Goal: Transaction & Acquisition: Purchase product/service

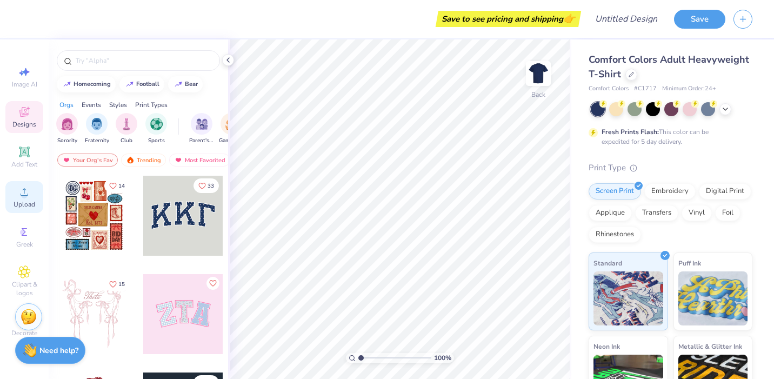
click at [24, 191] on icon at bounding box center [24, 191] width 13 height 13
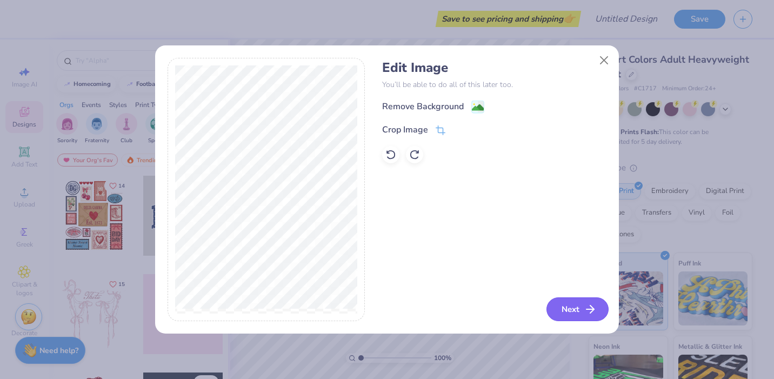
click at [579, 315] on button "Next" at bounding box center [578, 309] width 62 height 24
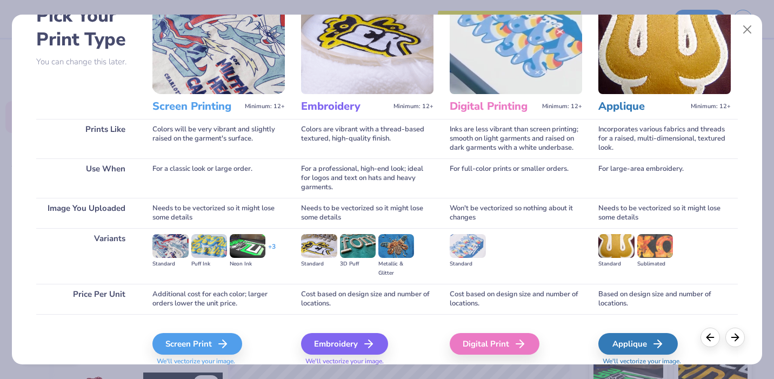
scroll to position [106, 0]
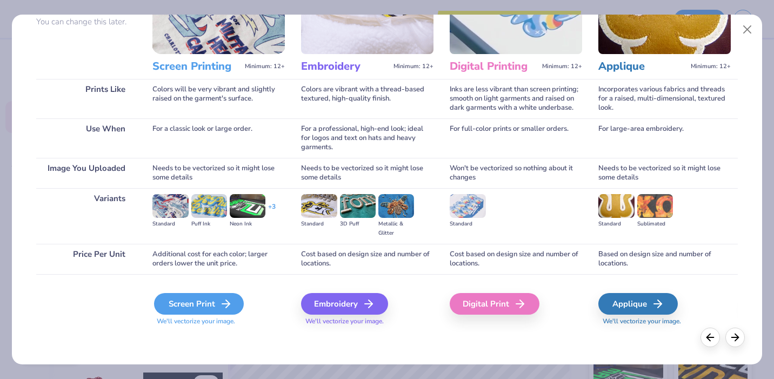
click at [230, 303] on icon at bounding box center [226, 303] width 13 height 13
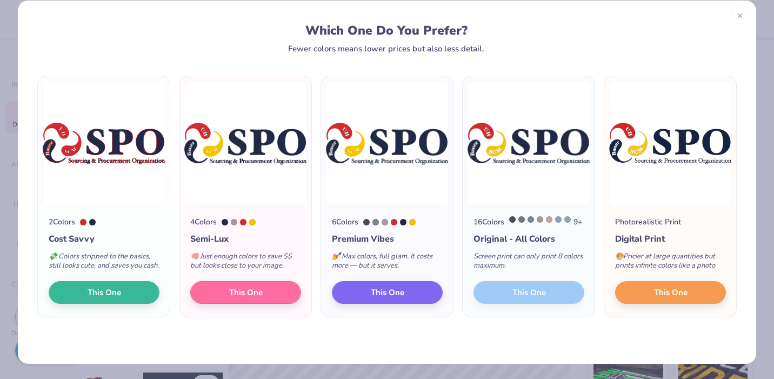
scroll to position [0, 0]
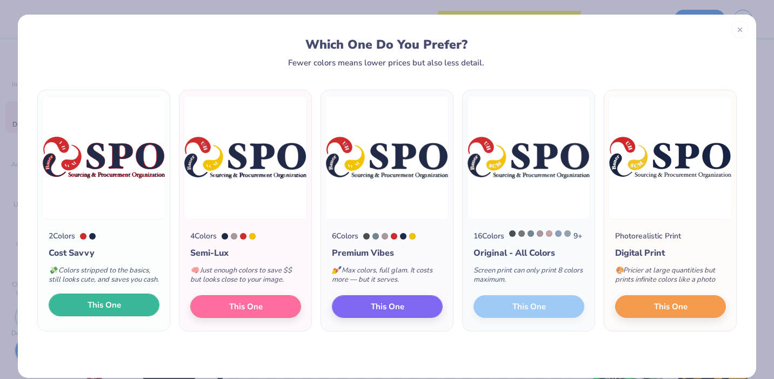
click at [136, 316] on button "This One" at bounding box center [104, 305] width 111 height 23
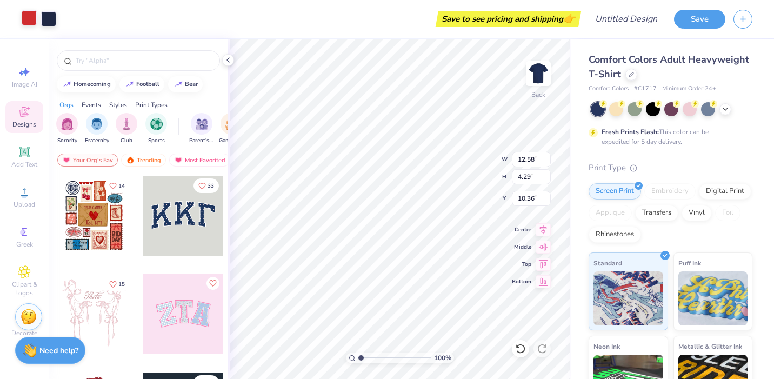
click at [28, 19] on div at bounding box center [29, 17] width 15 height 15
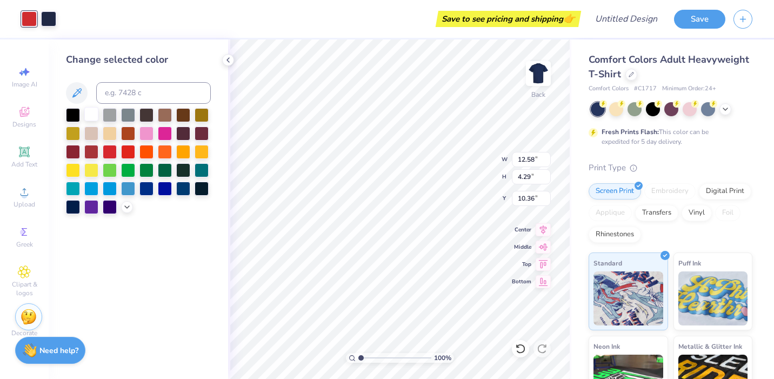
click at [92, 114] on div at bounding box center [91, 114] width 14 height 14
click at [48, 18] on div at bounding box center [48, 17] width 15 height 15
click at [92, 116] on div at bounding box center [91, 114] width 14 height 14
click at [573, 145] on div "Art colors Save to see pricing and shipping 👉 Design Title Save Image AI Design…" at bounding box center [387, 189] width 774 height 379
type input "5.18"
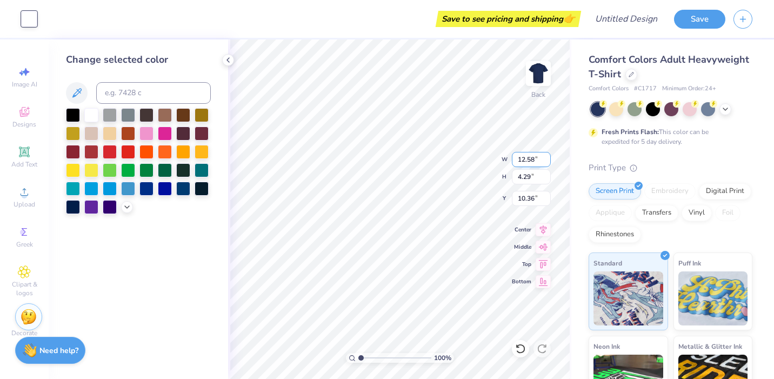
type input "1.77"
type input "12.88"
type input "3.75"
type input "1.28"
type input "3.00"
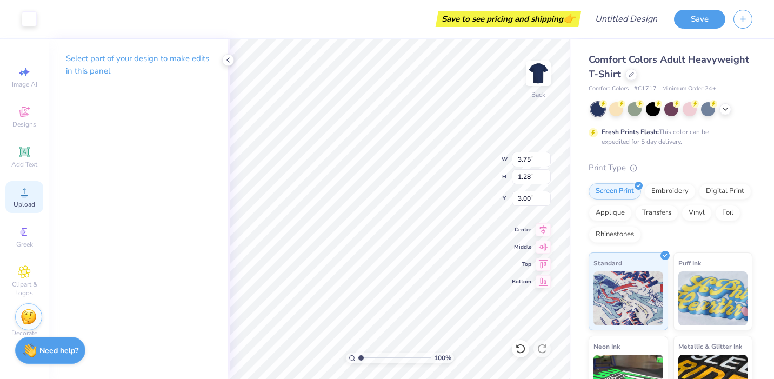
click at [13, 212] on div "Upload" at bounding box center [24, 197] width 38 height 32
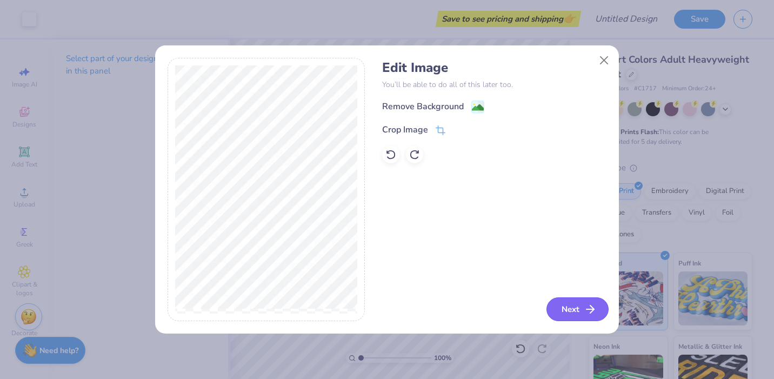
click at [573, 314] on button "Next" at bounding box center [578, 309] width 62 height 24
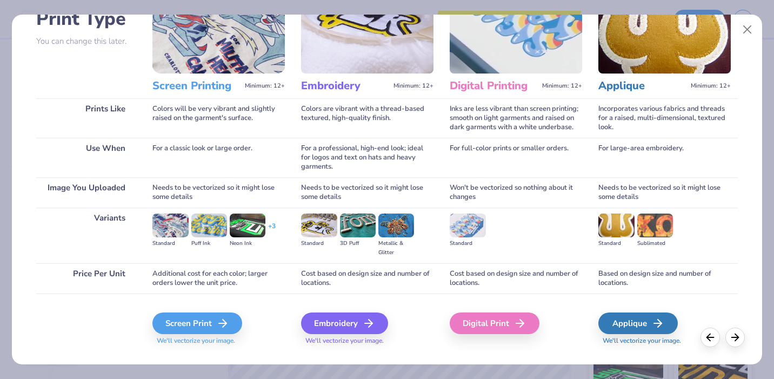
scroll to position [106, 0]
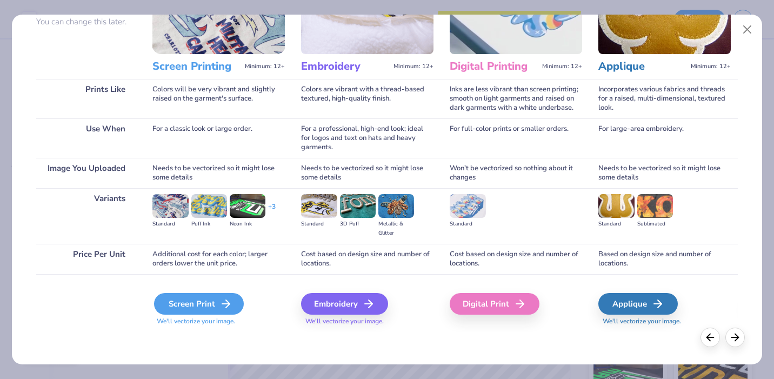
click at [205, 309] on div "Screen Print" at bounding box center [199, 304] width 90 height 22
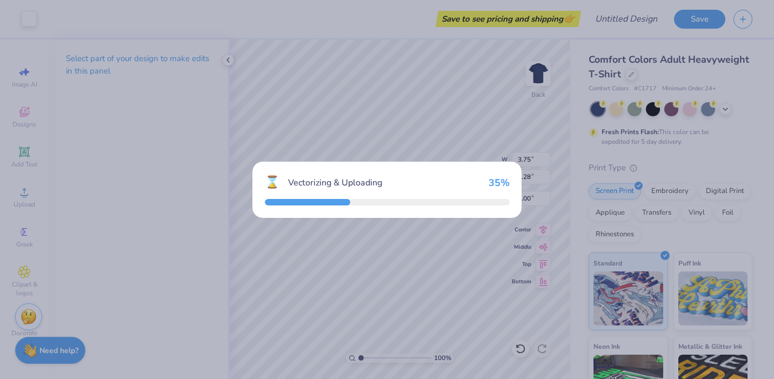
type input "14.17"
type input "4.65"
type input "10.17"
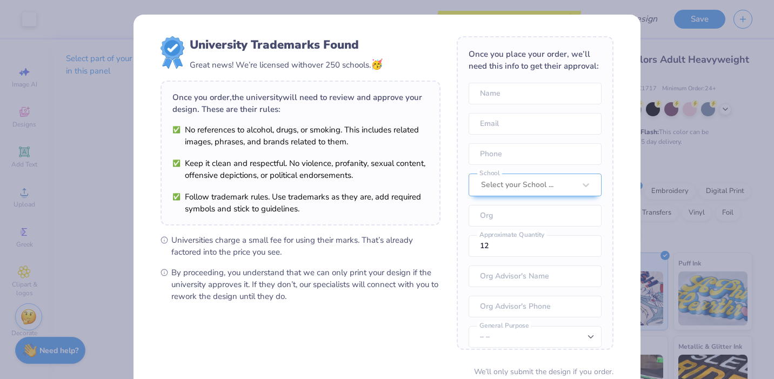
click at [593, 9] on div "University Trademarks Found Great news! We’re licensed with over 250 schools. 🥳…" at bounding box center [387, 189] width 774 height 379
click at [674, 115] on div "University Trademarks Found Great news! We’re licensed with over 250 schools. 🥳…" at bounding box center [387, 189] width 774 height 379
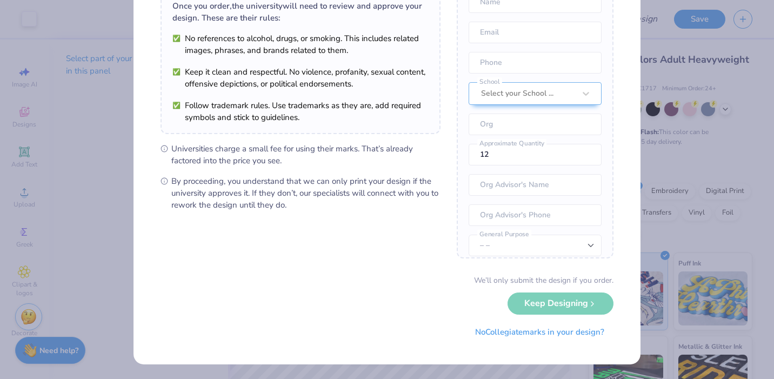
click at [595, 306] on div "We’ll only submit the design if you order. Keep Designing No Collegiate marks i…" at bounding box center [387, 309] width 453 height 68
click at [551, 296] on div "We’ll only submit the design if you order. Keep Designing No Collegiate marks i…" at bounding box center [387, 309] width 453 height 68
click at [552, 300] on div "We’ll only submit the design if you order. Keep Designing No Collegiate marks i…" at bounding box center [387, 309] width 453 height 68
click at [697, 136] on div "University Trademarks Found Great news! We’re licensed with over 250 schools. 🥳…" at bounding box center [387, 189] width 774 height 379
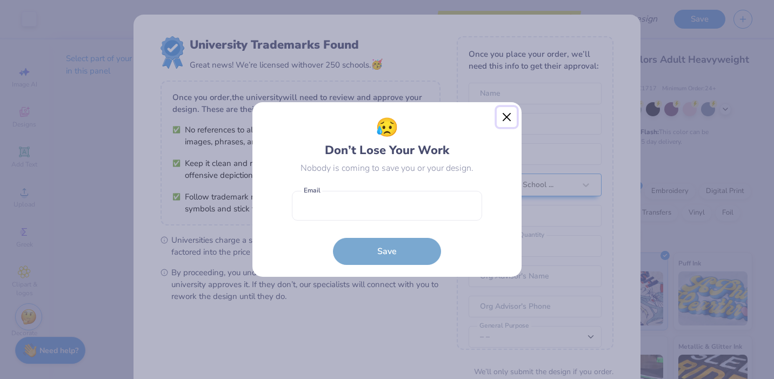
click at [500, 118] on button "Close" at bounding box center [507, 117] width 21 height 21
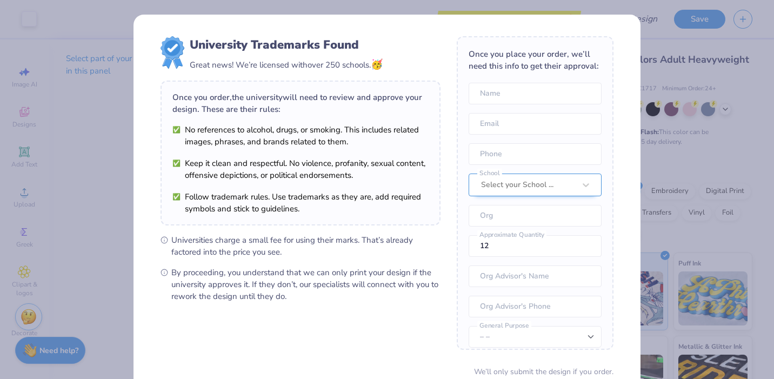
click at [540, 184] on div at bounding box center [528, 185] width 94 height 14
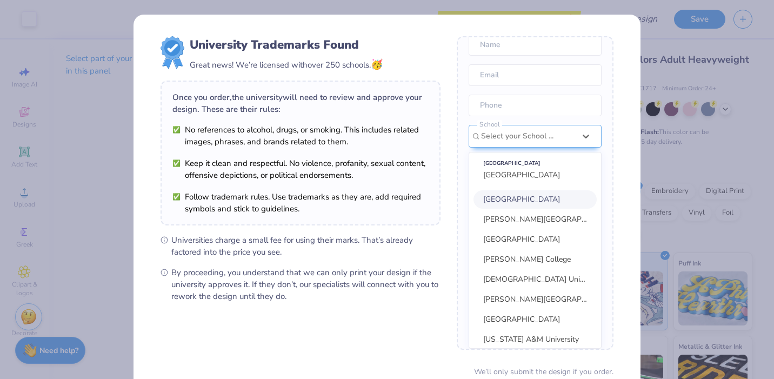
scroll to position [40, 0]
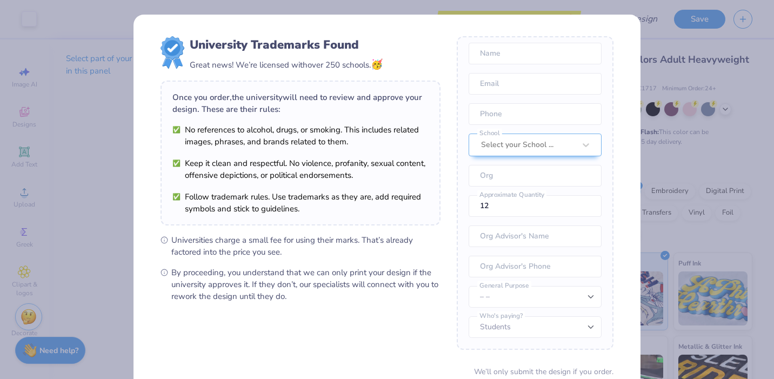
click at [634, 122] on div "University Trademarks Found Great news! We’re licensed with over 250 schools. 🥳…" at bounding box center [387, 235] width 507 height 441
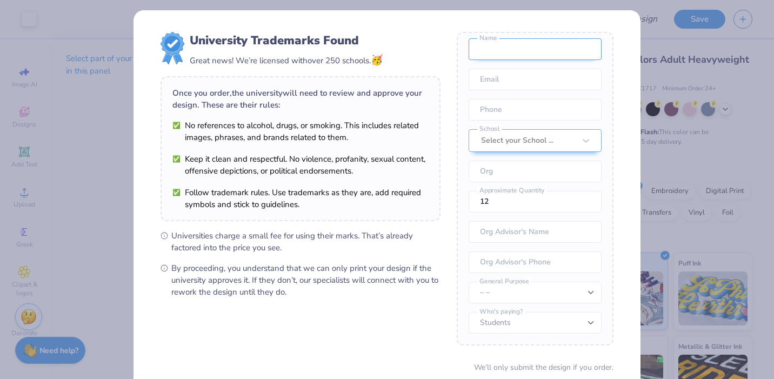
click at [575, 57] on input "text" at bounding box center [535, 49] width 133 height 22
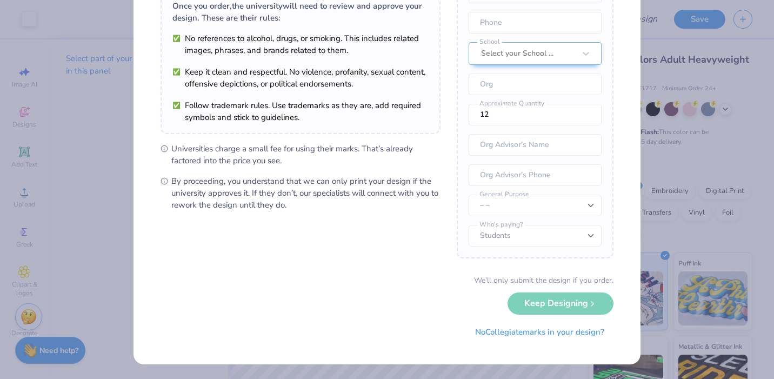
click at [95, 162] on div "University Trademarks Found Great news! We’re licensed with over 250 schools. 🥳…" at bounding box center [387, 189] width 774 height 379
click at [496, 333] on button "No Collegiate marks in your design?" at bounding box center [540, 329] width 148 height 22
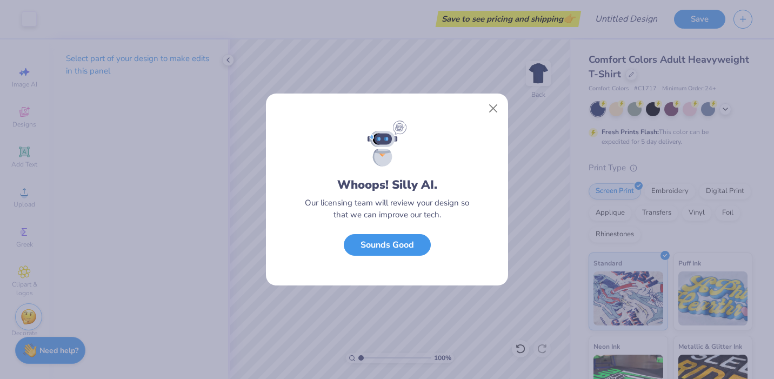
click at [401, 244] on button "Sounds Good" at bounding box center [387, 245] width 87 height 22
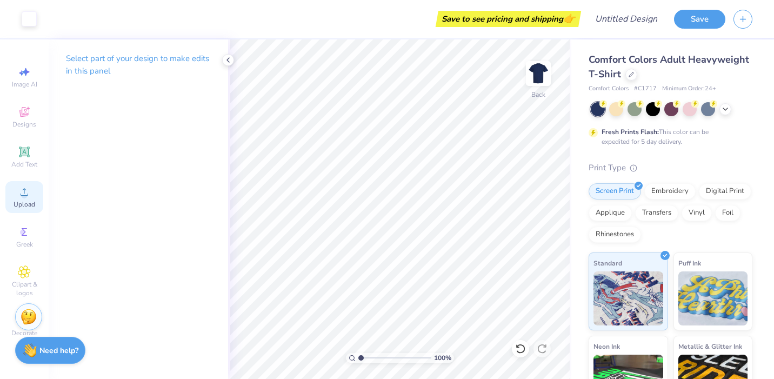
click at [24, 203] on span "Upload" at bounding box center [25, 204] width 22 height 9
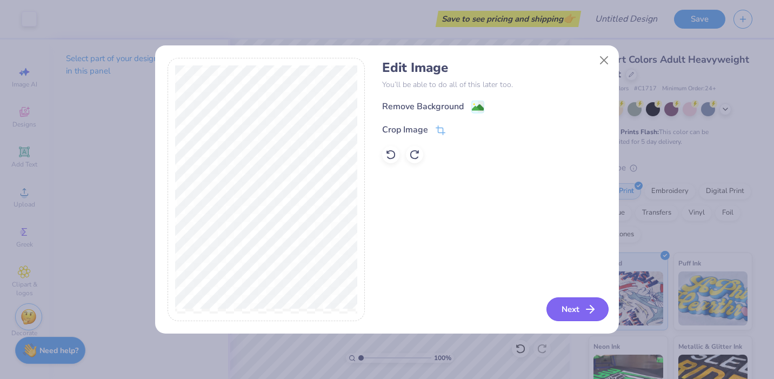
click at [585, 311] on icon "button" at bounding box center [590, 309] width 13 height 13
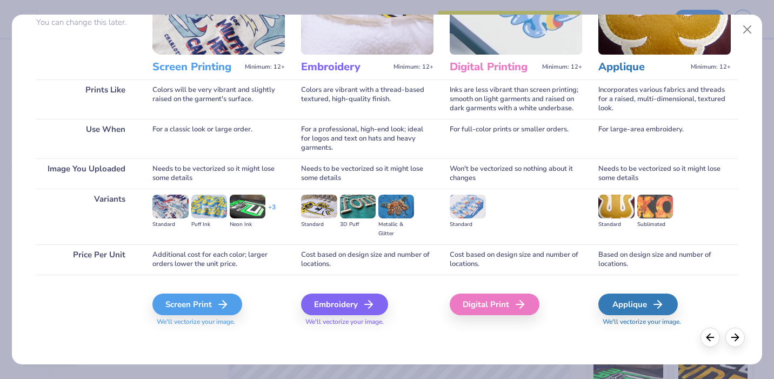
scroll to position [106, 0]
click at [494, 313] on div "Digital Print" at bounding box center [496, 304] width 90 height 22
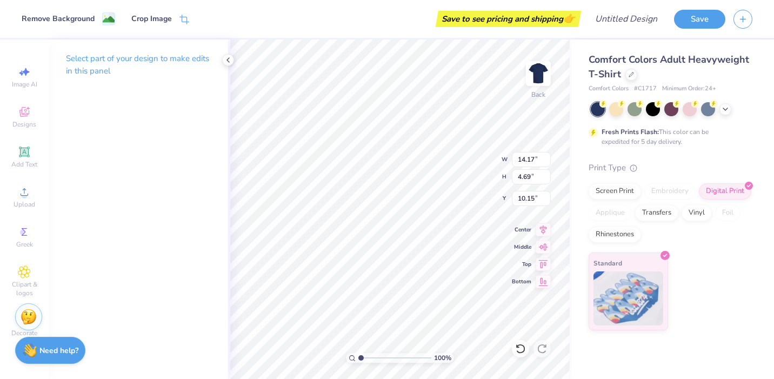
type input "5.31"
type input "1.76"
type input "9.39"
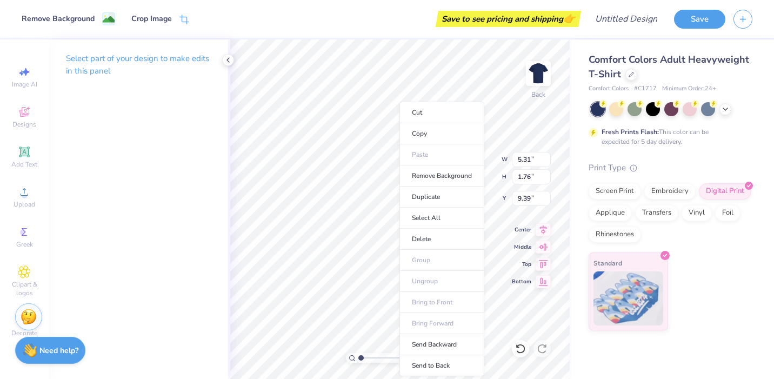
click at [349, 14] on div "Save to see pricing and shipping 👉" at bounding box center [387, 19] width 381 height 38
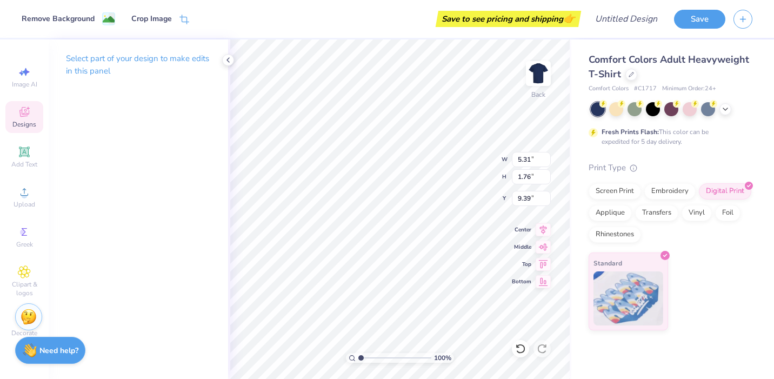
click at [26, 122] on span "Designs" at bounding box center [24, 124] width 24 height 9
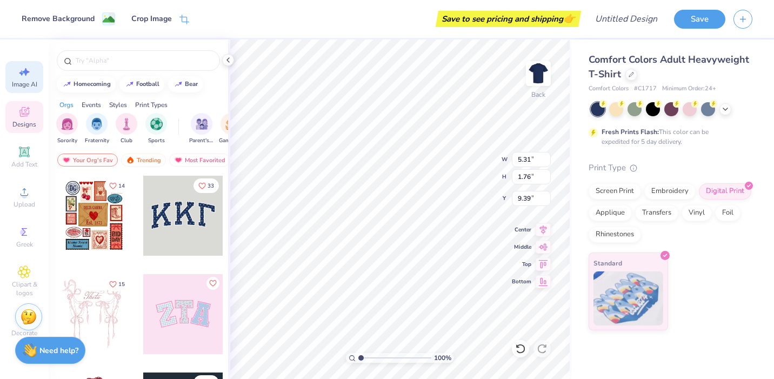
click at [30, 85] on span "Image AI" at bounding box center [24, 84] width 25 height 9
select select "4"
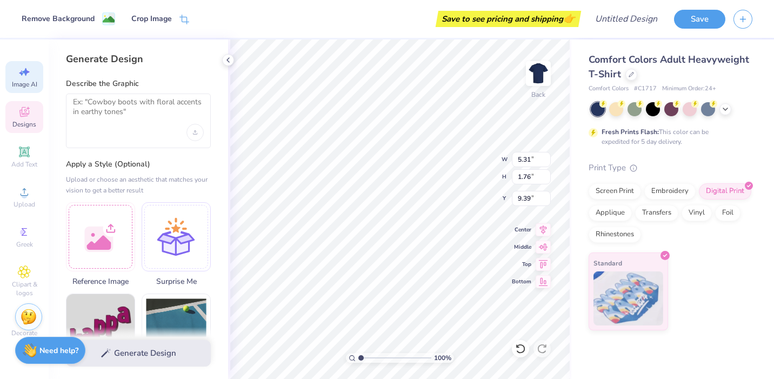
click at [25, 113] on icon at bounding box center [24, 111] width 13 height 13
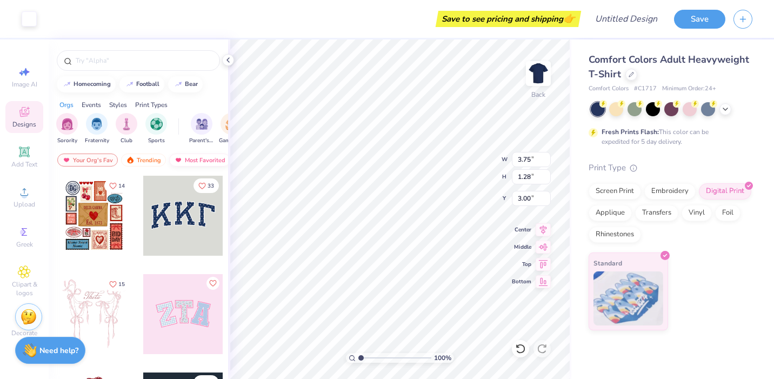
type input "5.31"
type input "1.76"
type input "9.39"
click at [180, 22] on icon at bounding box center [185, 21] width 10 height 10
click at [93, 20] on icon at bounding box center [93, 19] width 6 height 6
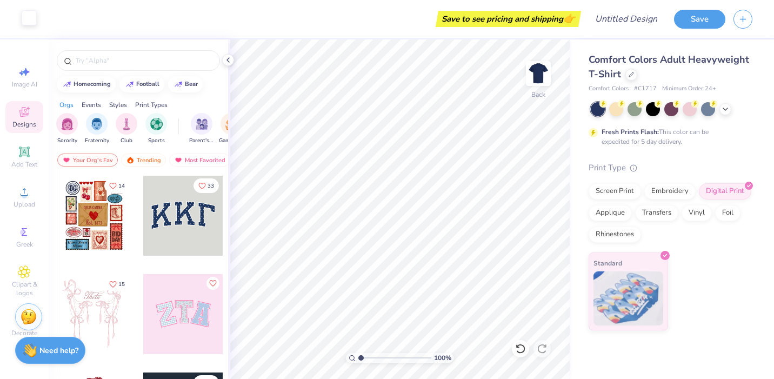
click at [34, 20] on div at bounding box center [29, 17] width 15 height 15
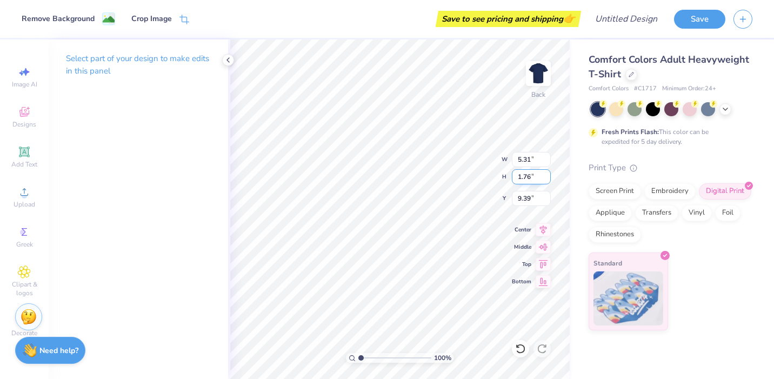
type input "8.04"
type input "2.66"
click at [172, 19] on div "Crop Image" at bounding box center [160, 20] width 58 height 12
click at [94, 17] on icon at bounding box center [93, 19] width 6 height 6
click at [35, 17] on div at bounding box center [29, 17] width 15 height 15
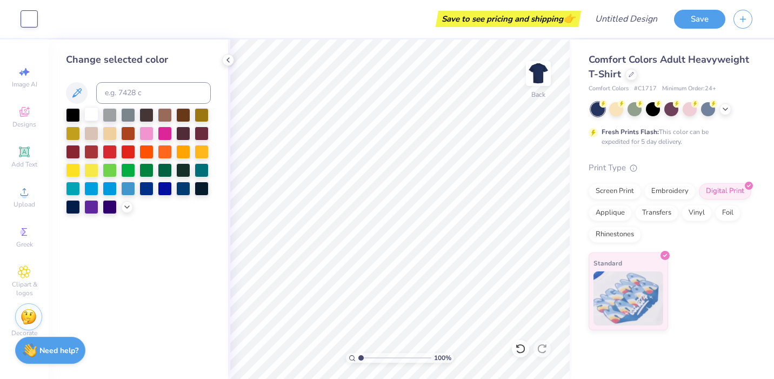
click at [92, 114] on div at bounding box center [91, 114] width 14 height 14
click at [118, 119] on div at bounding box center [138, 161] width 145 height 106
click at [113, 117] on div at bounding box center [110, 114] width 14 height 14
click at [135, 133] on div at bounding box center [128, 132] width 14 height 14
click at [166, 133] on div at bounding box center [165, 132] width 14 height 14
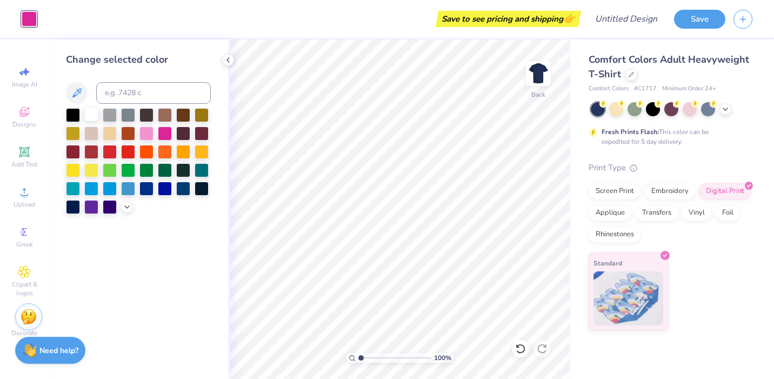
click at [92, 117] on div at bounding box center [91, 114] width 14 height 14
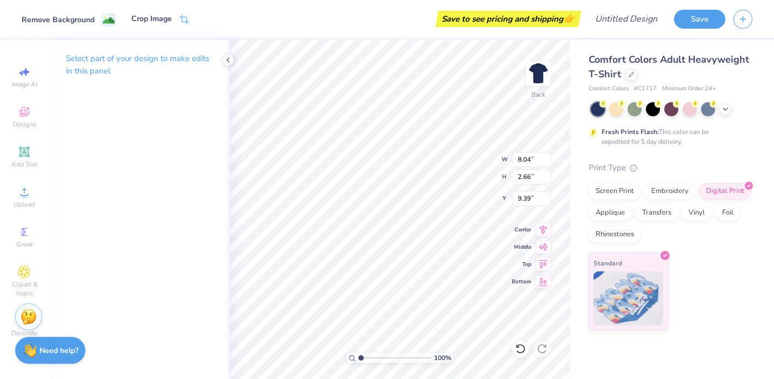
click at [96, 20] on div "Remove Background" at bounding box center [69, 20] width 94 height 13
type input "7.43"
type input "4.45"
type input "1.52"
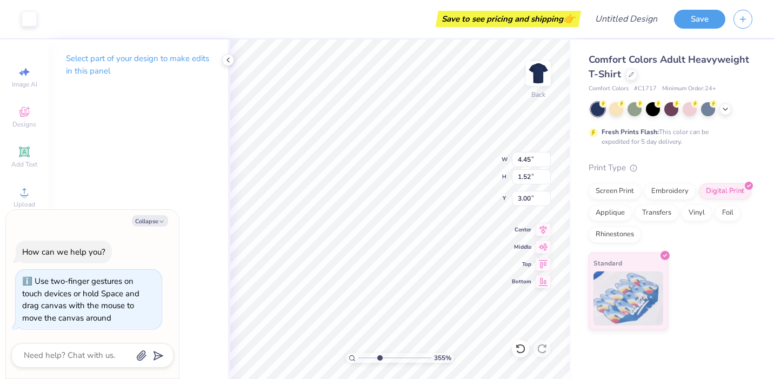
drag, startPoint x: 368, startPoint y: 358, endPoint x: 379, endPoint y: 357, distance: 11.4
click at [379, 357] on input "range" at bounding box center [394, 358] width 73 height 10
drag, startPoint x: 375, startPoint y: 356, endPoint x: 363, endPoint y: 356, distance: 11.9
type input "1.33"
click at [363, 356] on input "range" at bounding box center [394, 358] width 73 height 10
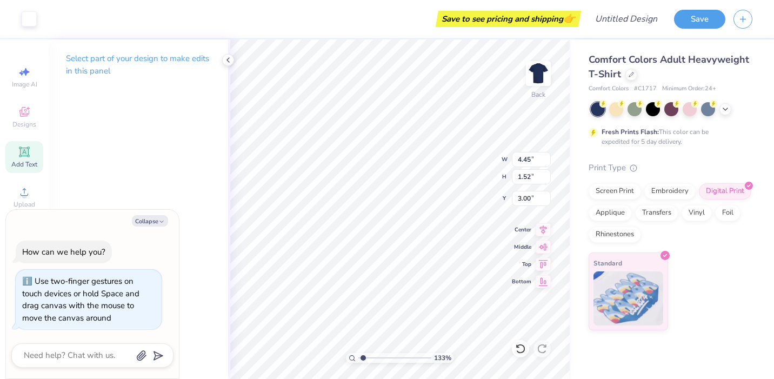
click at [32, 156] on div "Add Text" at bounding box center [24, 157] width 38 height 32
type textarea "x"
type input "5.59"
type input "1.62"
type input "11.69"
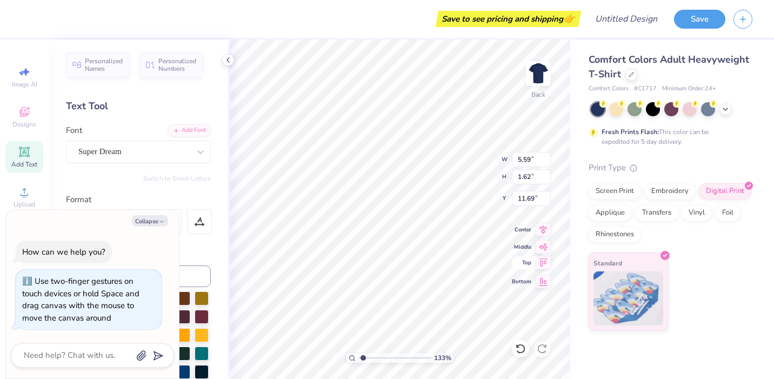
type textarea "x"
type textarea "TEX"
type textarea "x"
type textarea "TE"
type textarea "x"
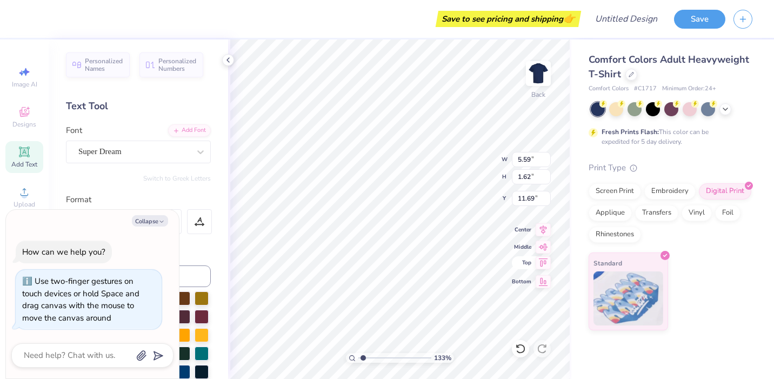
type textarea "T"
type textarea "x"
paste textarea "Est. 2008"
type textarea "x"
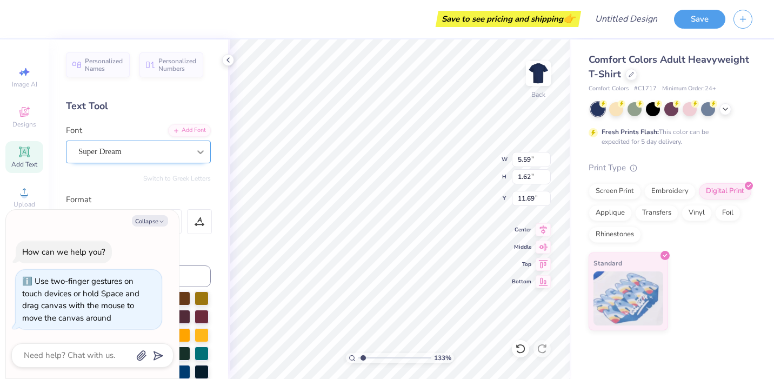
type textarea "Est. 2008"
click at [202, 143] on div at bounding box center [200, 151] width 19 height 19
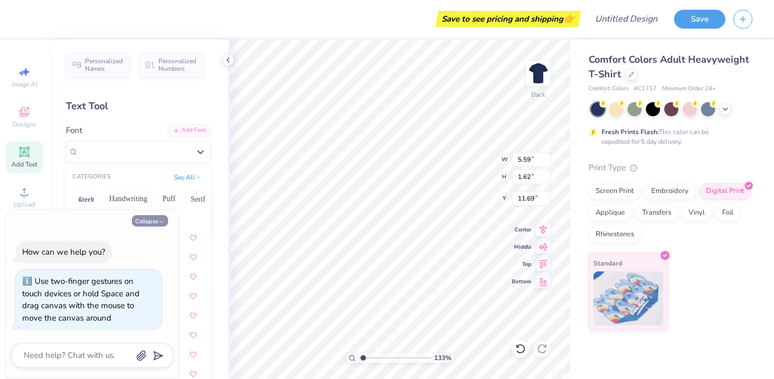
click at [160, 221] on polyline "button" at bounding box center [161, 222] width 3 height 2
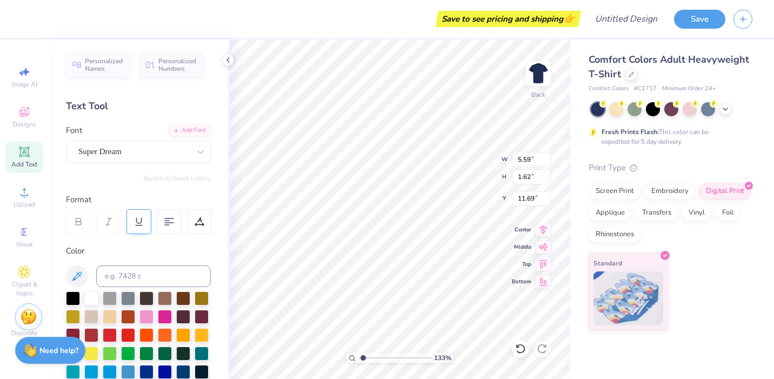
type textarea "x"
click at [193, 159] on div at bounding box center [200, 151] width 19 height 19
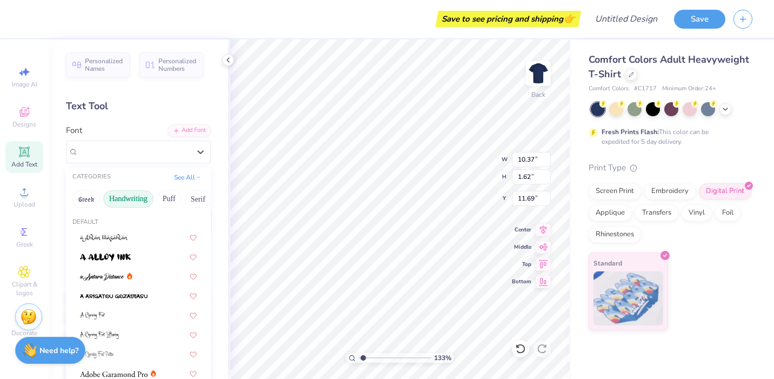
click at [124, 205] on button "Handwriting" at bounding box center [128, 198] width 50 height 17
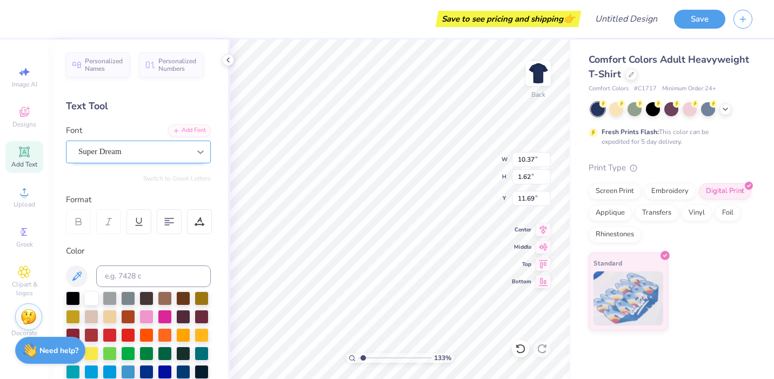
click at [203, 158] on div at bounding box center [200, 151] width 19 height 19
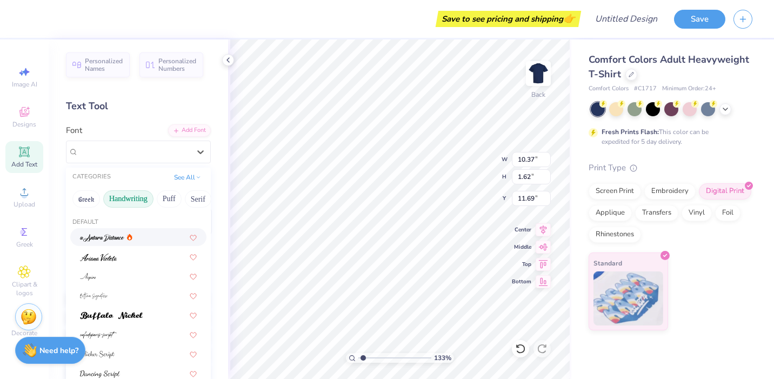
click at [122, 204] on button "Handwriting" at bounding box center [128, 198] width 50 height 17
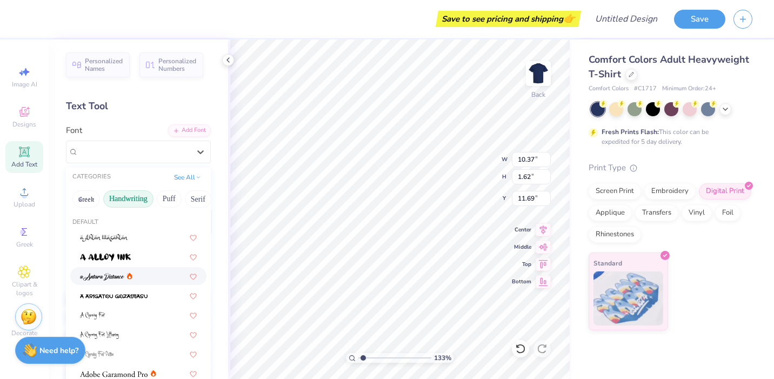
click at [122, 204] on button "Handwriting" at bounding box center [128, 198] width 50 height 17
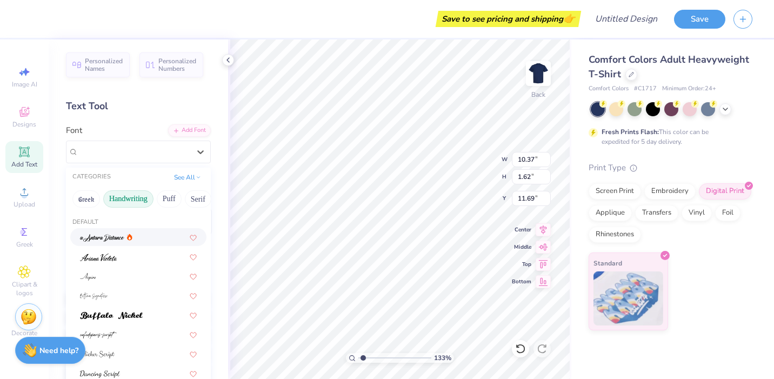
click at [122, 204] on button "Handwriting" at bounding box center [128, 198] width 50 height 17
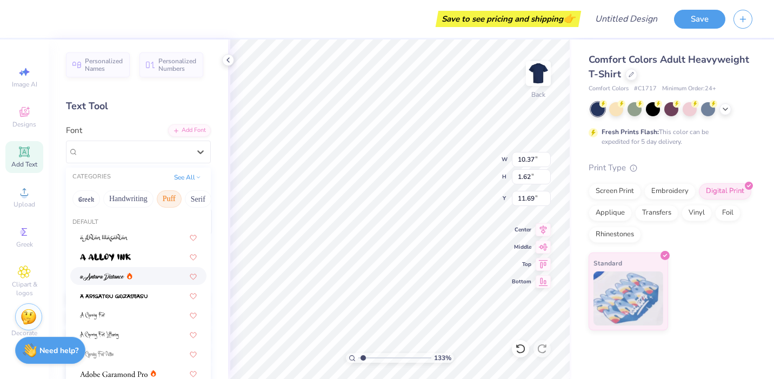
click at [171, 204] on button "Puff" at bounding box center [169, 198] width 25 height 17
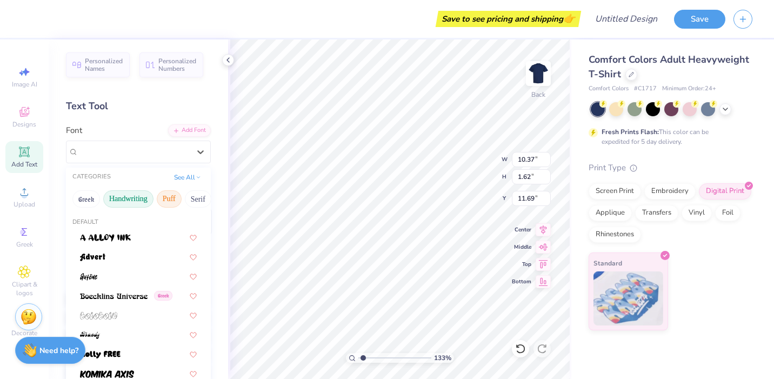
click at [131, 198] on button "Handwriting" at bounding box center [128, 198] width 50 height 17
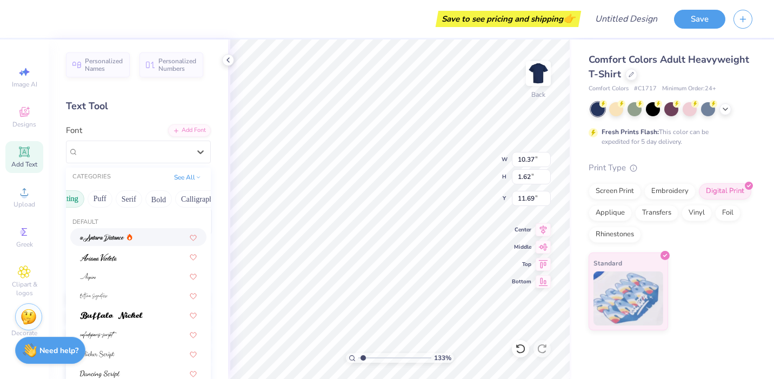
scroll to position [0, 91]
click at [105, 201] on button "Serif" at bounding box center [107, 198] width 26 height 17
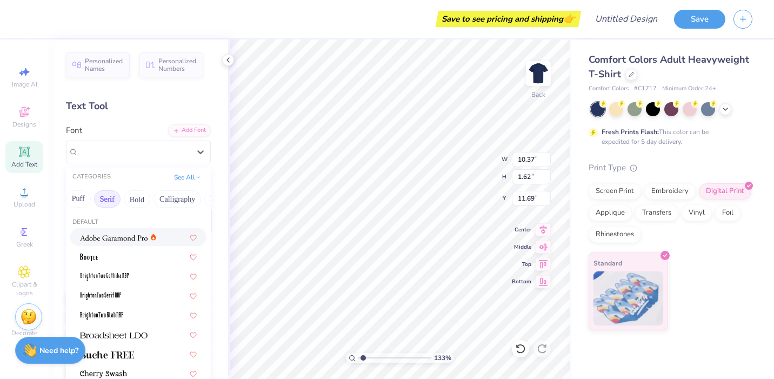
click at [127, 239] on img at bounding box center [114, 238] width 68 height 8
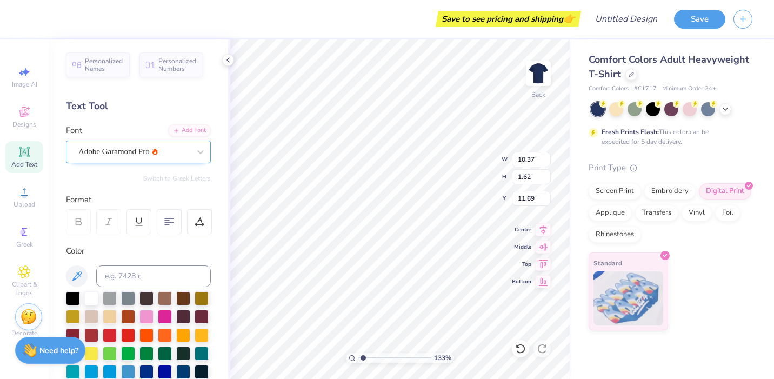
click at [190, 154] on div "Adobe Garamond Pro" at bounding box center [134, 151] width 114 height 17
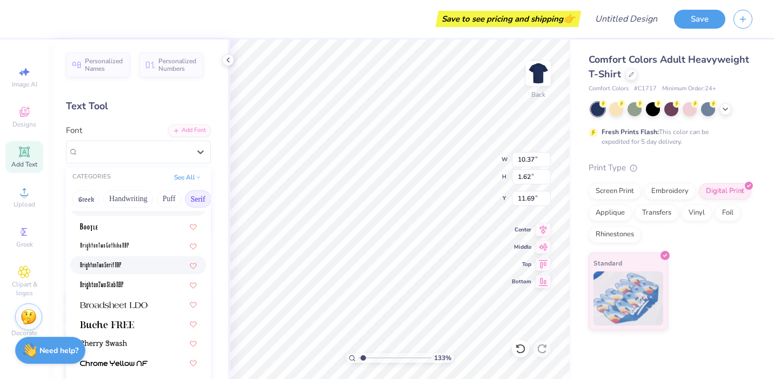
scroll to position [38, 0]
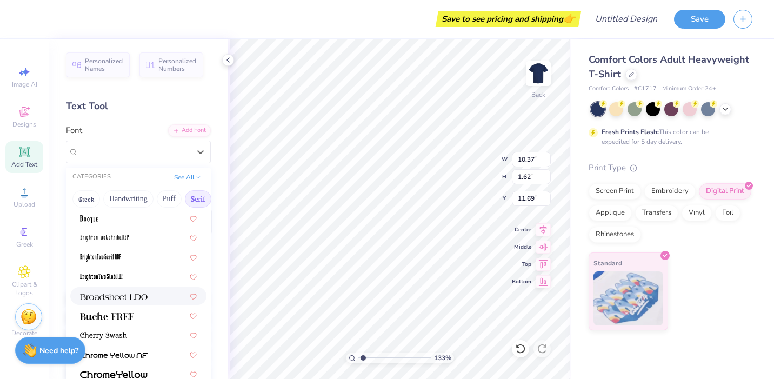
click at [137, 302] on div at bounding box center [138, 296] width 136 height 18
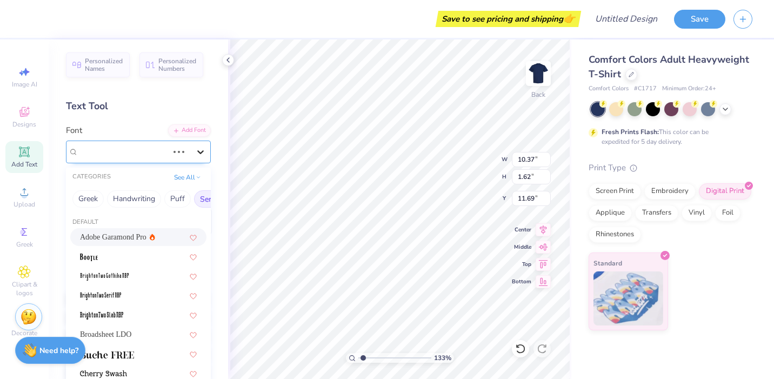
click at [195, 144] on div at bounding box center [200, 151] width 19 height 19
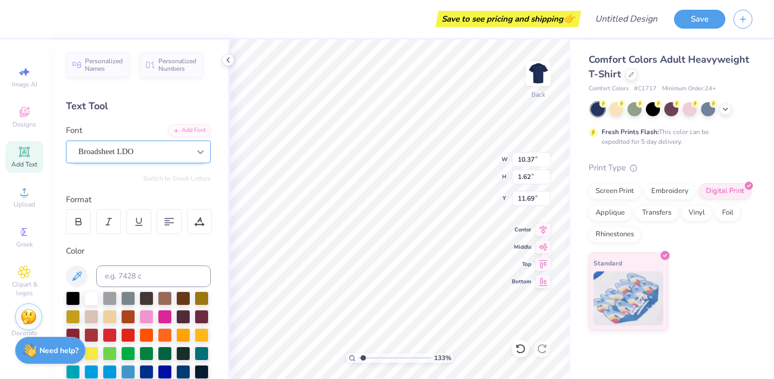
click at [196, 157] on icon at bounding box center [200, 152] width 11 height 11
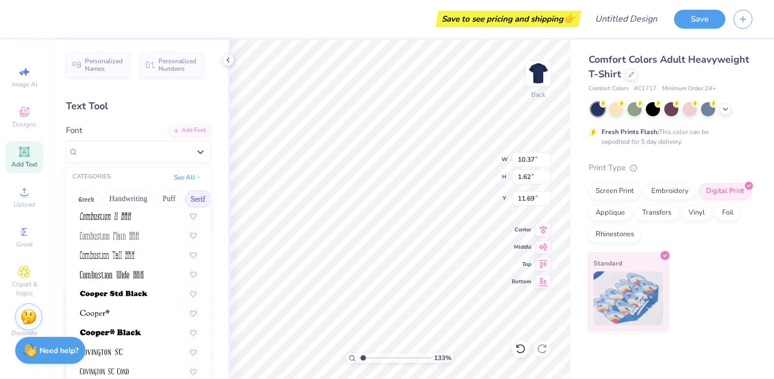
scroll to position [428, 0]
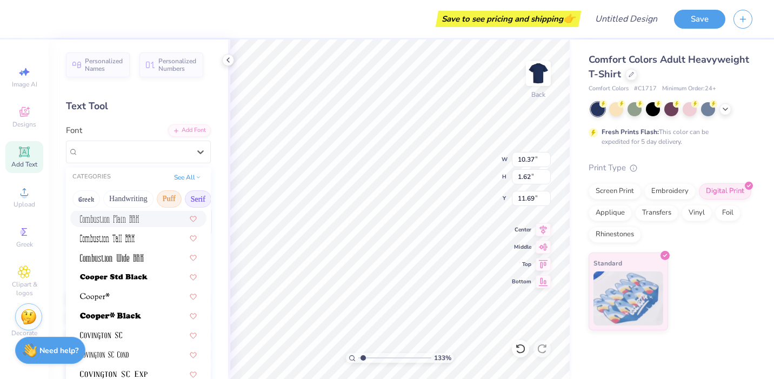
click at [169, 203] on button "Puff" at bounding box center [169, 198] width 25 height 17
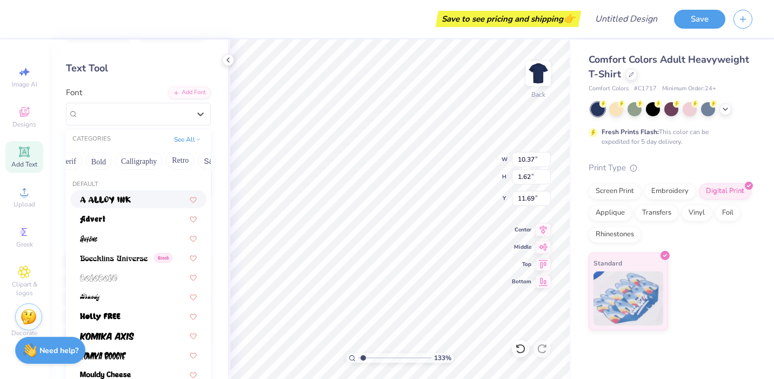
scroll to position [0, 143]
click at [132, 162] on button "Calligraphy" at bounding box center [125, 160] width 48 height 17
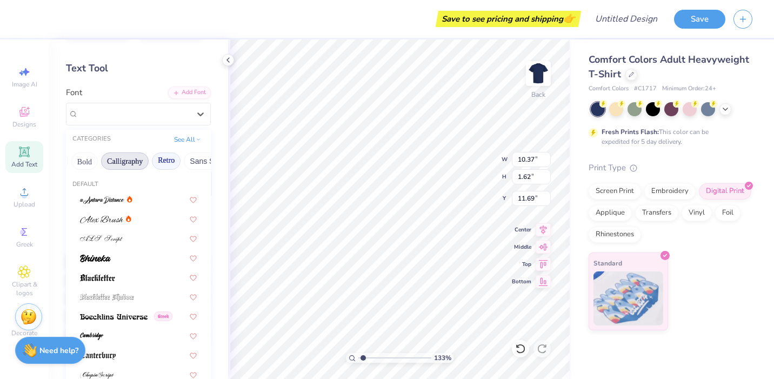
click at [170, 160] on button "Retro" at bounding box center [166, 160] width 29 height 17
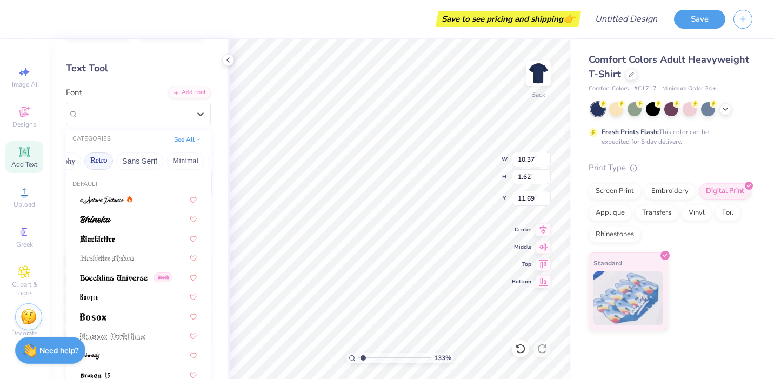
scroll to position [0, 230]
click at [134, 161] on button "Sans Serif" at bounding box center [120, 160] width 47 height 17
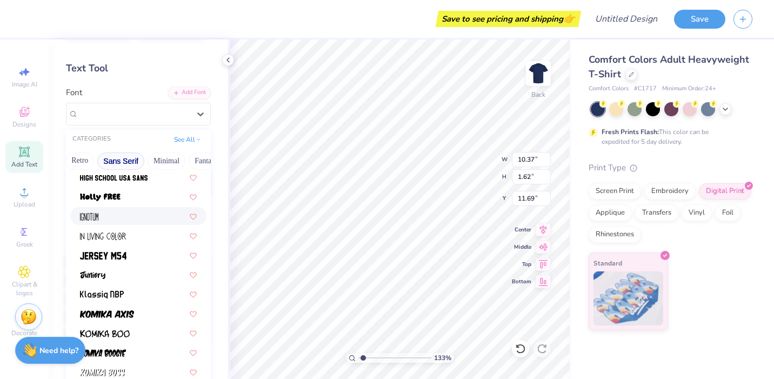
scroll to position [318, 0]
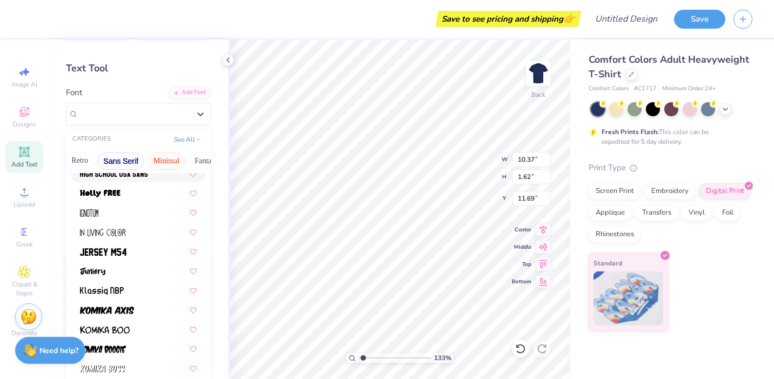
click at [168, 162] on button "Minimal" at bounding box center [167, 160] width 38 height 17
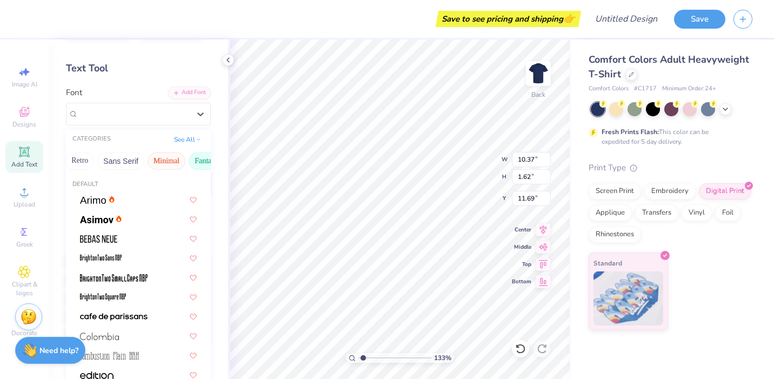
click at [189, 164] on button "Fantasy" at bounding box center [207, 160] width 36 height 17
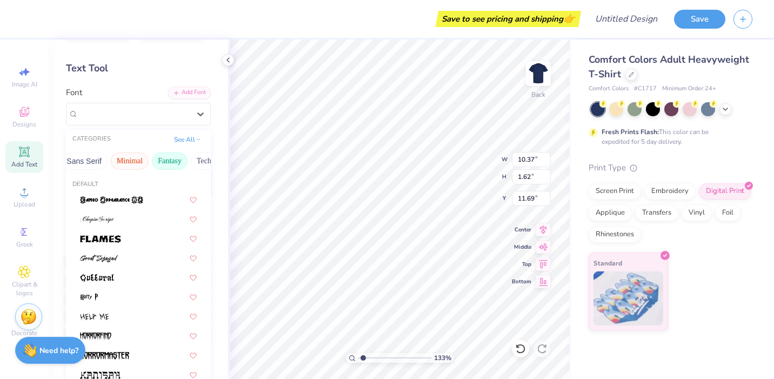
scroll to position [0, 318]
click at [151, 164] on button "Techno" at bounding box center [156, 160] width 34 height 17
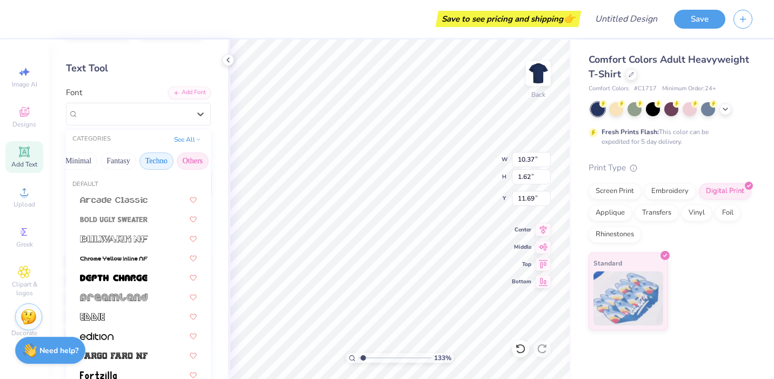
click at [179, 163] on button "Others" at bounding box center [193, 160] width 32 height 17
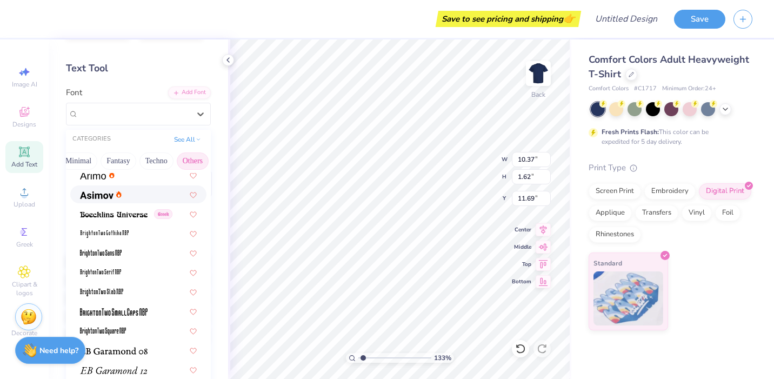
scroll to position [70, 0]
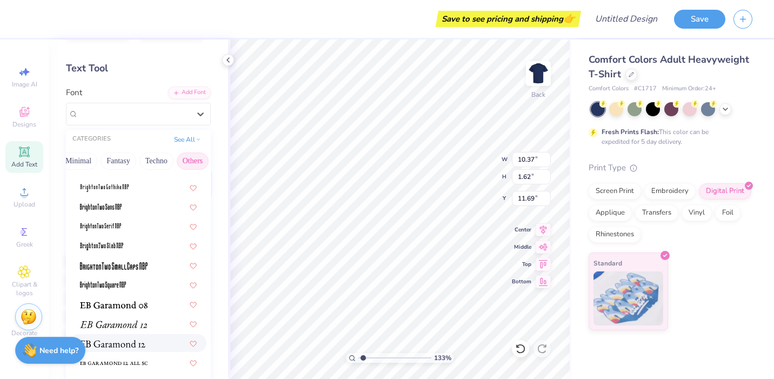
click at [118, 345] on img at bounding box center [112, 344] width 65 height 8
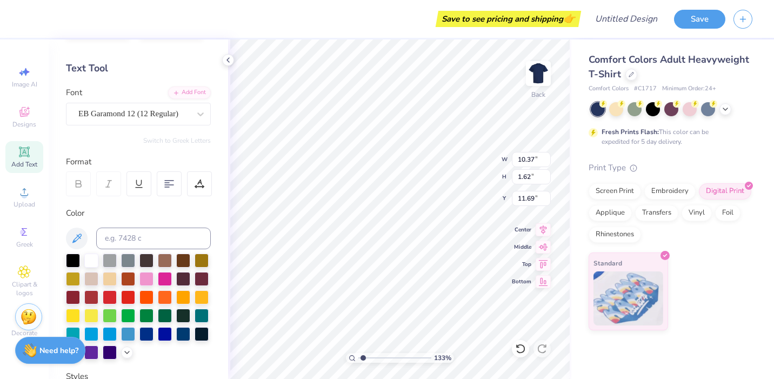
type input "4.45"
type input "1.52"
type input "3.00"
type input "7.84"
type input "1.54"
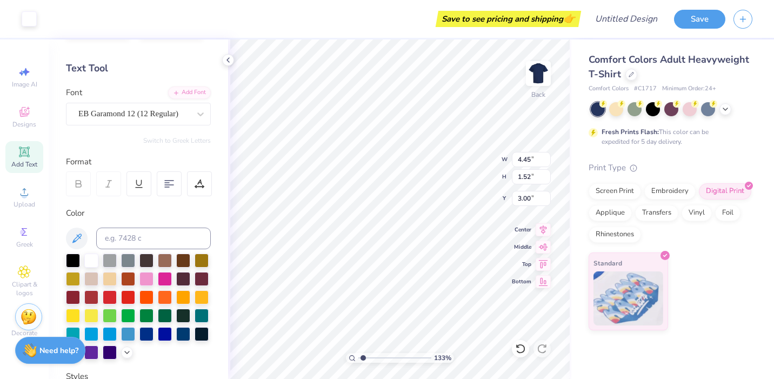
type input "11.73"
type input "3.11"
type input "0.61"
type input "4.71"
click at [461, 166] on div "133 % Back W 3.11 3.11 " H 0.61 0.61 " Y 4.71 4.71 " Center Middle Top Bottom" at bounding box center [399, 209] width 343 height 340
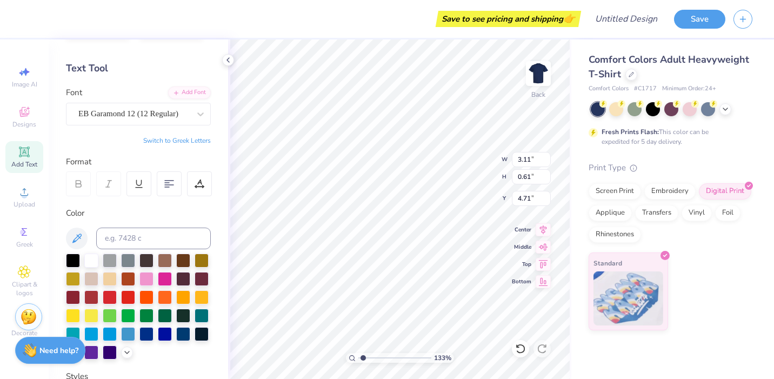
type input "2.33"
type input "0.46"
type input "4.52"
type input "3.99"
click at [382, 358] on input "range" at bounding box center [394, 358] width 73 height 10
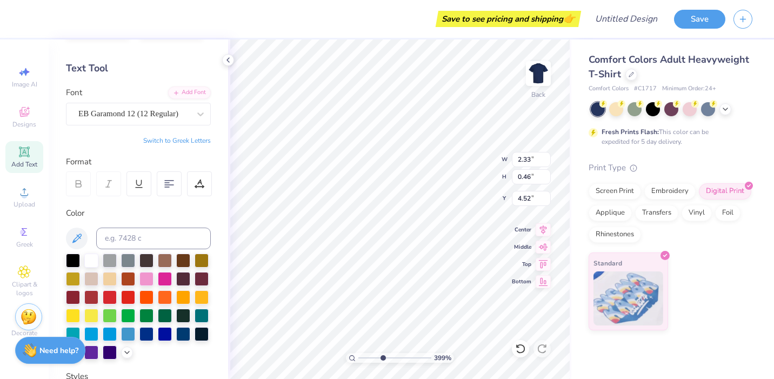
type input "4.69"
click at [542, 77] on img at bounding box center [538, 73] width 43 height 43
drag, startPoint x: 378, startPoint y: 356, endPoint x: 349, endPoint y: 356, distance: 29.2
type input "1"
click at [358, 356] on input "range" at bounding box center [394, 358] width 73 height 10
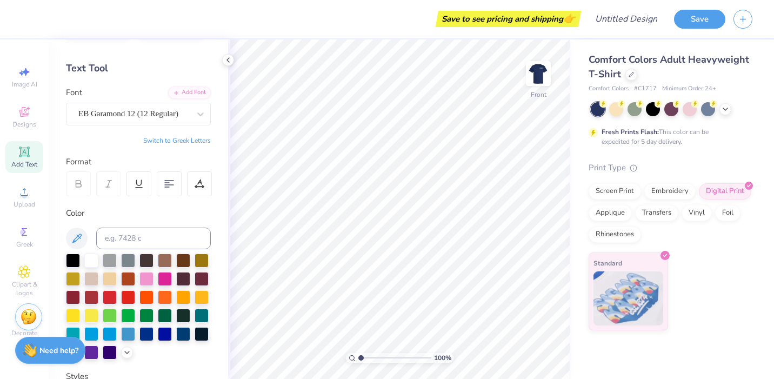
click at [19, 161] on span "Add Text" at bounding box center [24, 164] width 26 height 9
type textarea "T"
paste textarea ""We're number one and number two is not even close!" -[PERSON_NAME]"
type textarea ""We're number one and number two is not even close!" -[PERSON_NAME]"
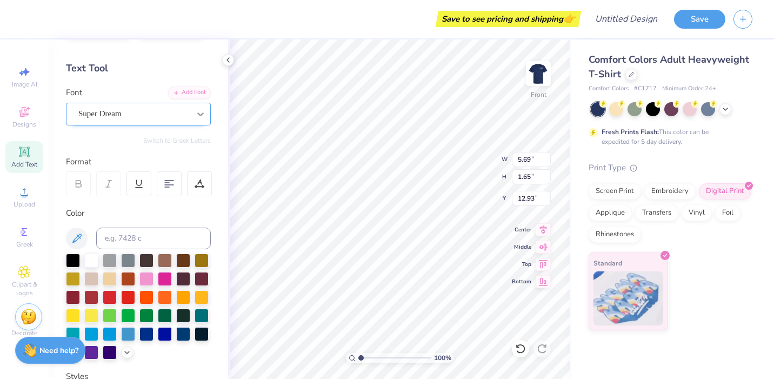
click at [197, 116] on icon at bounding box center [200, 114] width 11 height 11
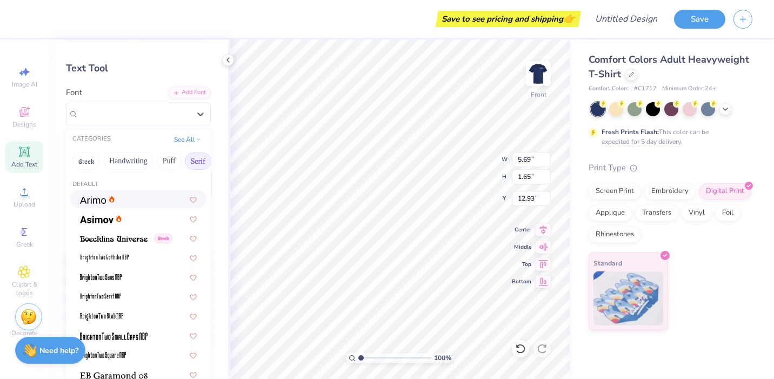
click at [190, 162] on button "Serif" at bounding box center [198, 160] width 26 height 17
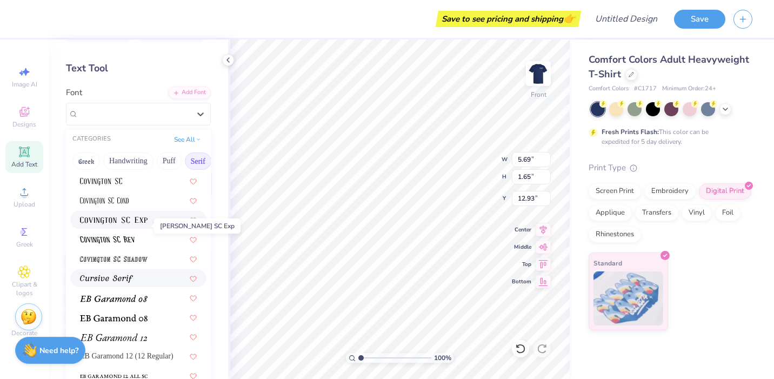
scroll to position [557, 0]
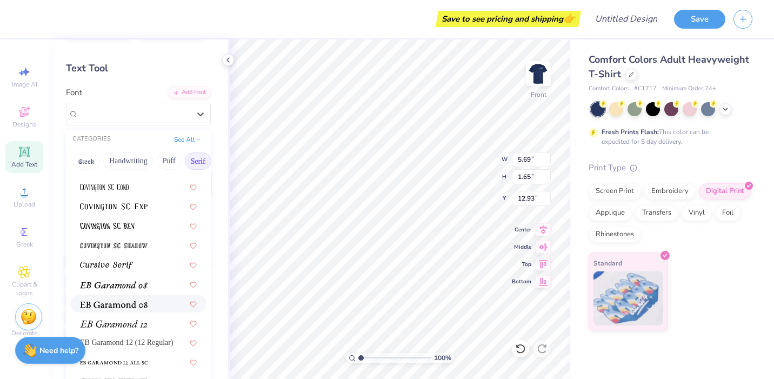
click at [142, 310] on div at bounding box center [138, 304] width 136 height 18
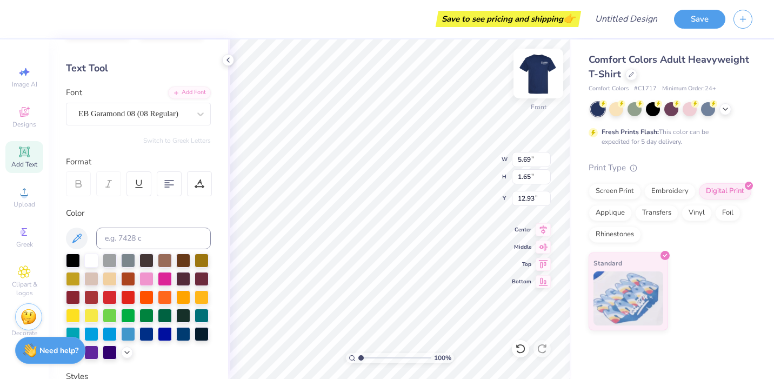
click at [531, 83] on img at bounding box center [538, 73] width 43 height 43
type input "4.52"
click at [528, 71] on img at bounding box center [538, 73] width 43 height 43
type textarea "T"
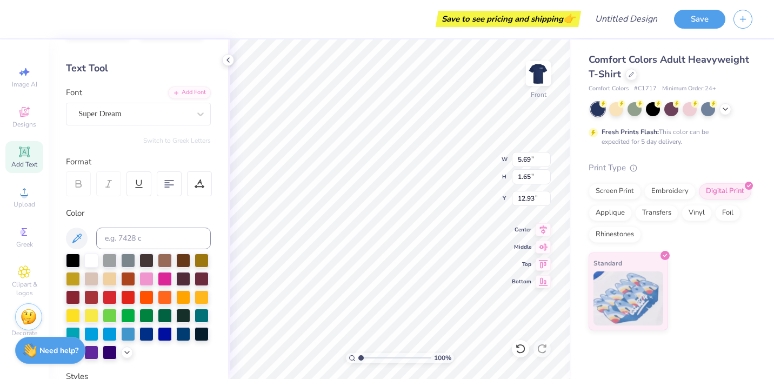
type textarea ""We're number one and number two is not even close!" -[PERSON_NAME]"
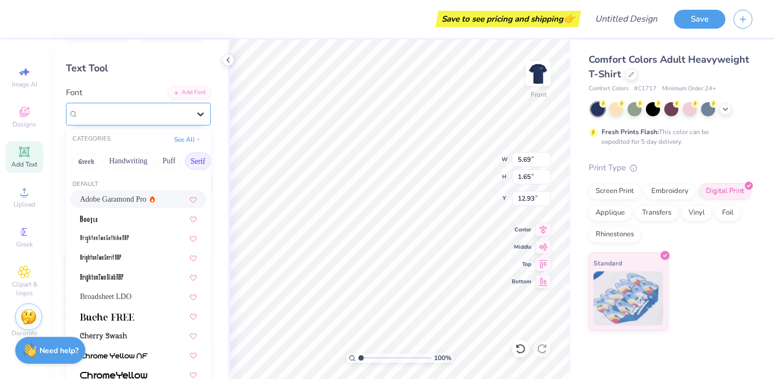
click at [205, 114] on icon at bounding box center [200, 114] width 11 height 11
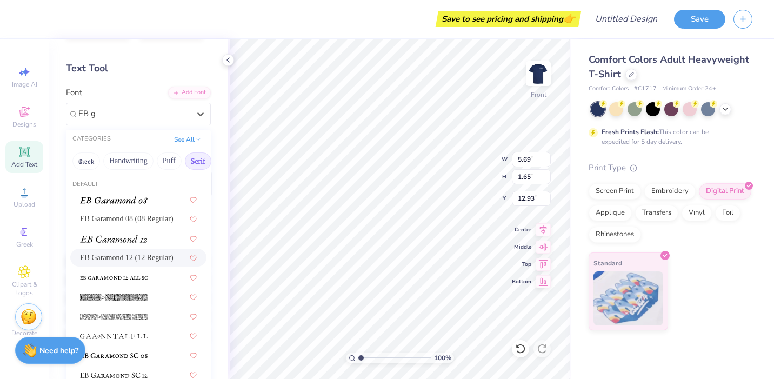
click at [151, 263] on span "EB Garamond 12 (12 Regular)" at bounding box center [127, 257] width 94 height 11
type input "EB g"
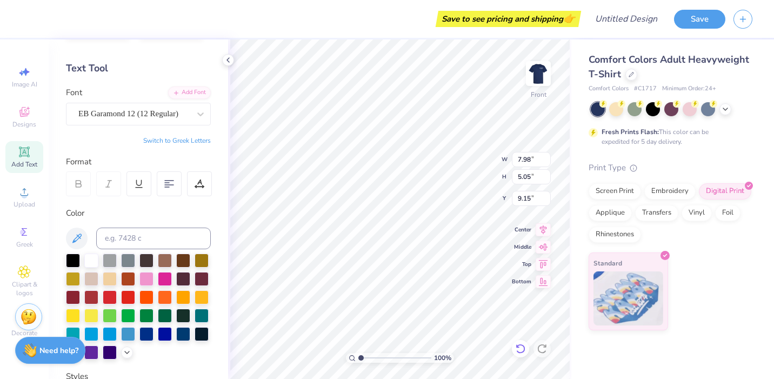
type input "7.98"
type input "5.05"
type input "5.13"
type input "5.51"
type input "3.49"
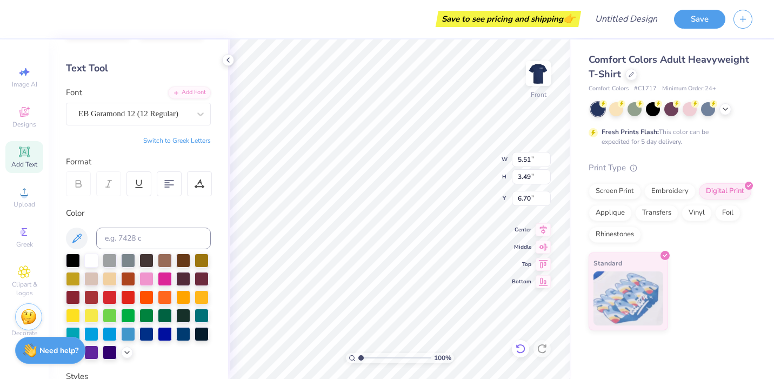
type input "6.51"
click at [30, 106] on icon at bounding box center [24, 111] width 13 height 13
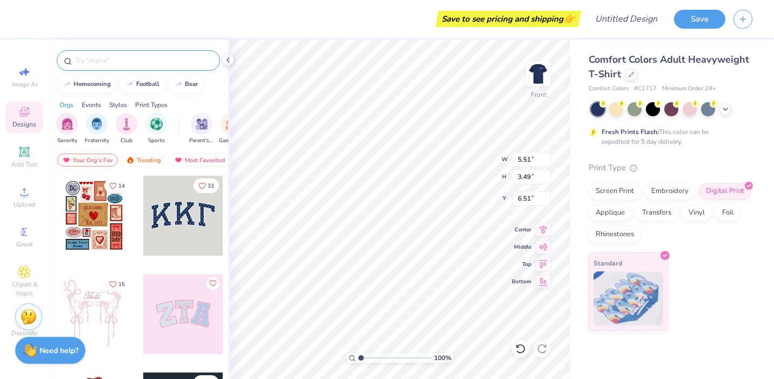
click at [122, 62] on input "text" at bounding box center [144, 60] width 138 height 11
type input "winner"
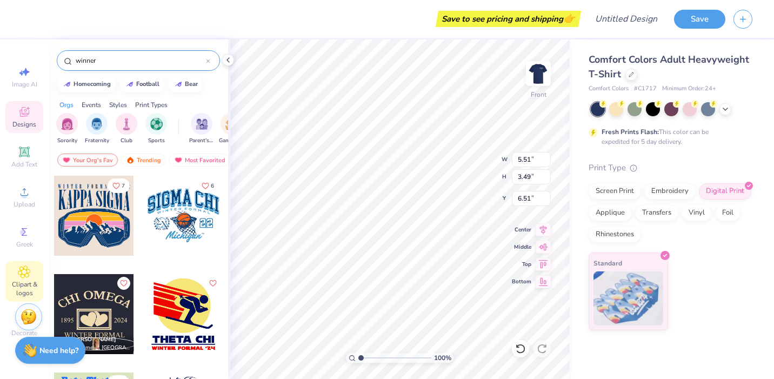
click at [12, 287] on span "Clipart & logos" at bounding box center [24, 288] width 38 height 17
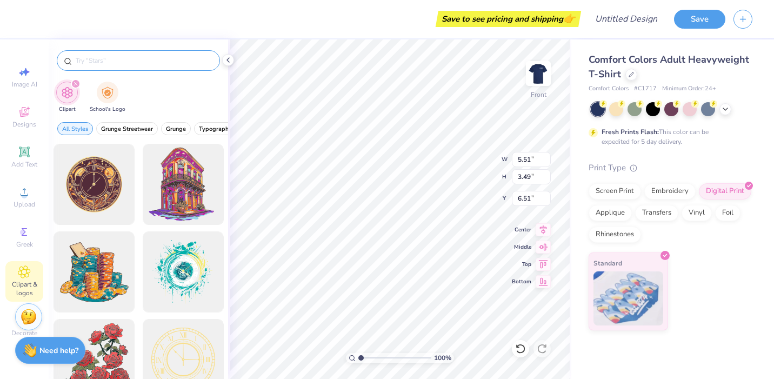
click at [118, 62] on input "text" at bounding box center [144, 60] width 138 height 11
type input "winner"
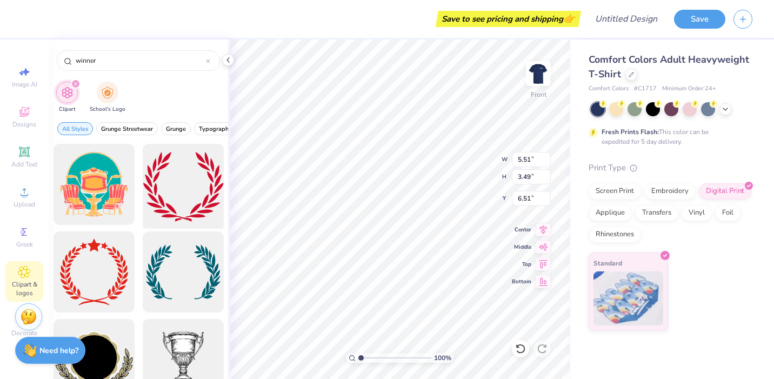
click at [198, 185] on div at bounding box center [182, 184] width 89 height 89
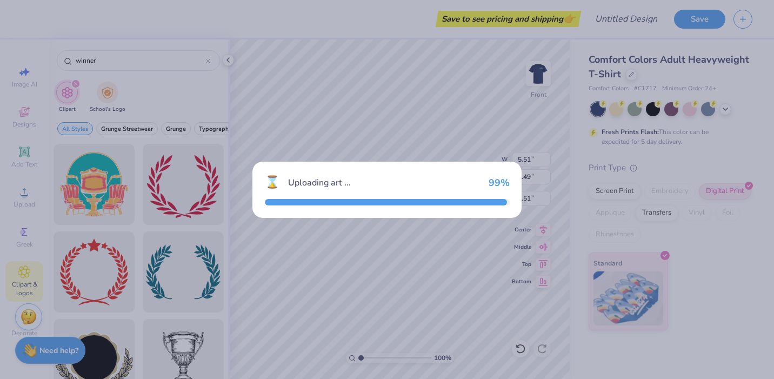
type input "14.53"
type input "12.62"
type input "3.00"
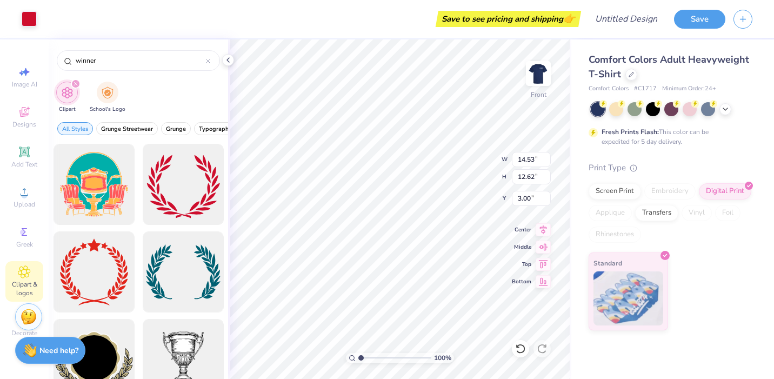
type input "11.03"
type input "9.59"
click at [32, 23] on div at bounding box center [29, 17] width 15 height 15
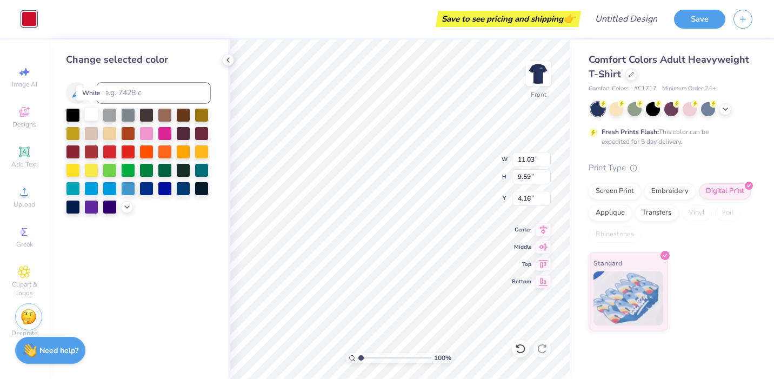
click at [96, 115] on div at bounding box center [91, 114] width 14 height 14
type input "10.34"
type input "5.51"
type input "3.49"
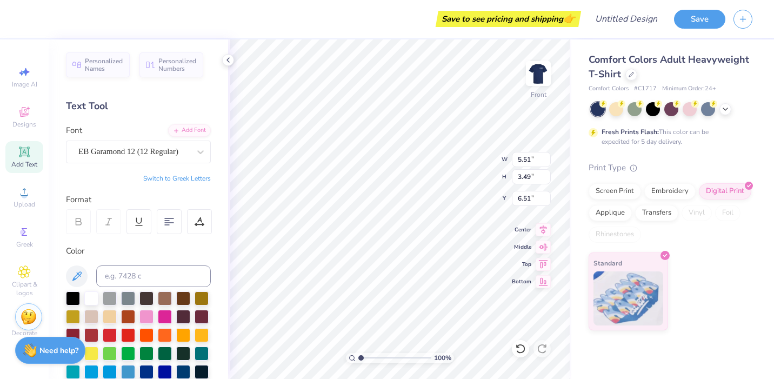
type input "20.75"
type input "11.03"
type input "9.59"
click at [541, 246] on icon at bounding box center [543, 245] width 9 height 7
click at [542, 232] on icon at bounding box center [543, 228] width 15 height 13
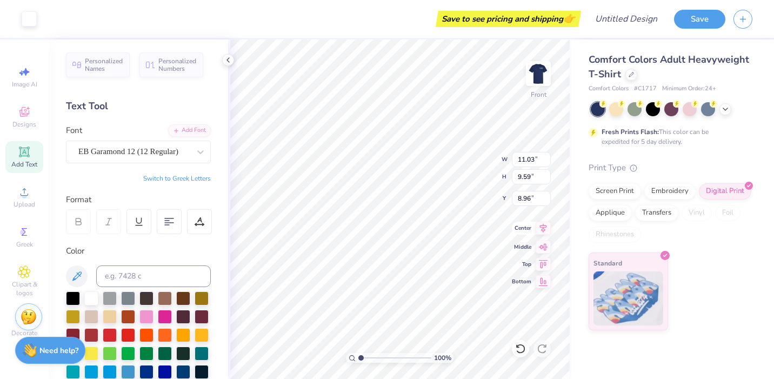
click at [545, 227] on icon at bounding box center [543, 227] width 7 height 9
click at [544, 232] on icon at bounding box center [543, 228] width 15 height 13
click at [544, 266] on icon at bounding box center [543, 262] width 15 height 13
type input "4.16"
type input "5.51"
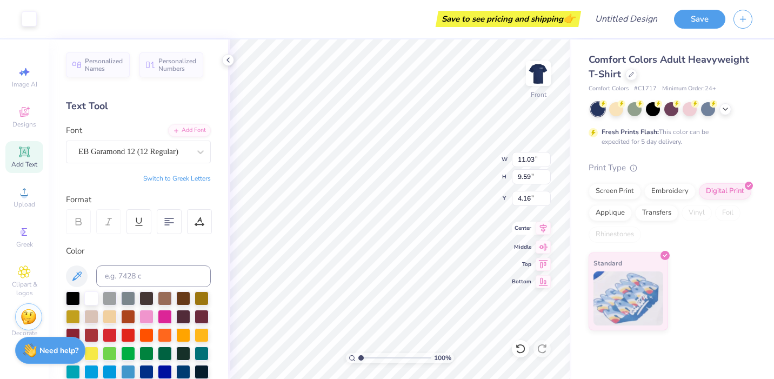
type input "3.49"
type input "17.74"
click at [170, 217] on icon at bounding box center [169, 222] width 10 height 10
type input "5.48"
type input "7.21"
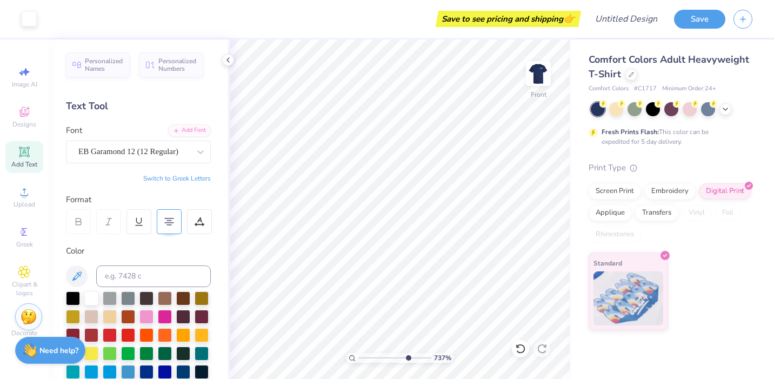
click at [407, 356] on input "range" at bounding box center [394, 358] width 73 height 10
drag, startPoint x: 407, startPoint y: 356, endPoint x: 359, endPoint y: 354, distance: 48.2
type input "1"
click at [359, 354] on input "range" at bounding box center [394, 358] width 73 height 10
click at [519, 355] on div at bounding box center [520, 348] width 17 height 17
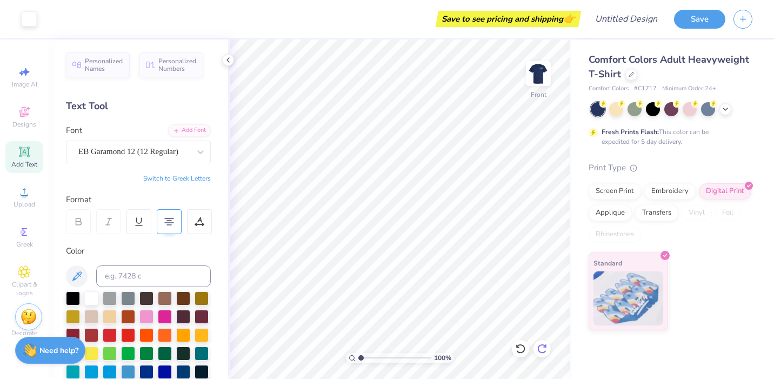
click at [541, 349] on icon at bounding box center [542, 348] width 11 height 11
click at [536, 81] on img at bounding box center [538, 73] width 43 height 43
click at [539, 75] on img at bounding box center [538, 73] width 43 height 43
click at [522, 350] on icon at bounding box center [520, 348] width 11 height 11
click at [543, 351] on icon at bounding box center [542, 348] width 11 height 11
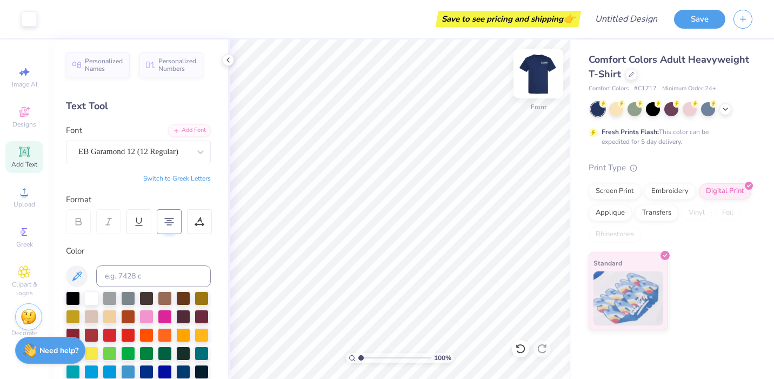
click at [541, 66] on img at bounding box center [538, 73] width 43 height 43
click at [707, 24] on button "Save" at bounding box center [699, 17] width 51 height 19
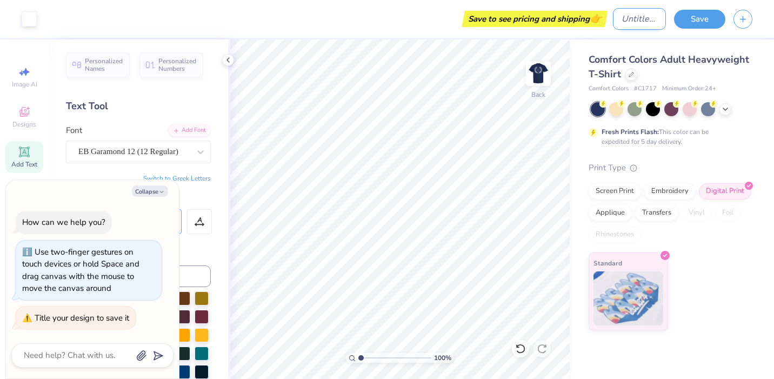
type textarea "x"
click at [624, 10] on input "Design Title" at bounding box center [639, 19] width 53 height 22
type input "F"
type textarea "x"
type input "FA"
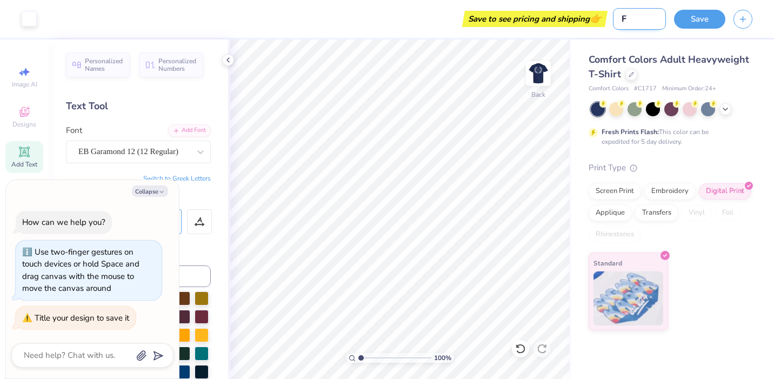
type textarea "x"
type input "FA2"
type textarea "x"
type input "FA25"
type textarea "x"
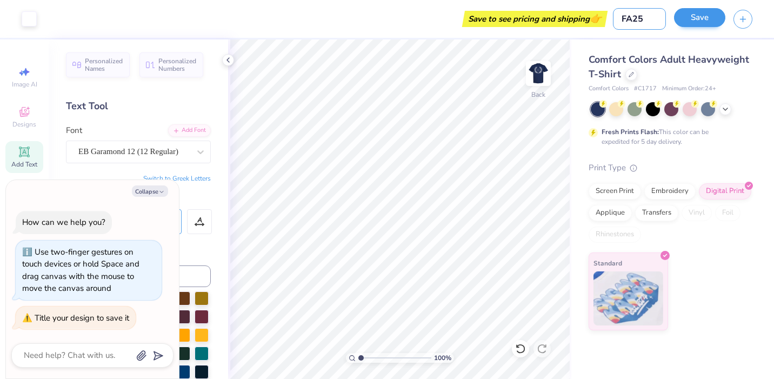
type input "FA25"
click at [700, 18] on button "Save" at bounding box center [699, 17] width 51 height 19
type textarea "x"
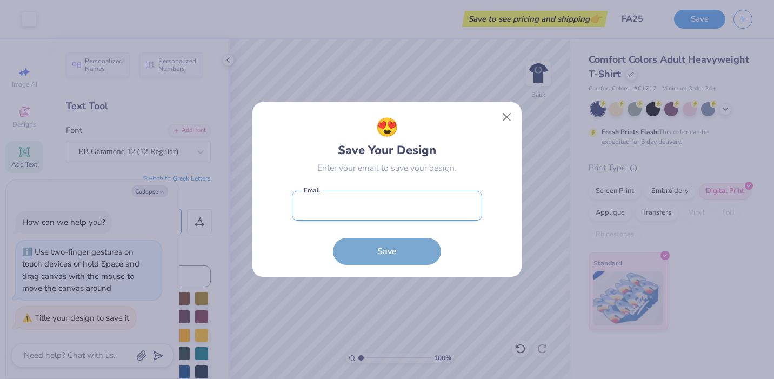
click at [366, 212] on input "email" at bounding box center [387, 206] width 190 height 30
type input "[EMAIL_ADDRESS][DOMAIN_NAME]"
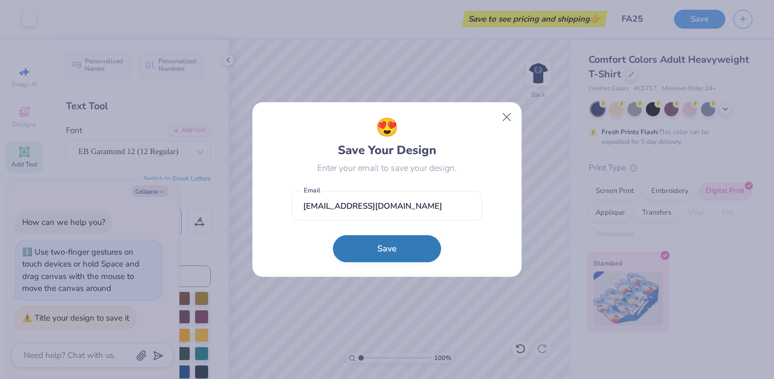
click at [376, 245] on button "Save" at bounding box center [387, 248] width 108 height 27
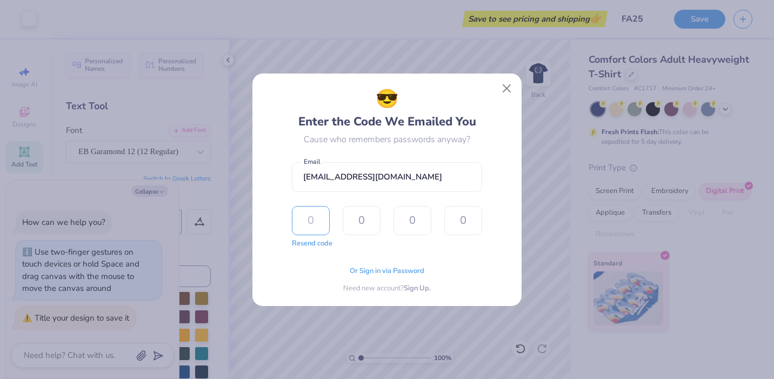
type input "6"
type input "5"
type input "1"
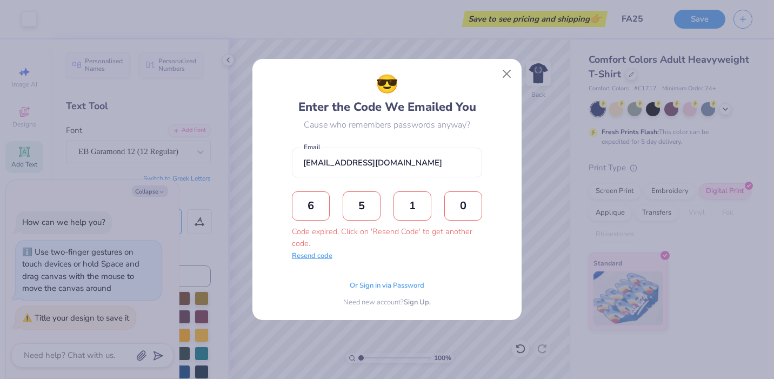
type input "0"
click at [322, 260] on button "Resend code" at bounding box center [312, 256] width 41 height 11
type textarea "x"
click at [328, 212] on input "text" at bounding box center [311, 205] width 38 height 29
type input "2"
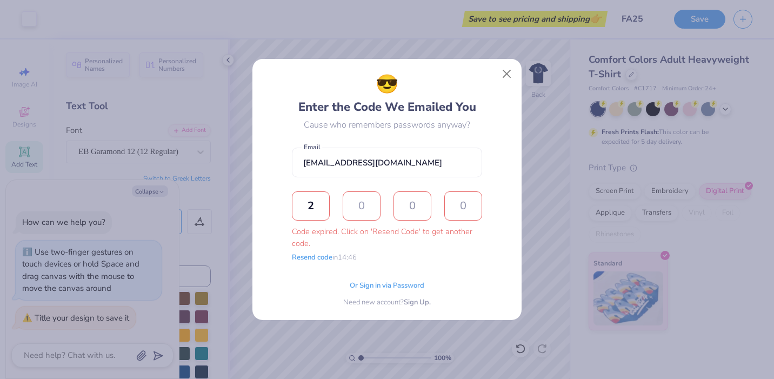
type input "5"
type input "6"
type input "1"
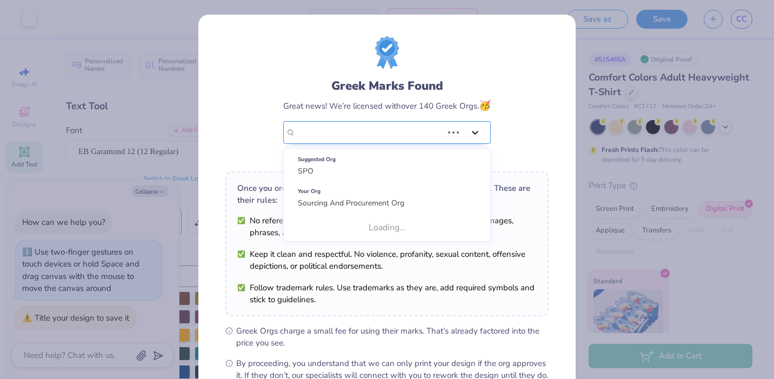
click at [468, 131] on div at bounding box center [475, 132] width 19 height 19
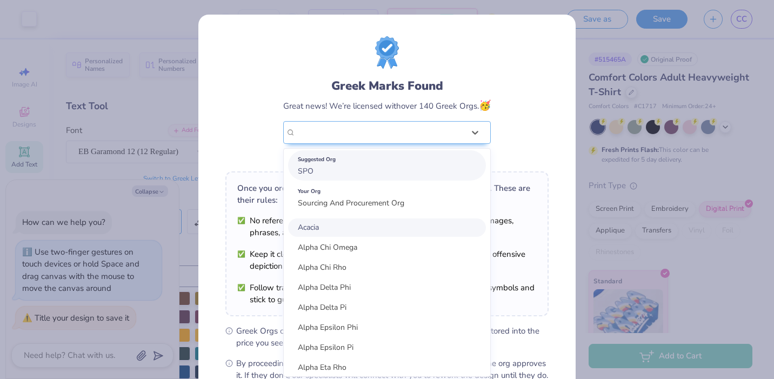
click at [388, 177] on div "Suggested Org SPO" at bounding box center [387, 165] width 198 height 30
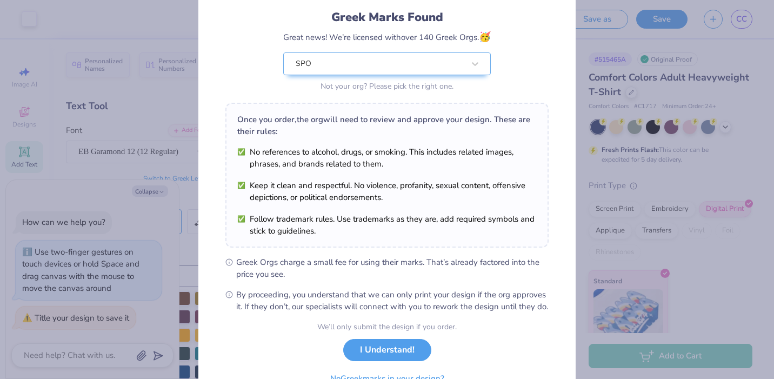
scroll to position [127, 0]
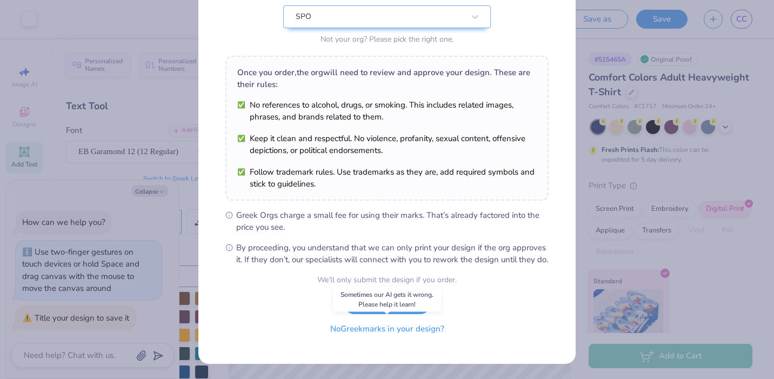
click at [411, 334] on button "No Greek marks in your design?" at bounding box center [387, 329] width 132 height 22
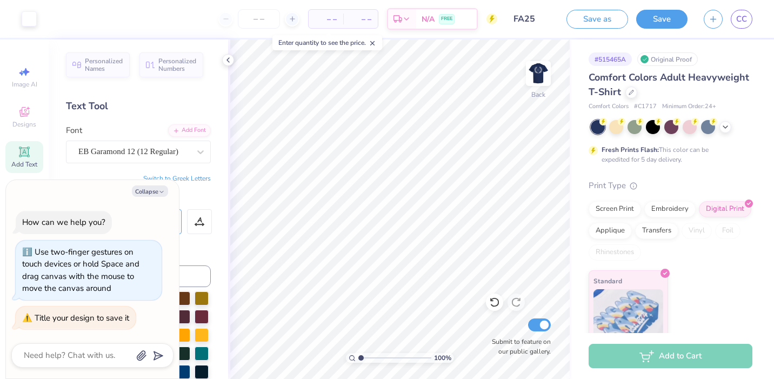
type textarea "x"
click at [261, 20] on input "number" at bounding box center [259, 18] width 42 height 19
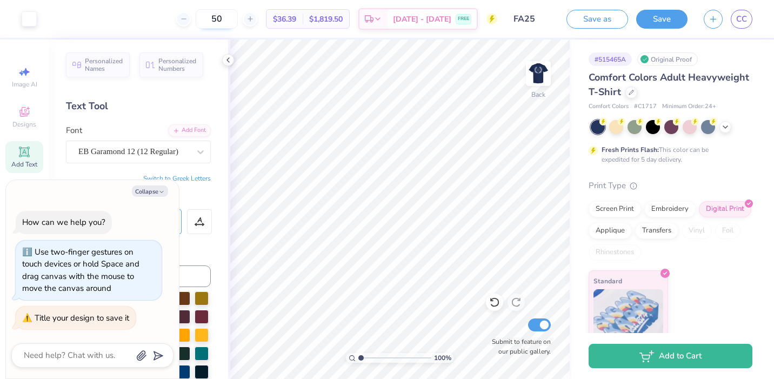
click at [237, 21] on input "50" at bounding box center [217, 18] width 42 height 19
type input "5"
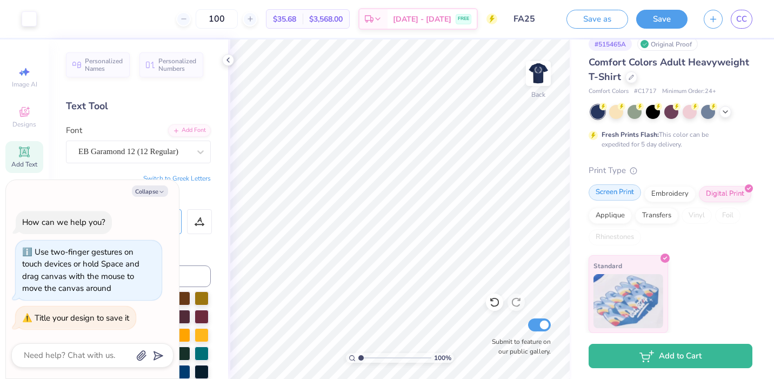
type input "100"
click at [620, 194] on div "Screen Print" at bounding box center [615, 192] width 52 height 16
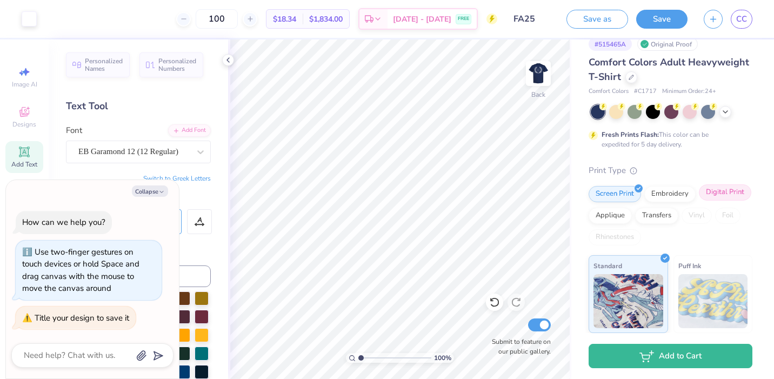
click at [716, 191] on div "Digital Print" at bounding box center [725, 192] width 52 height 16
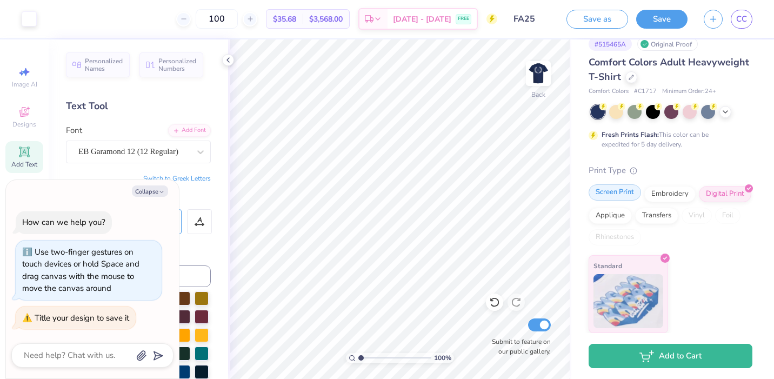
click at [613, 190] on div "Screen Print" at bounding box center [615, 192] width 52 height 16
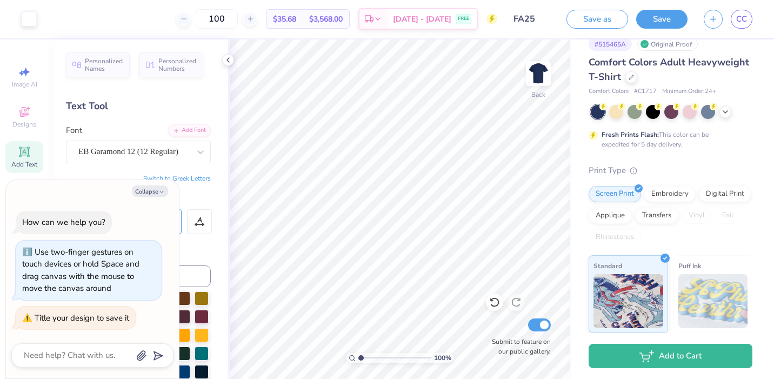
type textarea "x"
click at [231, 21] on input "100" at bounding box center [217, 18] width 42 height 19
type input "50"
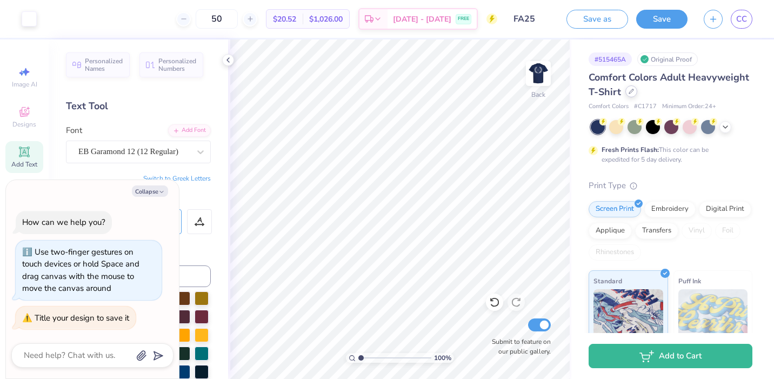
click at [629, 96] on div at bounding box center [632, 91] width 12 height 12
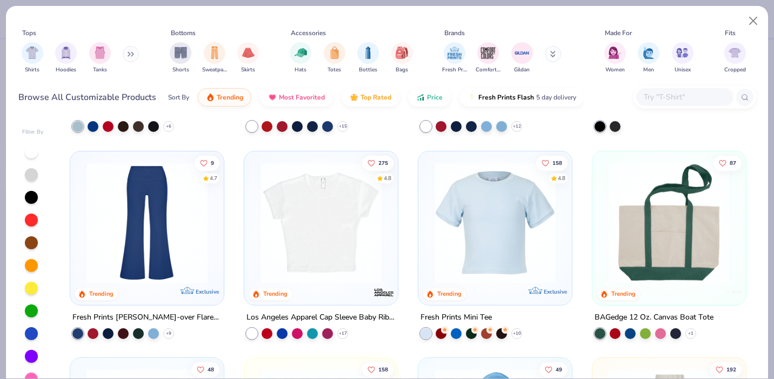
scroll to position [1229, 0]
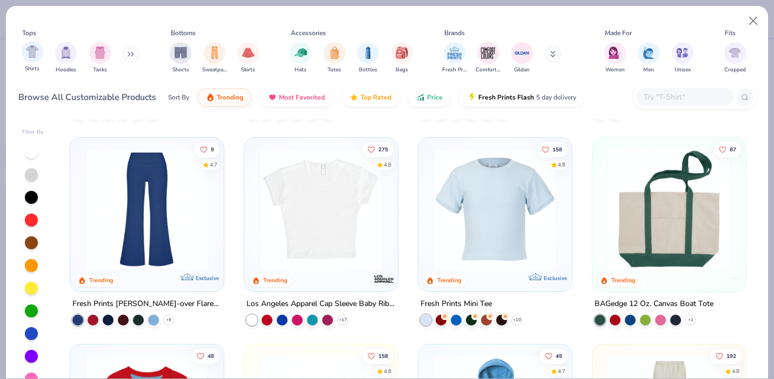
click at [37, 66] on span "Shirts" at bounding box center [32, 69] width 15 height 8
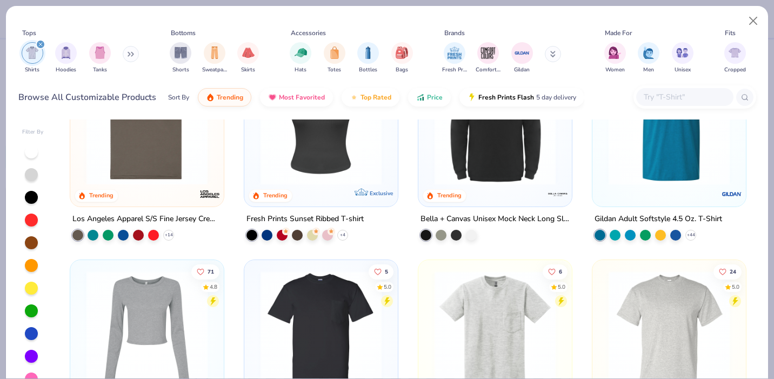
scroll to position [902, 0]
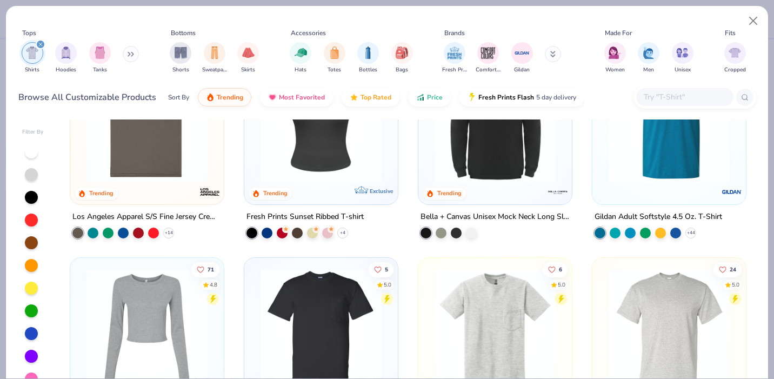
click at [643, 171] on img at bounding box center [669, 122] width 132 height 121
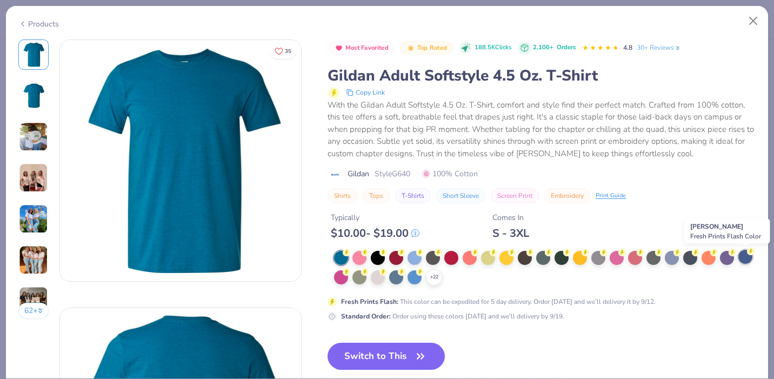
click at [745, 261] on div at bounding box center [746, 257] width 14 height 14
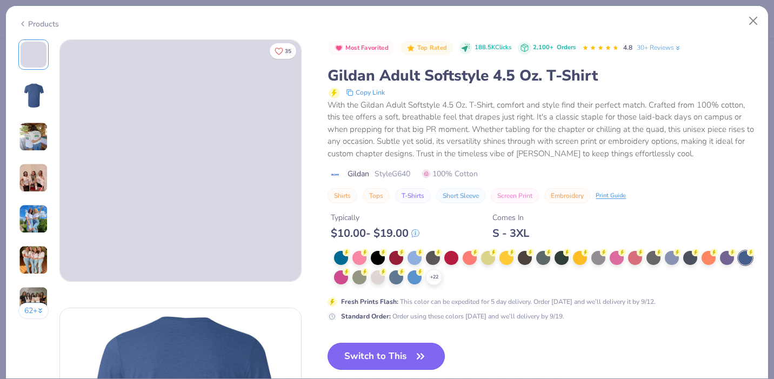
click at [370, 351] on button "Switch to This" at bounding box center [386, 356] width 117 height 27
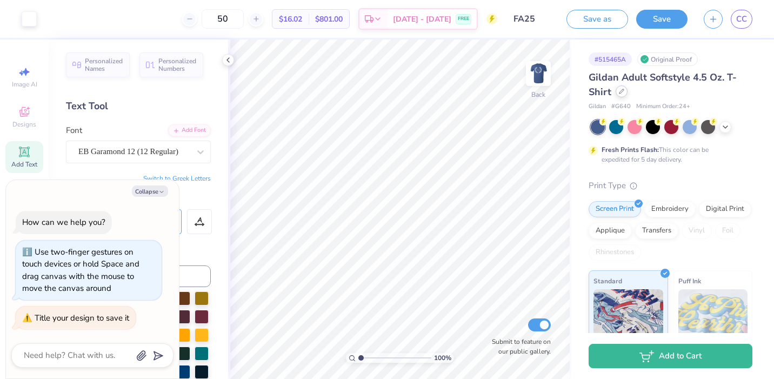
click at [624, 91] on div at bounding box center [622, 91] width 12 height 12
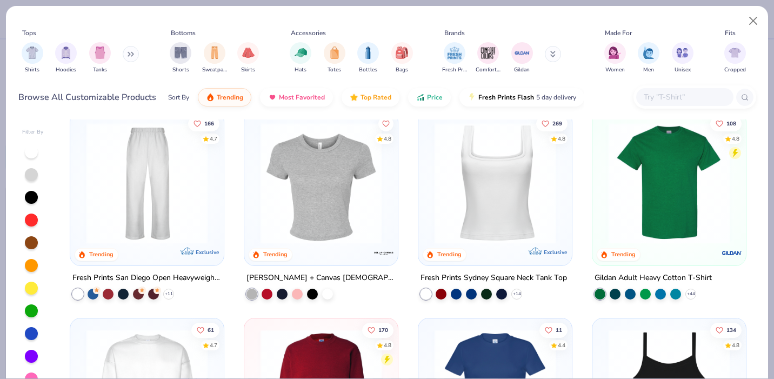
scroll to position [437, 0]
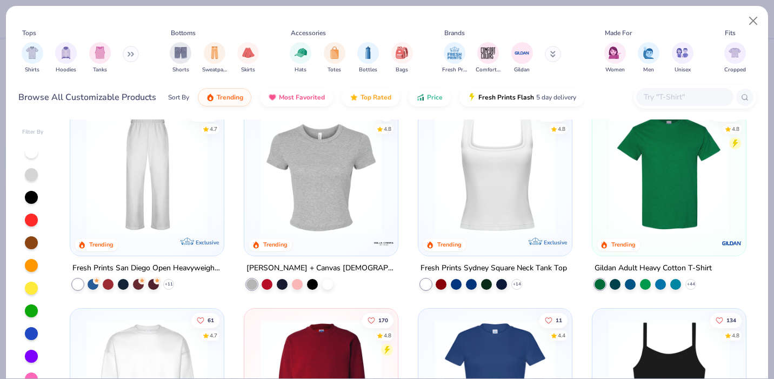
click at [680, 193] on img at bounding box center [669, 172] width 132 height 121
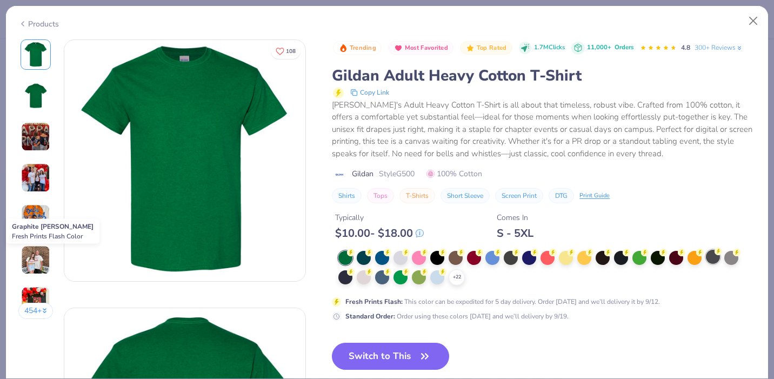
click at [714, 257] on div at bounding box center [713, 257] width 14 height 14
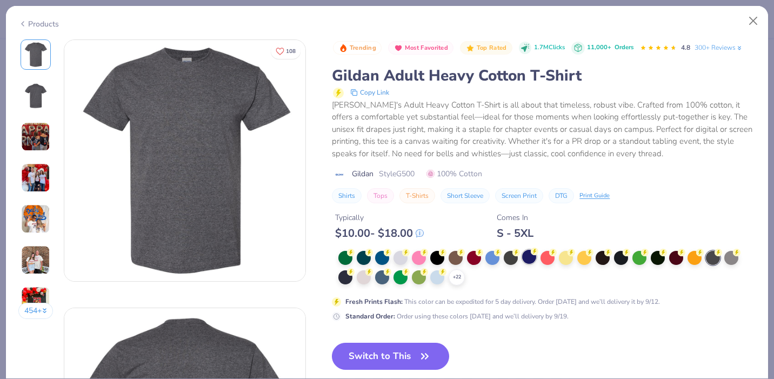
click at [527, 258] on div at bounding box center [529, 257] width 14 height 14
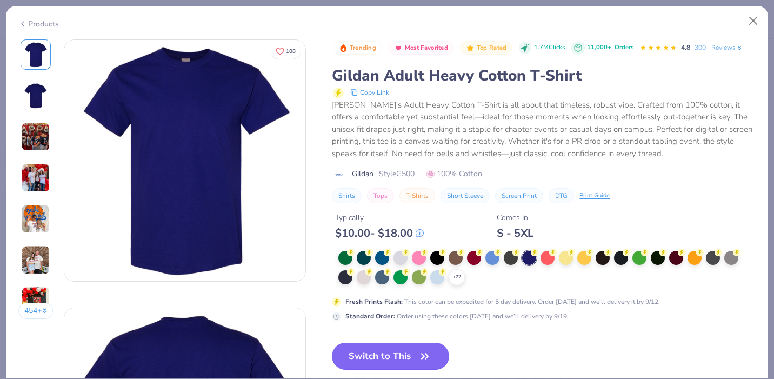
click at [419, 348] on button "Switch to This" at bounding box center [390, 356] width 117 height 27
type textarea "x"
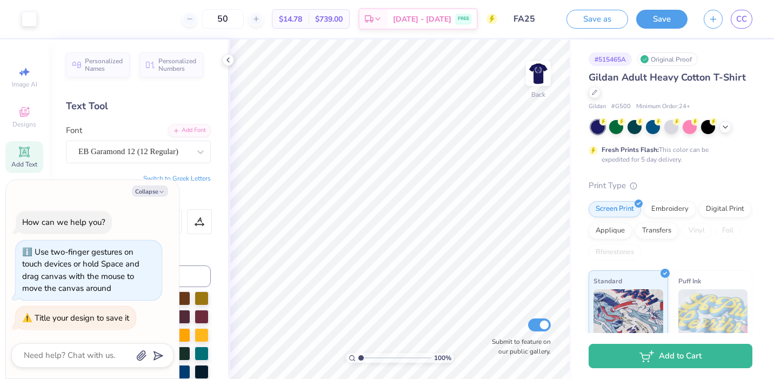
scroll to position [182, 0]
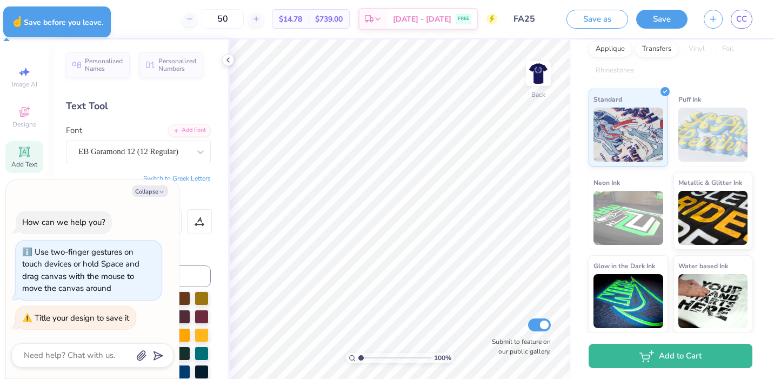
type textarea "x"
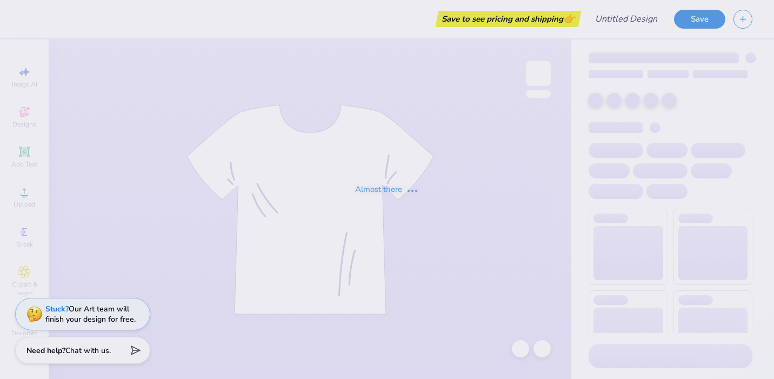
type input "FA25"
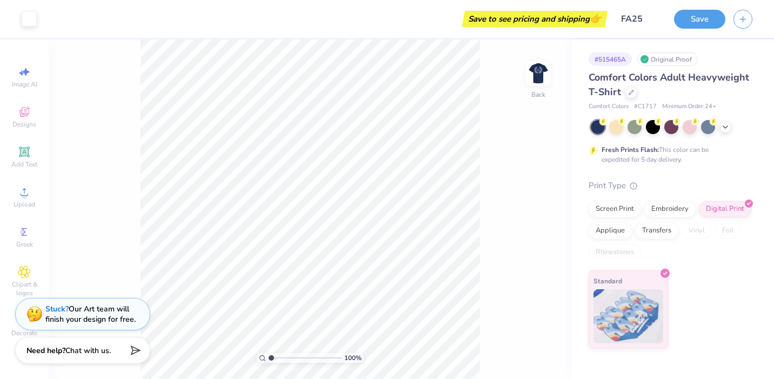
click at [632, 98] on div "Comfort Colors Adult Heavyweight T-Shirt" at bounding box center [671, 84] width 164 height 29
click at [630, 90] on icon at bounding box center [631, 91] width 5 height 5
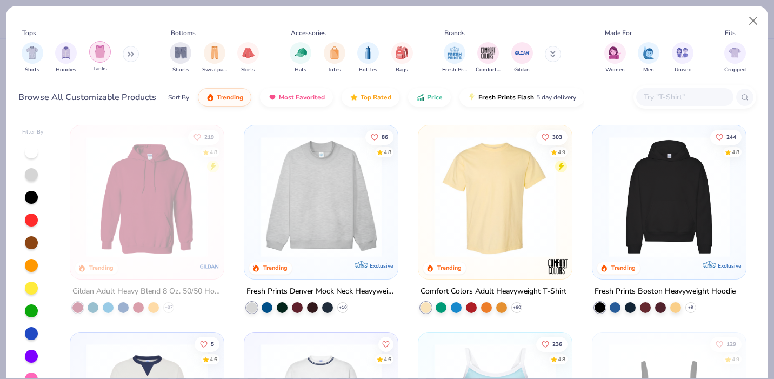
click at [98, 60] on div "filter for Tanks" at bounding box center [100, 52] width 22 height 22
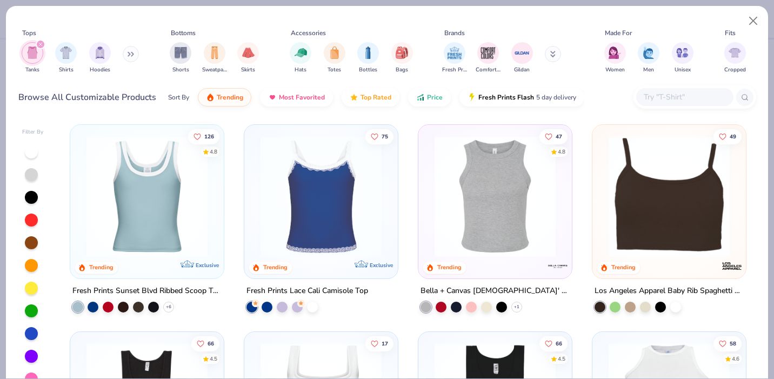
scroll to position [200, 0]
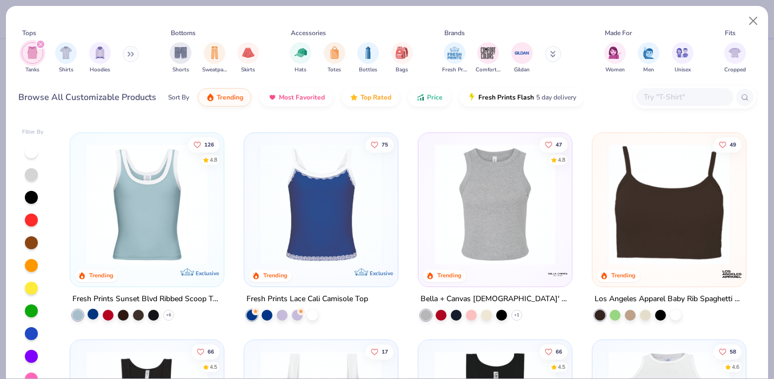
click at [92, 316] on div at bounding box center [93, 313] width 11 height 11
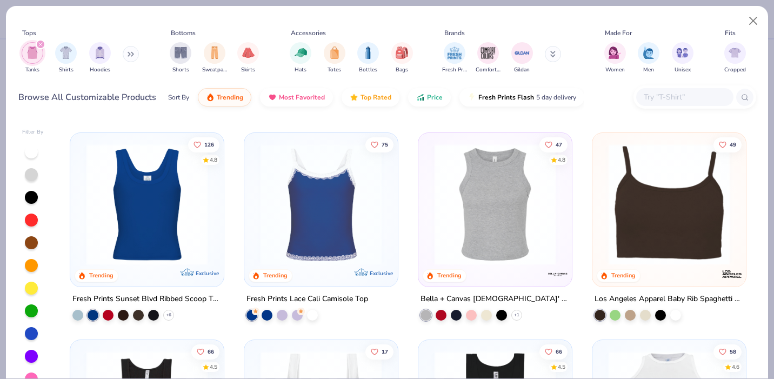
click at [149, 221] on img at bounding box center [147, 204] width 132 height 121
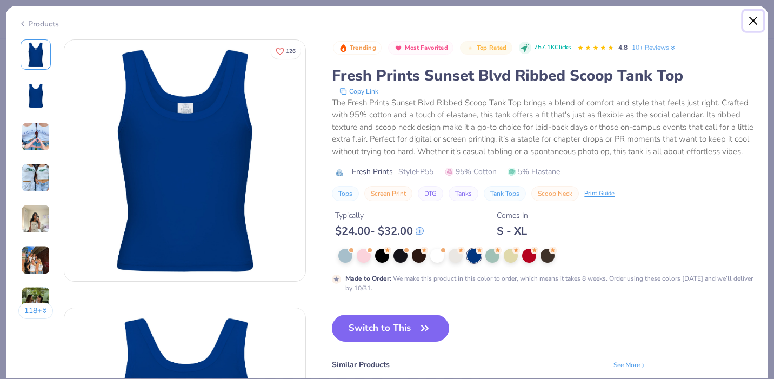
click at [751, 20] on button "Close" at bounding box center [753, 21] width 21 height 21
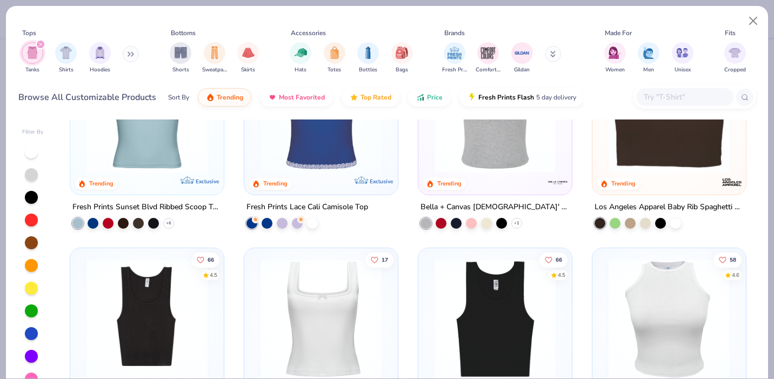
scroll to position [216, 0]
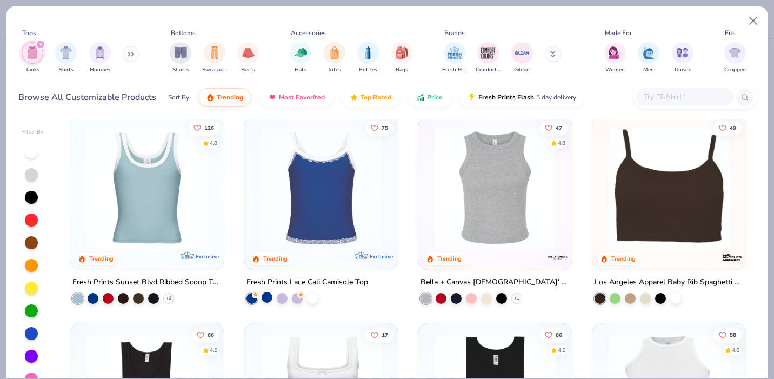
click at [270, 296] on div at bounding box center [267, 296] width 11 height 11
click at [362, 224] on img at bounding box center [321, 187] width 132 height 121
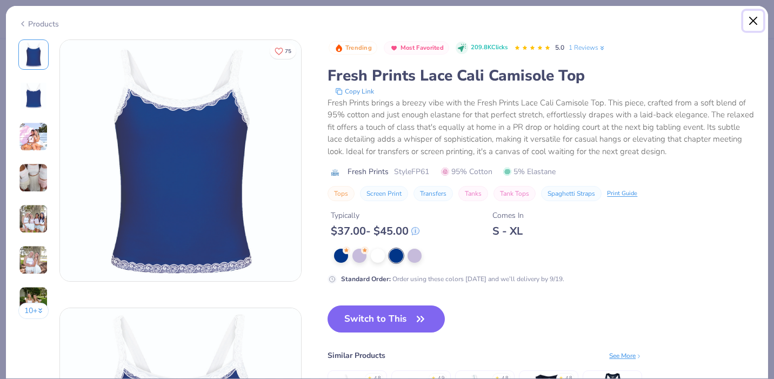
click at [757, 21] on button "Close" at bounding box center [753, 21] width 21 height 21
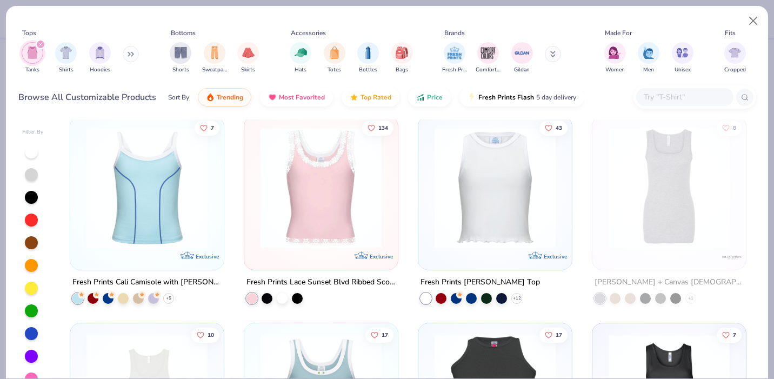
scroll to position [633, 0]
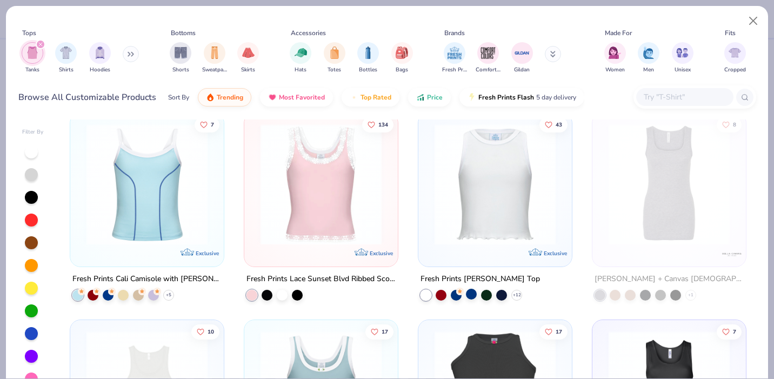
click at [473, 289] on div at bounding box center [471, 294] width 11 height 11
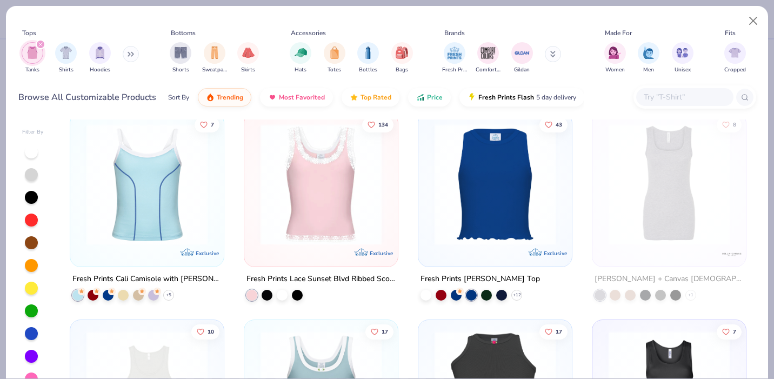
click at [542, 195] on img at bounding box center [495, 184] width 132 height 121
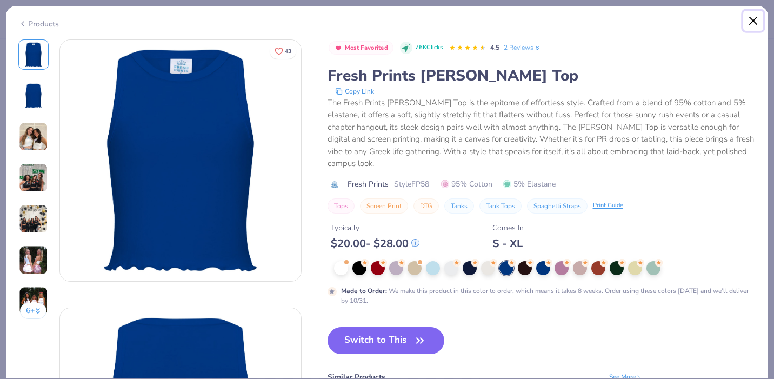
click at [753, 19] on button "Close" at bounding box center [753, 21] width 21 height 21
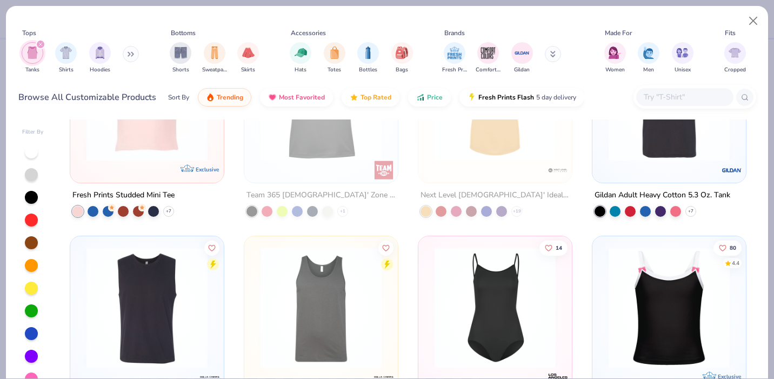
scroll to position [1209, 0]
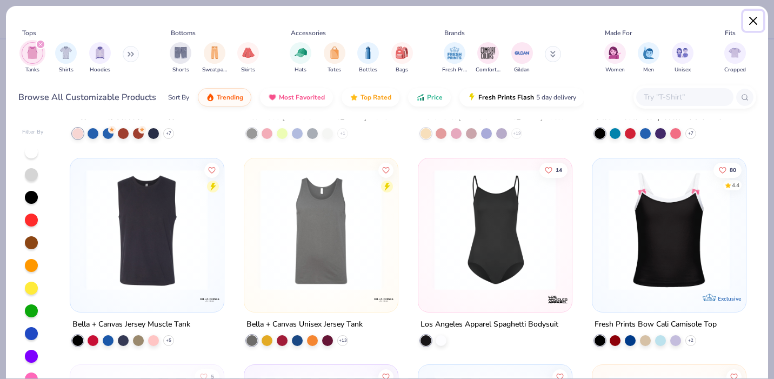
click at [747, 18] on button "Close" at bounding box center [753, 21] width 21 height 21
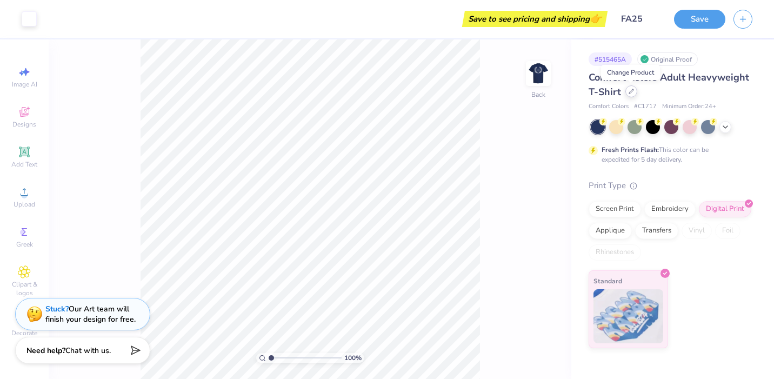
click at [629, 98] on div "Comfort Colors Adult Heavyweight T-Shirt" at bounding box center [671, 84] width 164 height 29
click at [630, 95] on div at bounding box center [632, 91] width 12 height 12
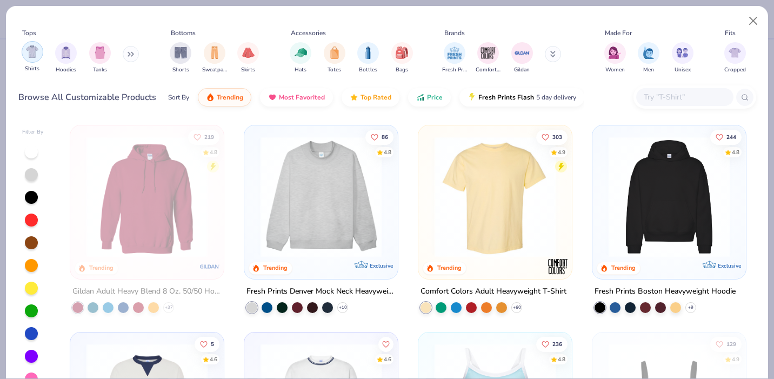
click at [37, 58] on div "filter for Shirts" at bounding box center [33, 52] width 22 height 22
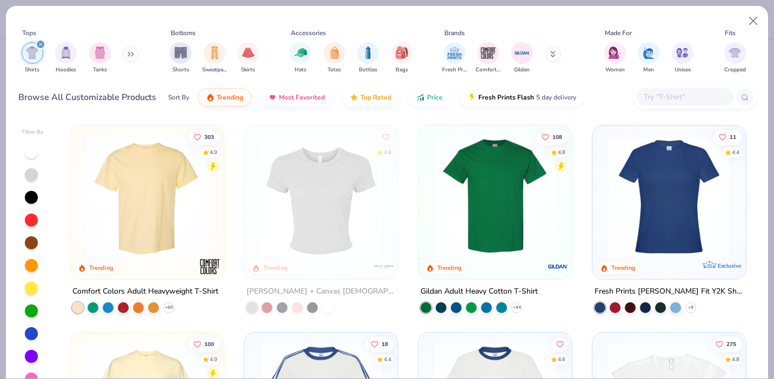
drag, startPoint x: 34, startPoint y: 330, endPoint x: 42, endPoint y: 303, distance: 28.6
click at [42, 303] on div at bounding box center [33, 265] width 22 height 241
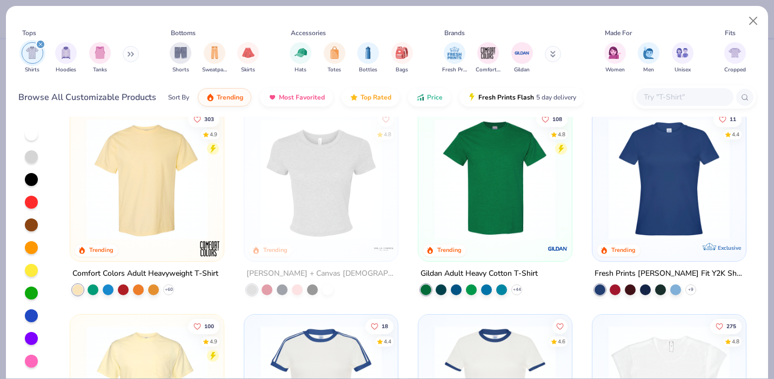
click at [36, 310] on div at bounding box center [31, 315] width 13 height 13
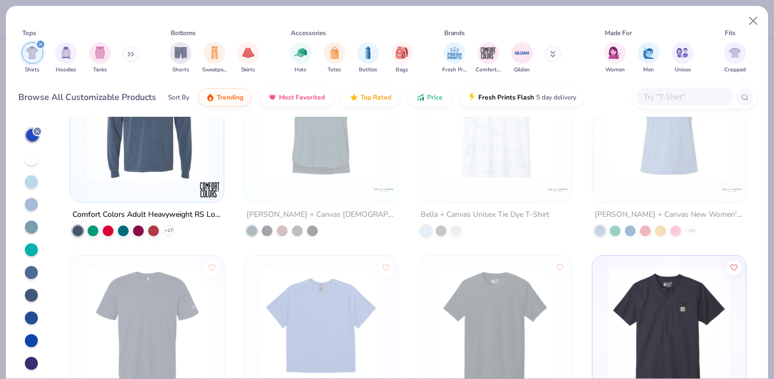
scroll to position [3685, 0]
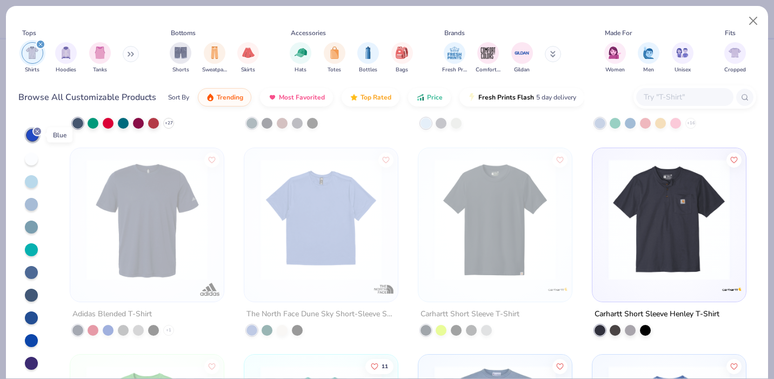
click at [36, 132] on icon at bounding box center [37, 131] width 6 height 6
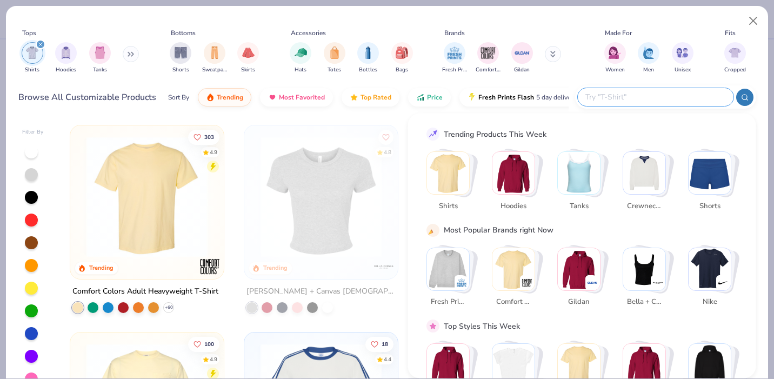
click at [667, 93] on input "text" at bounding box center [655, 97] width 142 height 12
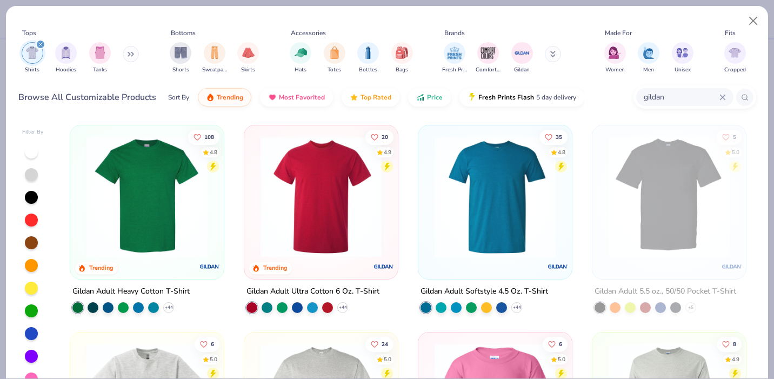
type input "gildan"
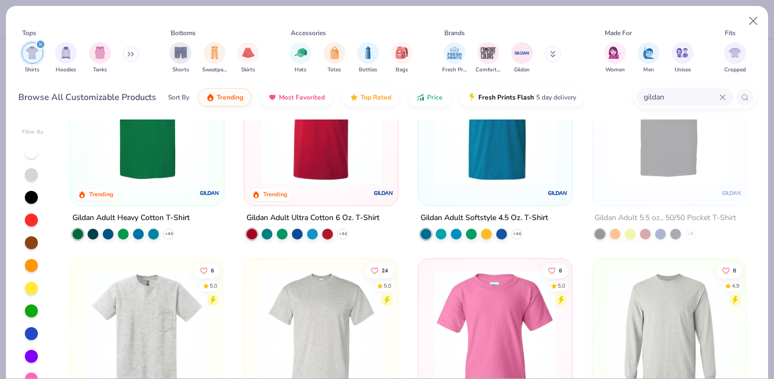
scroll to position [32, 0]
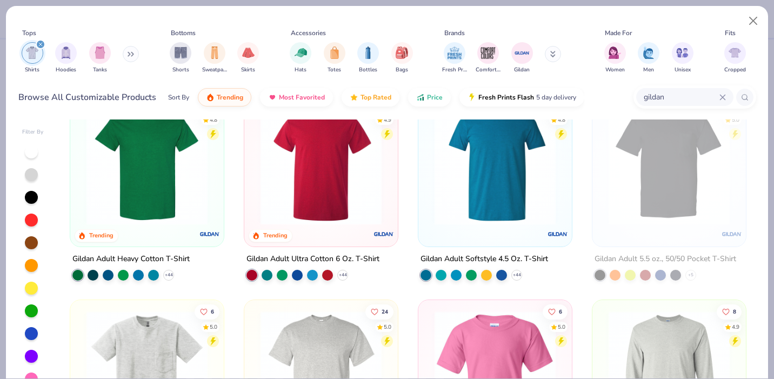
click at [485, 157] on img at bounding box center [495, 164] width 132 height 121
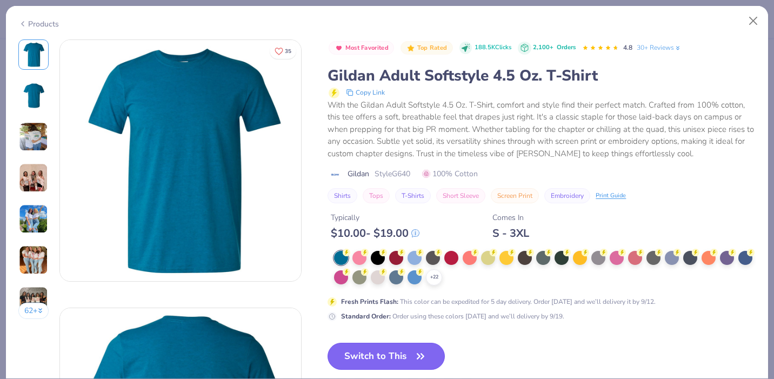
click at [377, 359] on button "Switch to This" at bounding box center [386, 356] width 117 height 27
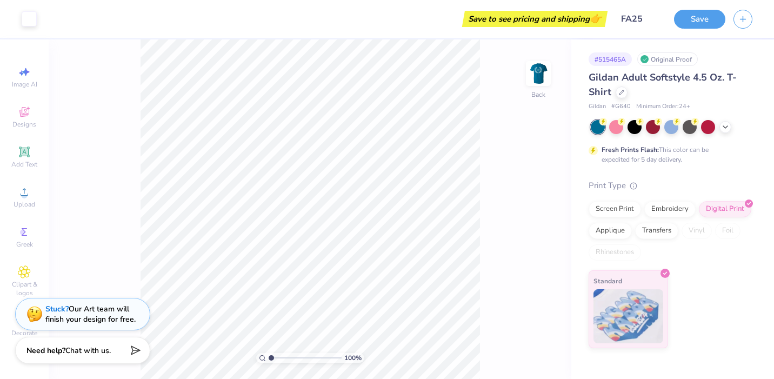
click at [722, 131] on div at bounding box center [672, 127] width 162 height 14
click at [723, 129] on icon at bounding box center [725, 126] width 9 height 9
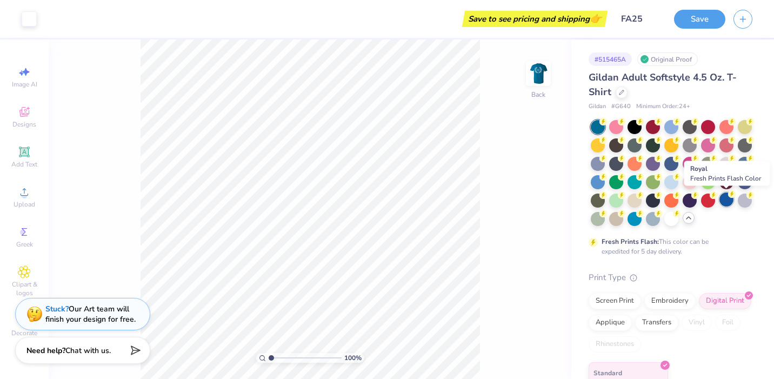
click at [727, 203] on div at bounding box center [727, 199] width 14 height 14
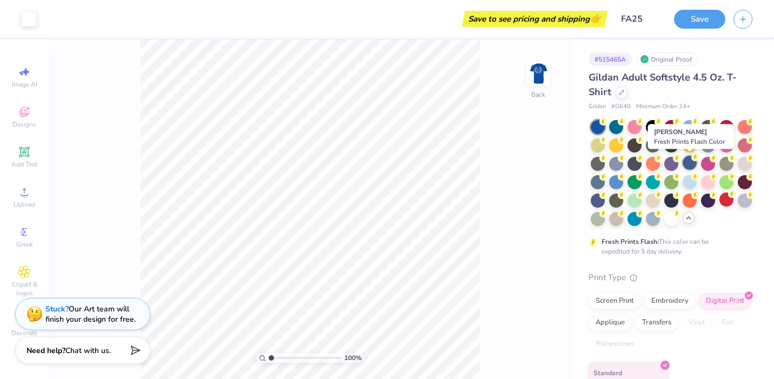
click at [687, 167] on div at bounding box center [690, 163] width 14 height 14
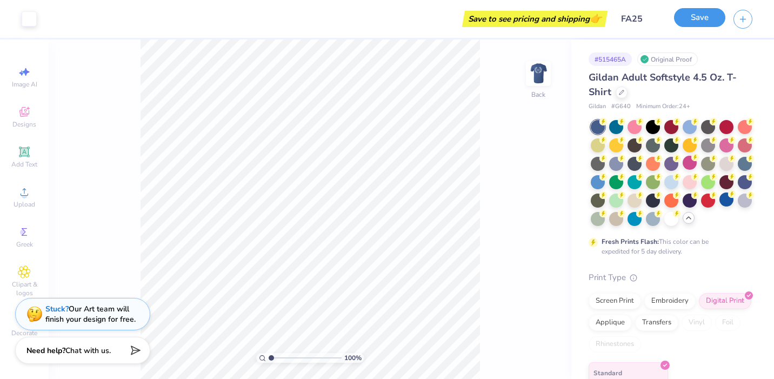
click at [702, 23] on button "Save" at bounding box center [699, 17] width 51 height 19
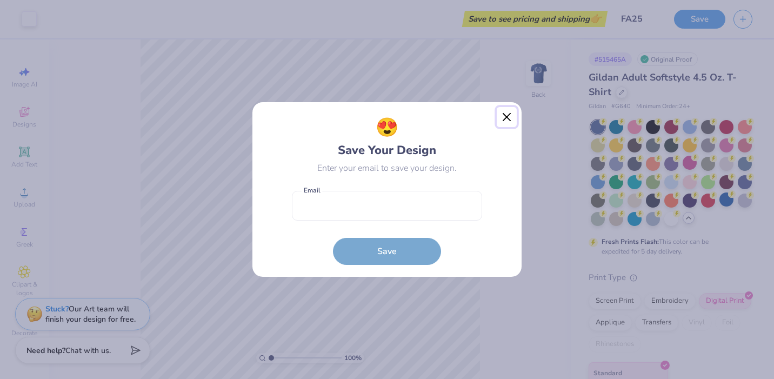
click at [502, 117] on button "Close" at bounding box center [507, 117] width 21 height 21
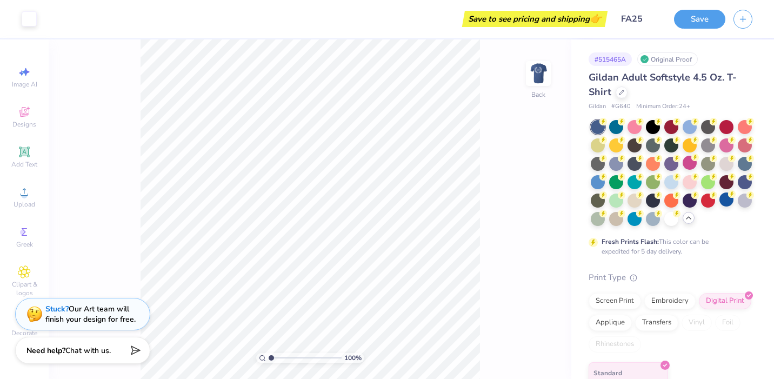
click at [702, 29] on div "Save" at bounding box center [724, 19] width 100 height 38
click at [702, 20] on button "Save" at bounding box center [699, 17] width 51 height 19
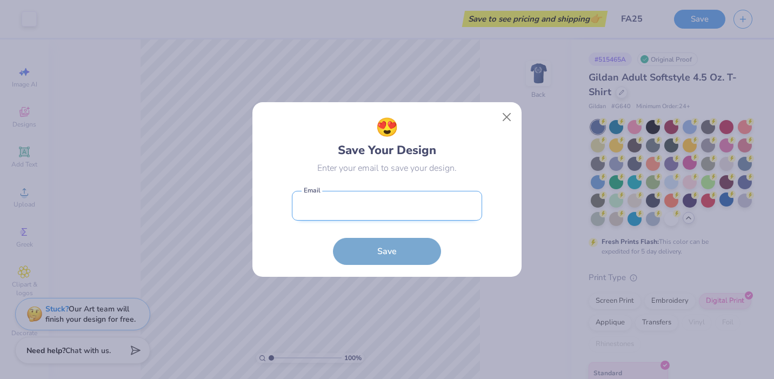
click at [322, 211] on input "email" at bounding box center [387, 206] width 190 height 30
type input "[EMAIL_ADDRESS][DOMAIN_NAME]"
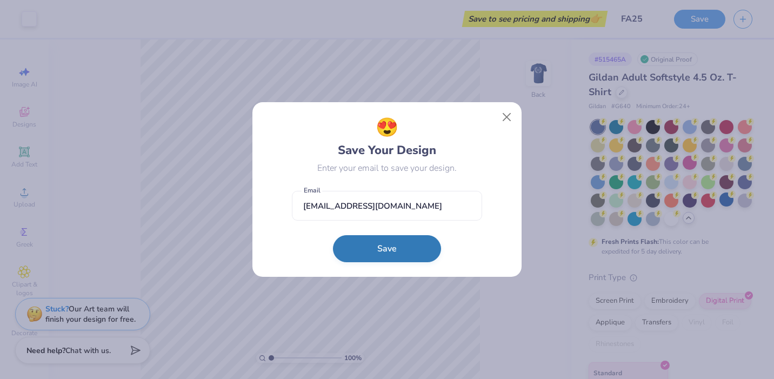
click at [379, 258] on button "Save" at bounding box center [387, 248] width 108 height 27
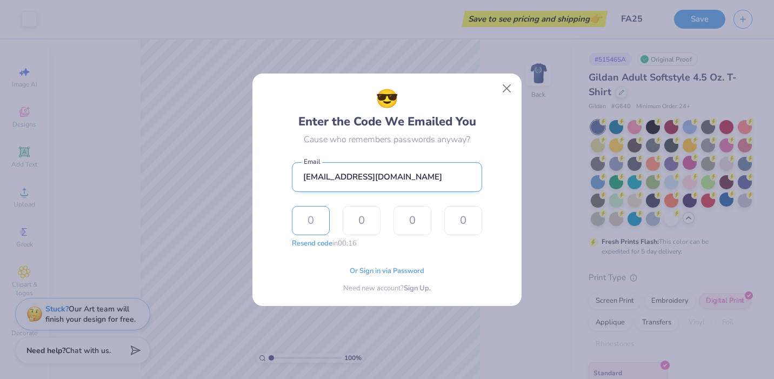
type input "5"
type input "2"
type input "7"
type input "1"
type input "7"
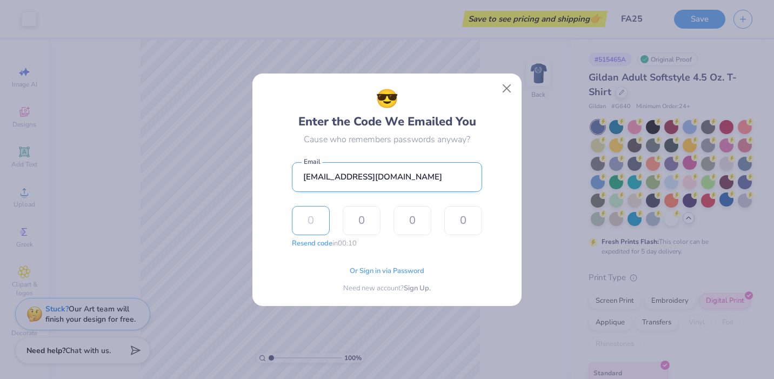
type input "5"
type input "2"
type input "1"
type input "7"
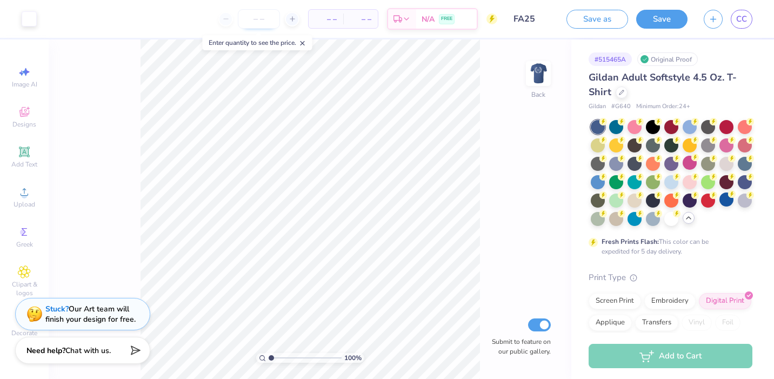
click at [264, 18] on input "number" at bounding box center [259, 18] width 42 height 19
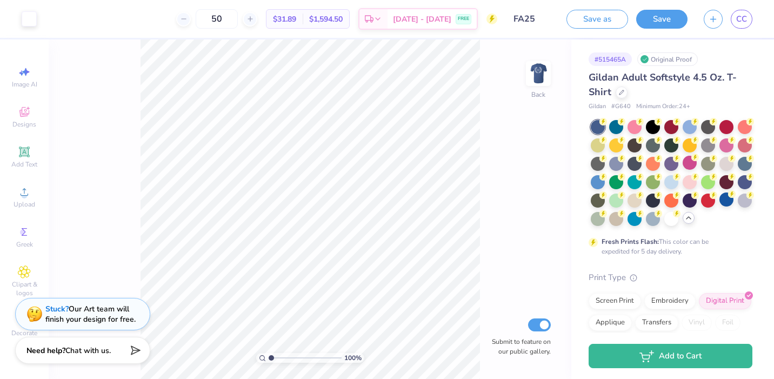
type input "5"
type input "8"
click at [616, 96] on div "Gildan Adult Softstyle 4.5 Oz. T-Shirt" at bounding box center [671, 84] width 164 height 29
click at [625, 94] on div at bounding box center [622, 91] width 12 height 12
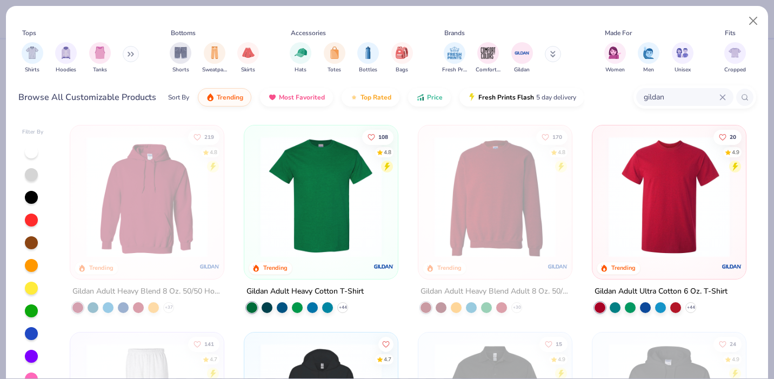
click at [315, 199] on img at bounding box center [321, 196] width 132 height 121
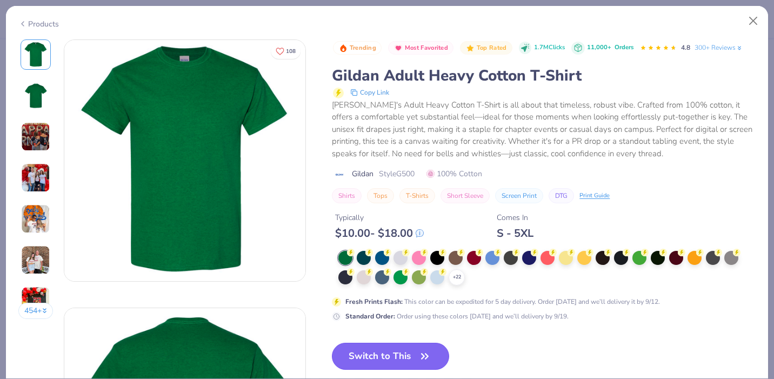
click at [424, 357] on icon "button" at bounding box center [424, 356] width 15 height 15
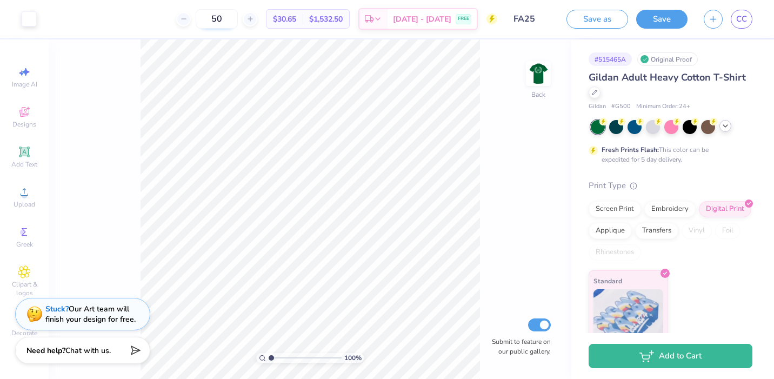
click at [226, 18] on input "50" at bounding box center [217, 18] width 42 height 19
click at [238, 20] on input "60" at bounding box center [217, 18] width 42 height 19
type input "6"
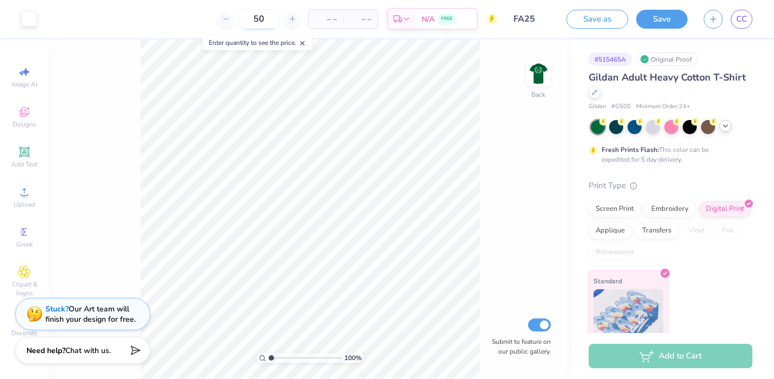
type input "50"
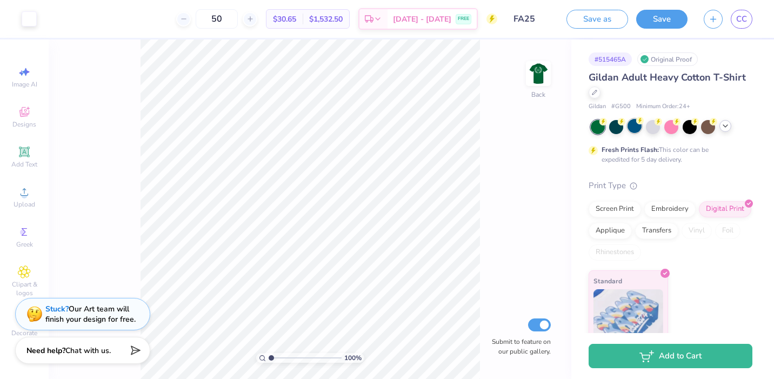
click at [633, 128] on div at bounding box center [635, 126] width 14 height 14
click at [722, 129] on icon at bounding box center [725, 126] width 9 height 9
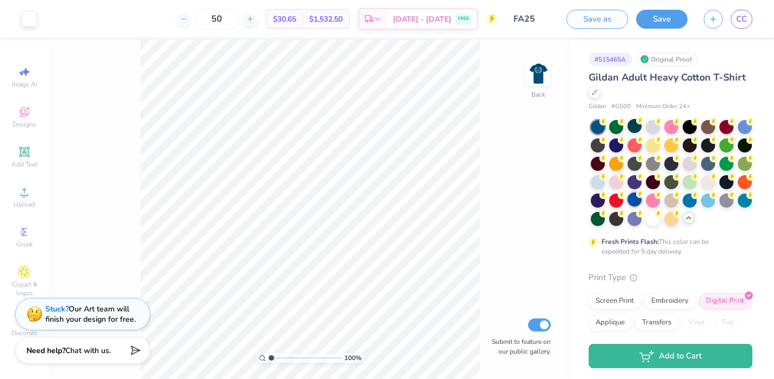
click at [634, 201] on div at bounding box center [635, 199] width 14 height 14
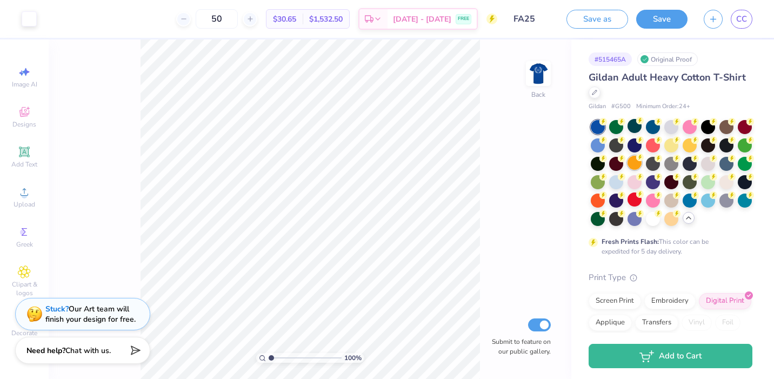
click at [640, 161] on div at bounding box center [635, 163] width 14 height 14
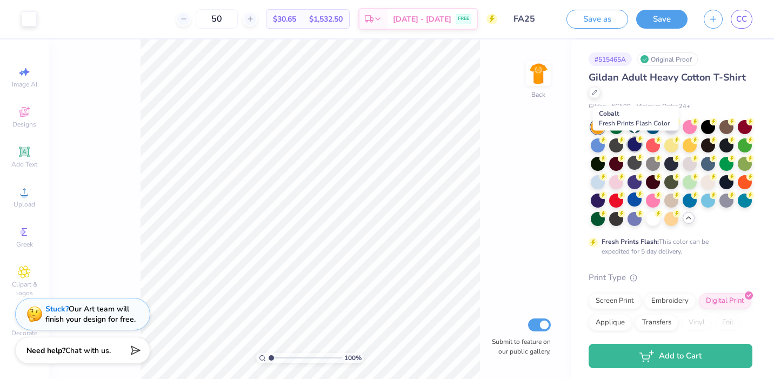
click at [636, 138] on circle at bounding box center [640, 139] width 8 height 8
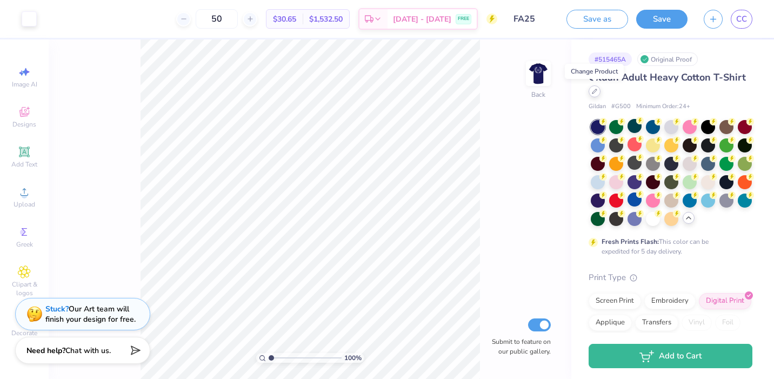
click at [593, 94] on icon at bounding box center [594, 91] width 5 height 5
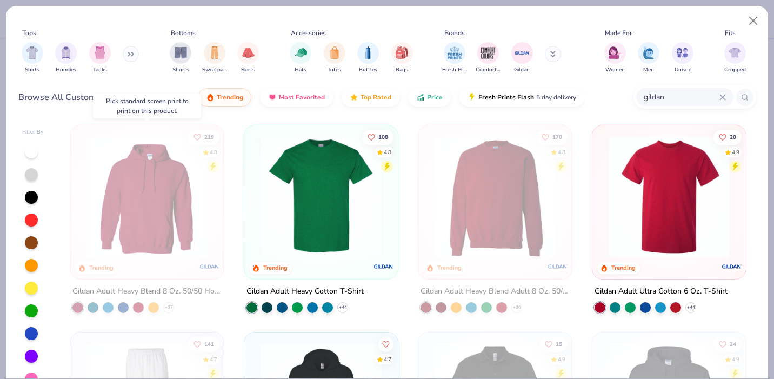
scroll to position [17, 0]
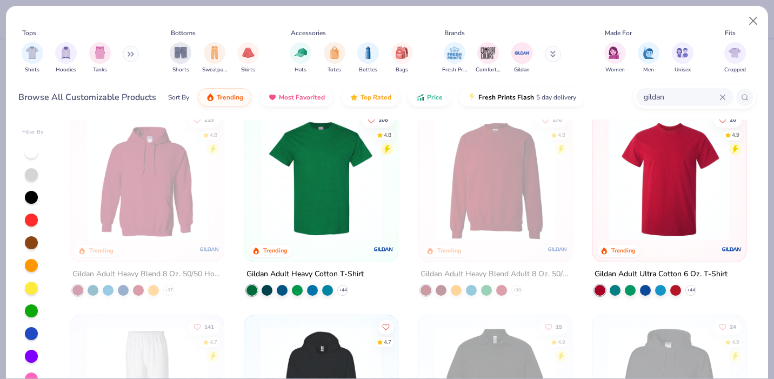
click at [668, 191] on img at bounding box center [669, 179] width 132 height 121
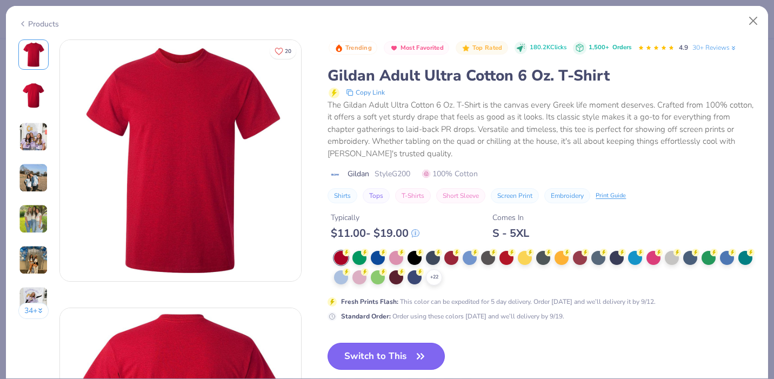
click at [404, 349] on button "Switch to This" at bounding box center [386, 356] width 117 height 27
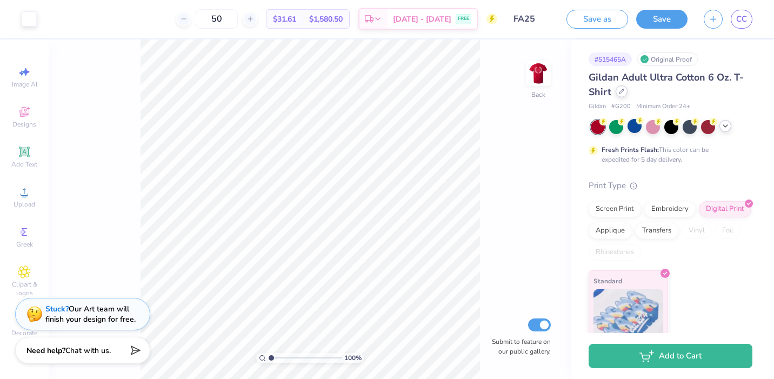
click at [619, 91] on icon at bounding box center [621, 91] width 5 height 5
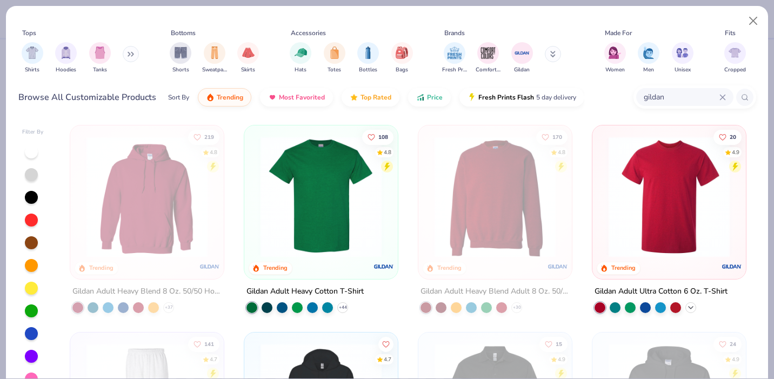
click at [692, 307] on polyline at bounding box center [691, 308] width 4 height 2
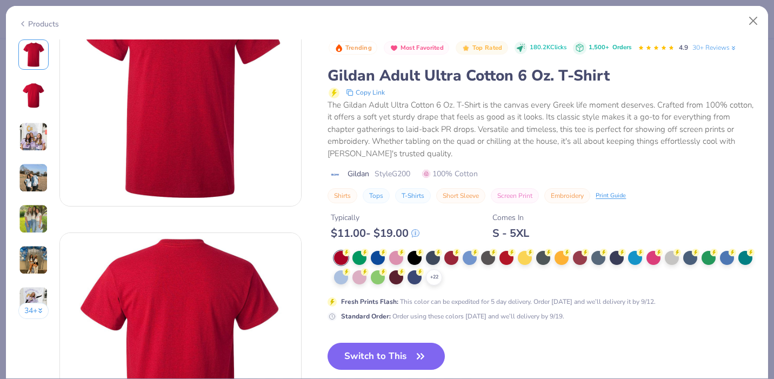
scroll to position [74, 0]
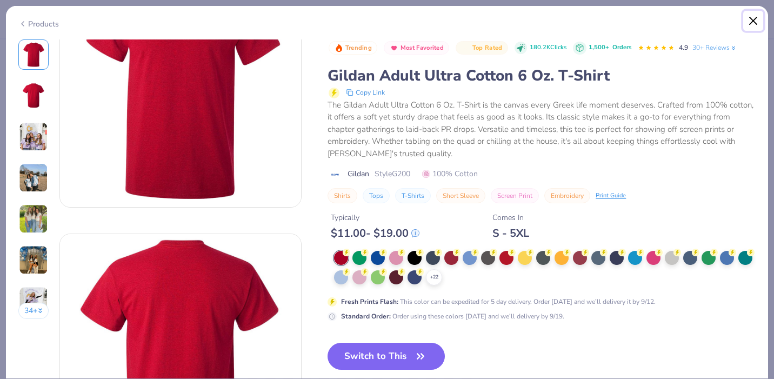
click at [748, 23] on button "Close" at bounding box center [753, 21] width 21 height 21
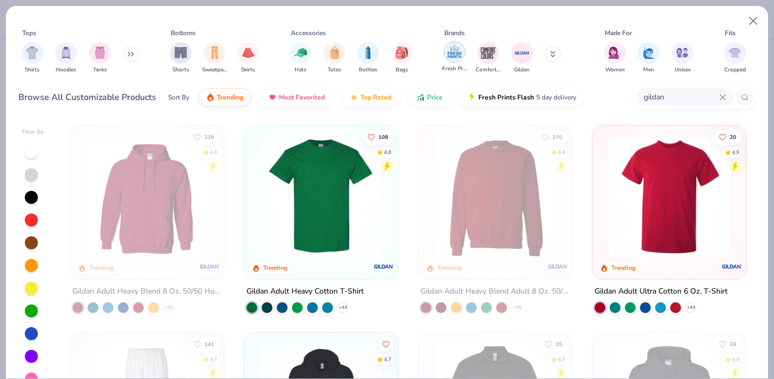
click at [457, 57] on img "filter for Fresh Prints" at bounding box center [455, 52] width 16 height 16
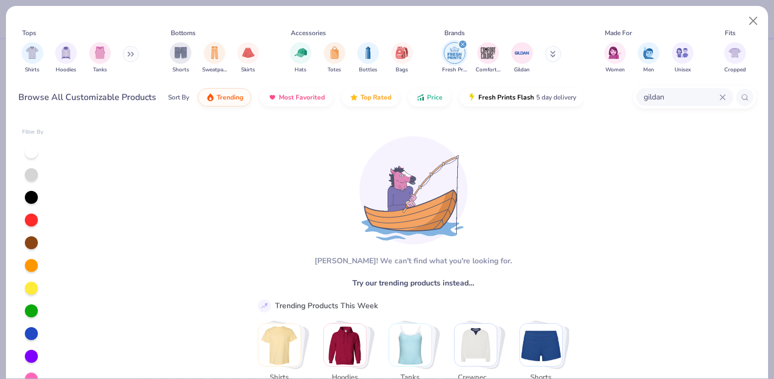
click at [728, 99] on div "gildan" at bounding box center [684, 97] width 97 height 18
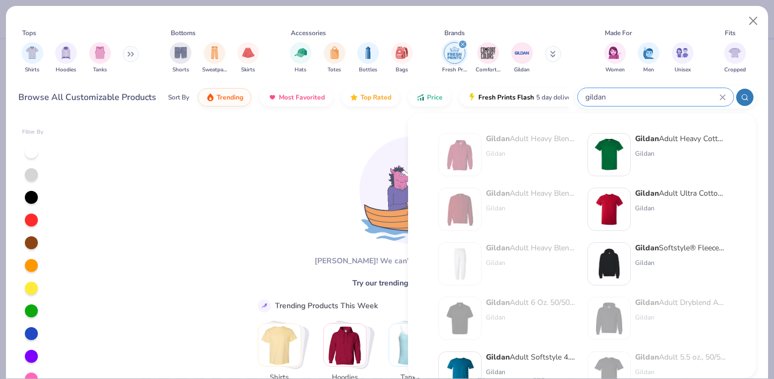
click at [717, 101] on input "gildan" at bounding box center [651, 97] width 135 height 12
click at [719, 101] on input "gildan" at bounding box center [651, 97] width 135 height 12
click at [720, 101] on div "gildan" at bounding box center [656, 97] width 156 height 18
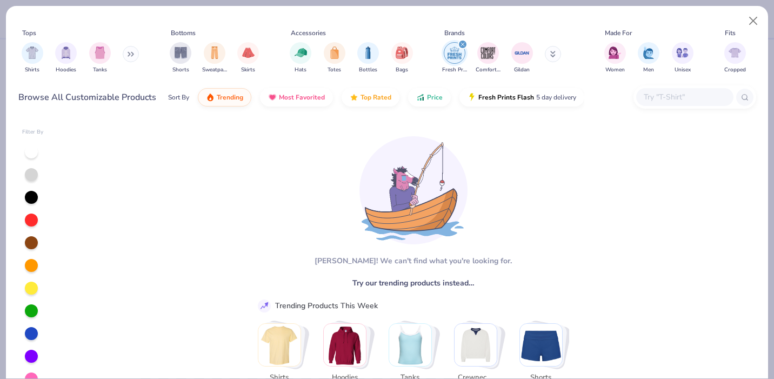
click at [447, 50] on img "filter for Fresh Prints" at bounding box center [455, 53] width 16 height 16
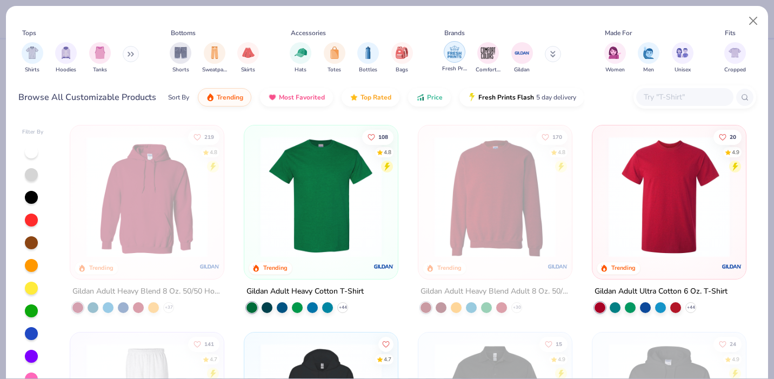
click at [456, 51] on img "filter for Fresh Prints" at bounding box center [455, 52] width 16 height 16
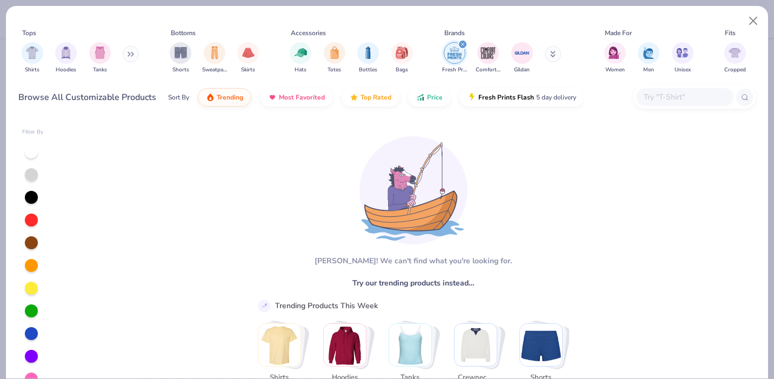
scroll to position [5, 0]
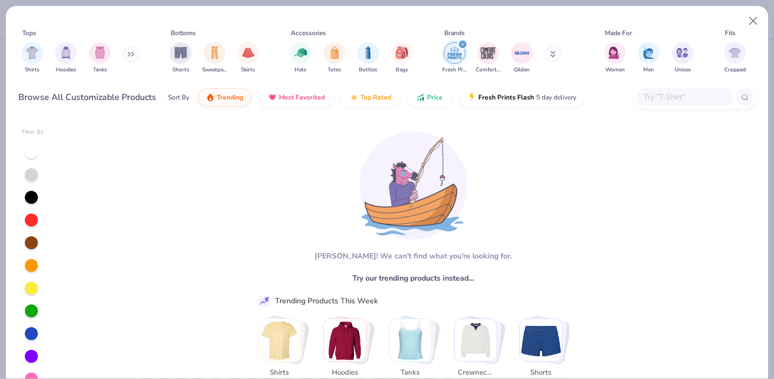
click at [276, 335] on img "Stack Card Button Shirts" at bounding box center [279, 340] width 42 height 42
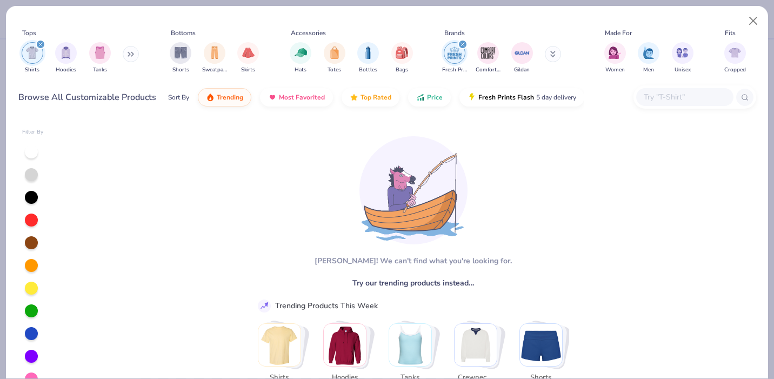
click at [463, 45] on icon "filter for Fresh Prints" at bounding box center [463, 44] width 4 height 4
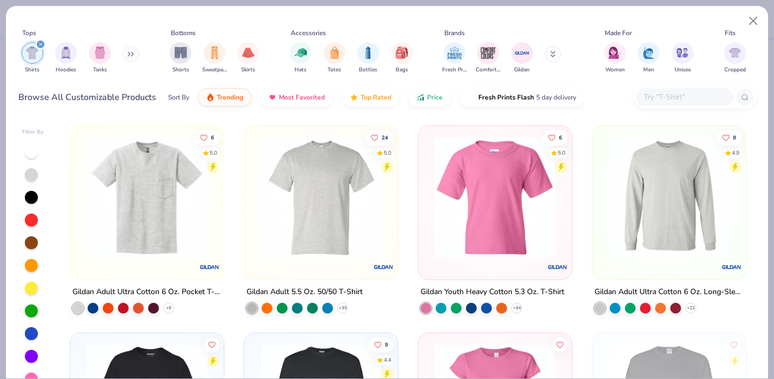
scroll to position [107, 0]
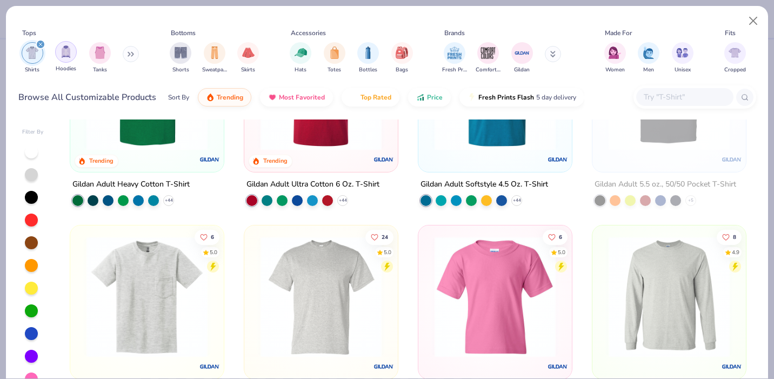
click at [65, 56] on img "filter for Hoodies" at bounding box center [66, 51] width 12 height 12
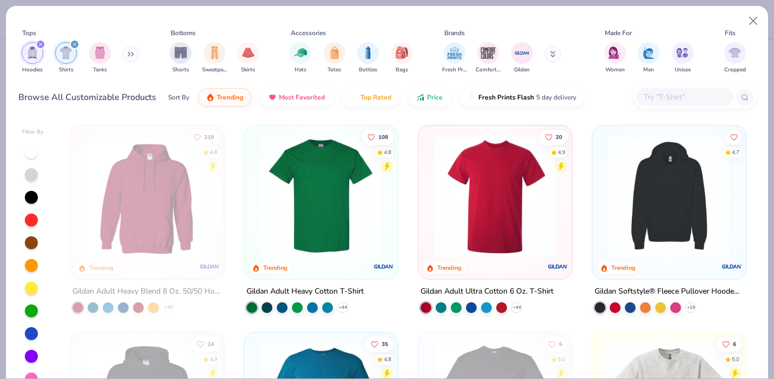
click at [73, 48] on div "filter for Shirts" at bounding box center [75, 44] width 10 height 10
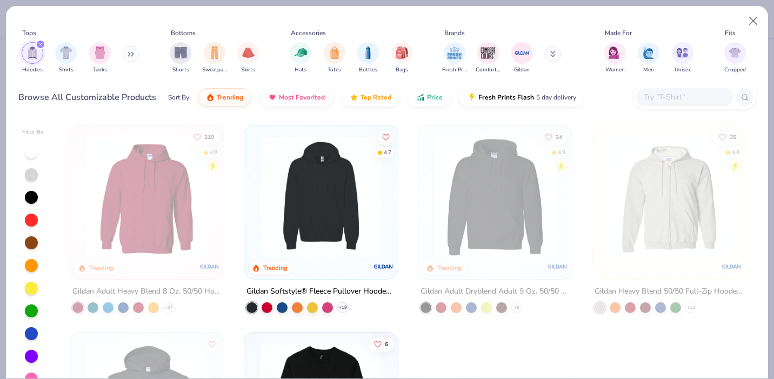
click at [41, 45] on icon "filter for Hoodies" at bounding box center [40, 44] width 3 height 3
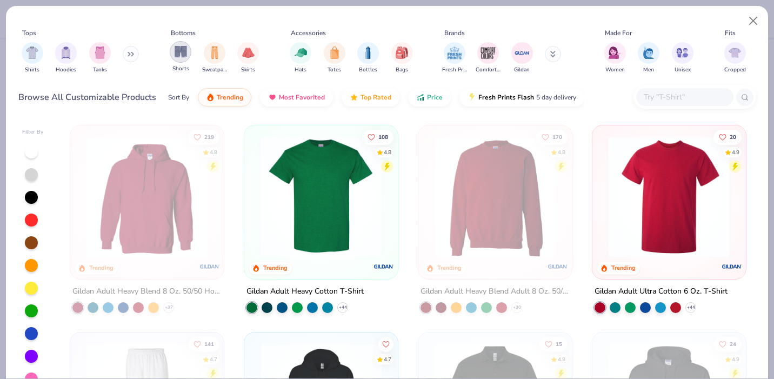
click at [179, 49] on img "filter for Shorts" at bounding box center [181, 51] width 12 height 12
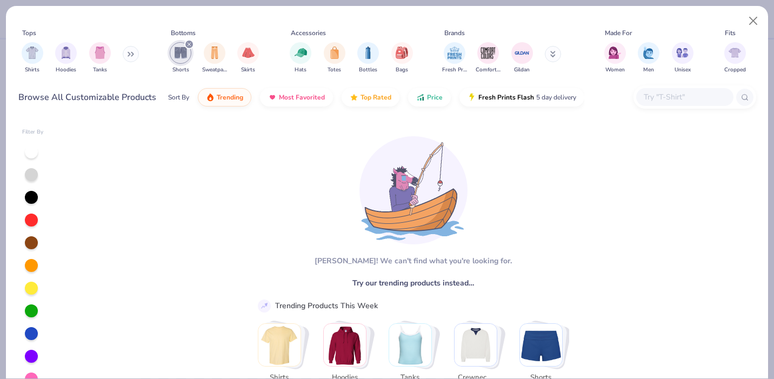
click at [188, 46] on icon "filter for Shorts" at bounding box center [189, 44] width 4 height 4
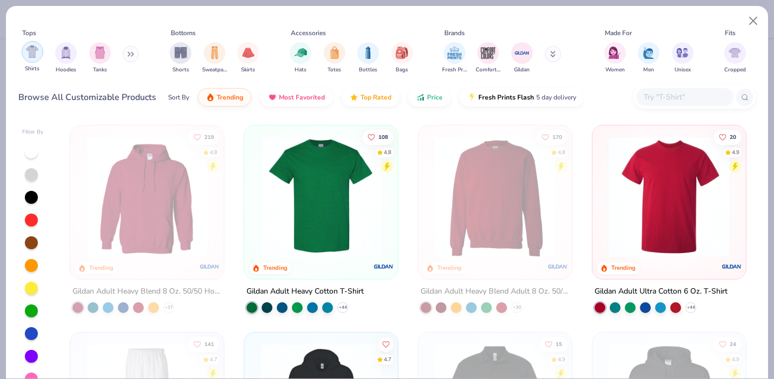
click at [30, 54] on img "filter for Shirts" at bounding box center [32, 51] width 12 height 12
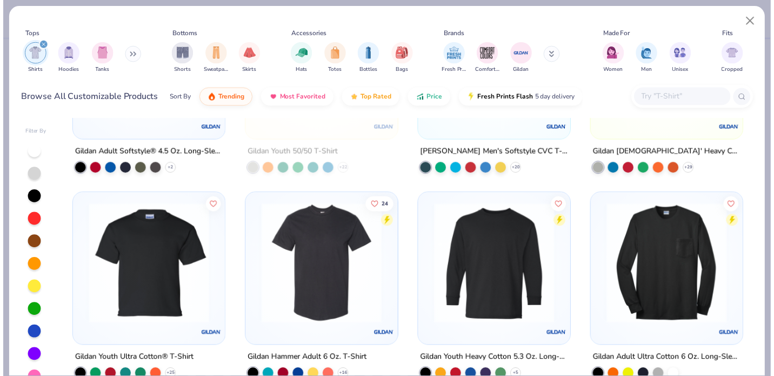
scroll to position [762, 0]
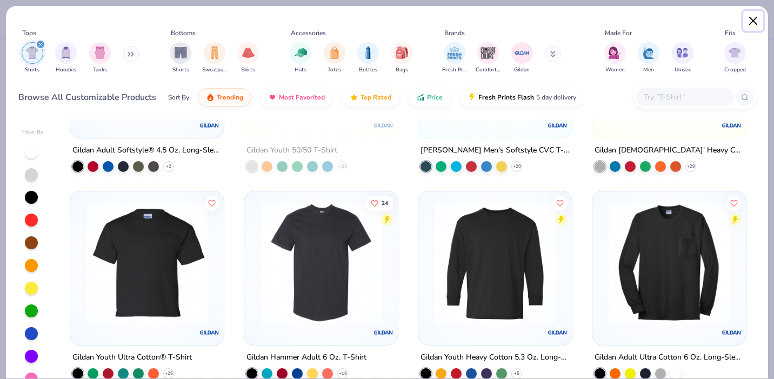
click at [755, 23] on button "Close" at bounding box center [753, 21] width 21 height 21
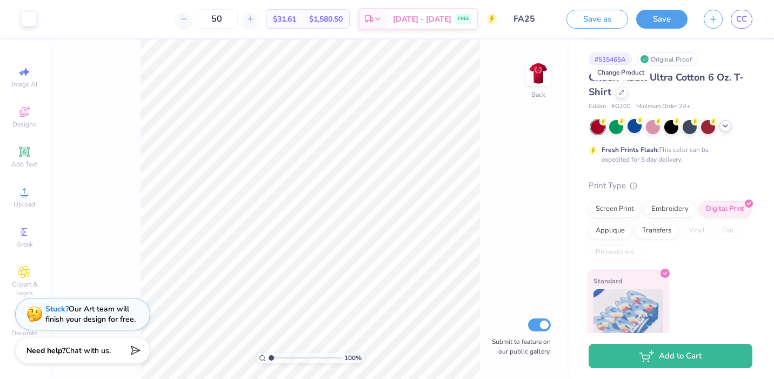
click at [695, 155] on div "Fresh Prints Flash: This color can be expedited for 5 day delivery." at bounding box center [668, 154] width 133 height 19
click at [620, 107] on span "# G200" at bounding box center [620, 106] width 19 height 9
click at [623, 92] on icon at bounding box center [621, 91] width 5 height 5
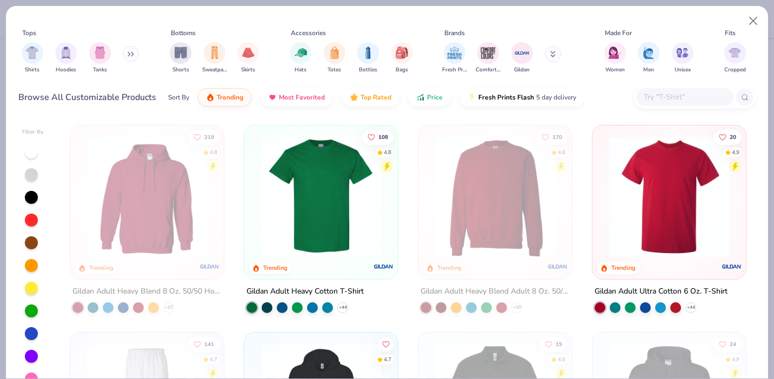
click at [657, 99] on input "text" at bounding box center [684, 97] width 83 height 12
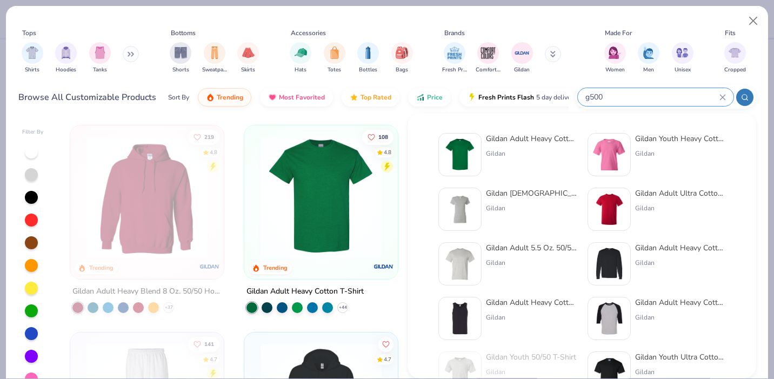
type input "g500"
click at [530, 142] on div "Gildan Adult Heavy Cotton T-Shirt" at bounding box center [531, 138] width 91 height 11
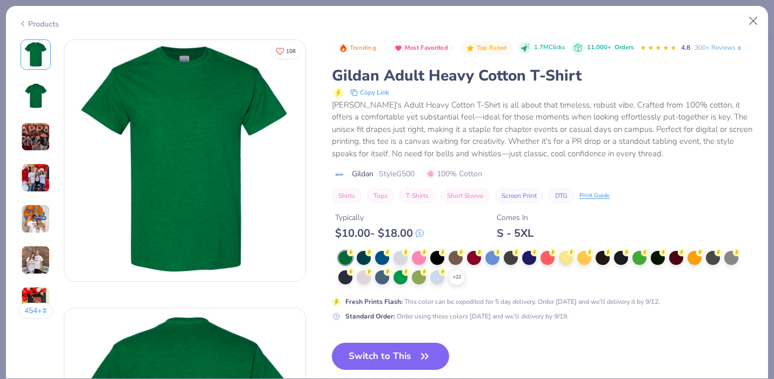
drag, startPoint x: 382, startPoint y: 351, endPoint x: 432, endPoint y: 293, distance: 76.7
click at [382, 351] on button "Switch to This" at bounding box center [390, 356] width 117 height 27
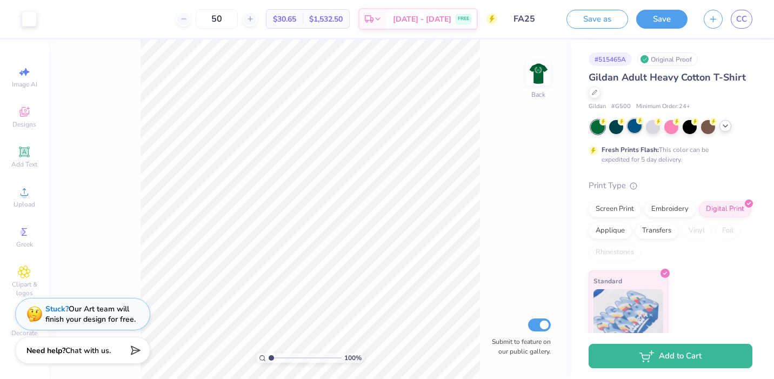
click at [639, 126] on div at bounding box center [635, 126] width 14 height 14
click at [597, 91] on div at bounding box center [595, 91] width 12 height 12
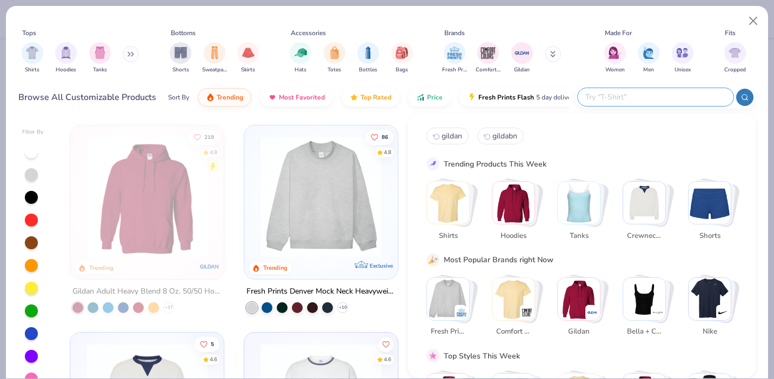
click at [663, 101] on input "text" at bounding box center [655, 97] width 142 height 12
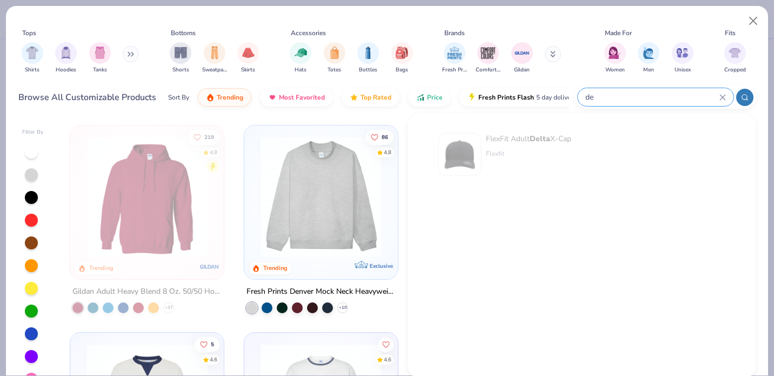
type input "d"
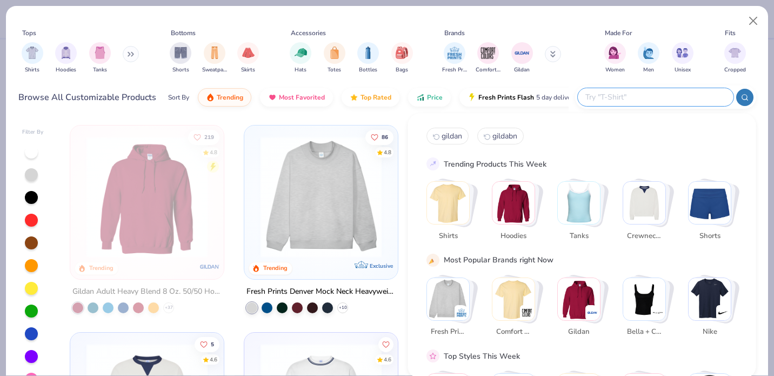
paste input "11730"
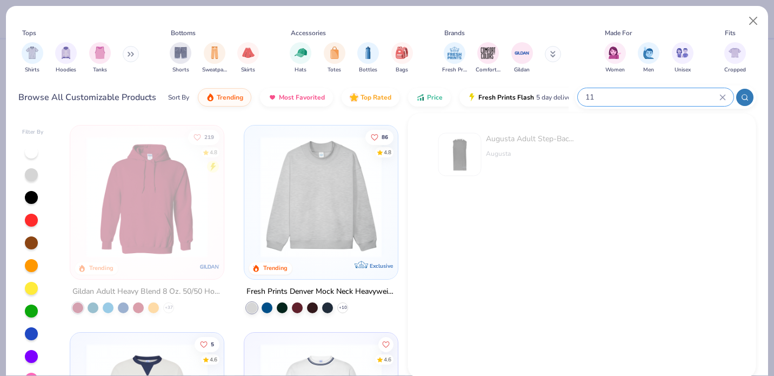
type input "1"
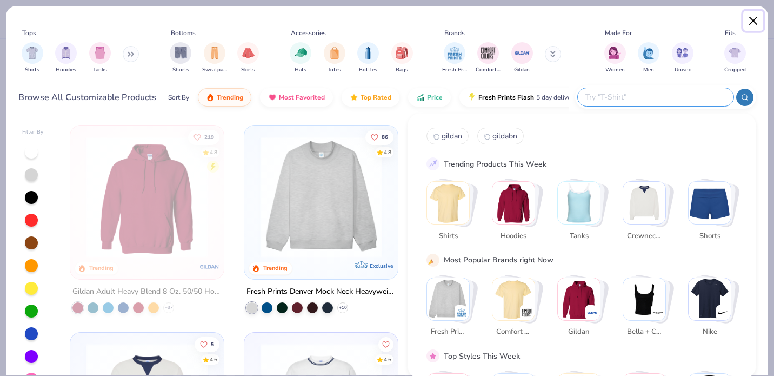
click at [748, 18] on button "Close" at bounding box center [753, 21] width 21 height 21
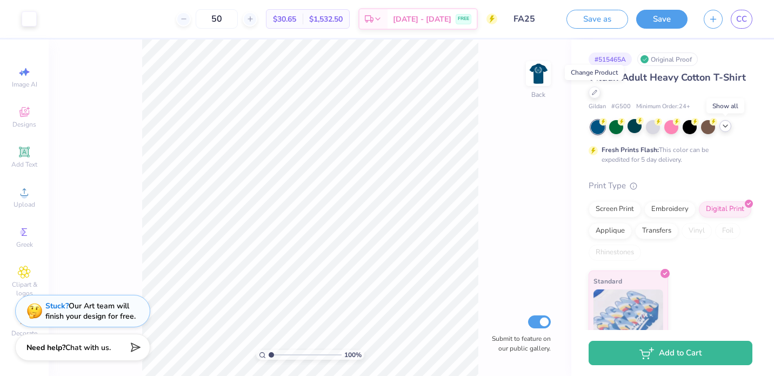
click at [721, 123] on div at bounding box center [726, 126] width 12 height 12
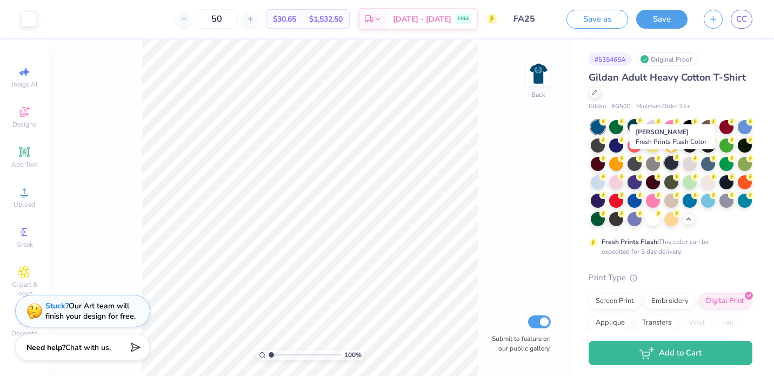
click at [673, 164] on div at bounding box center [671, 163] width 14 height 14
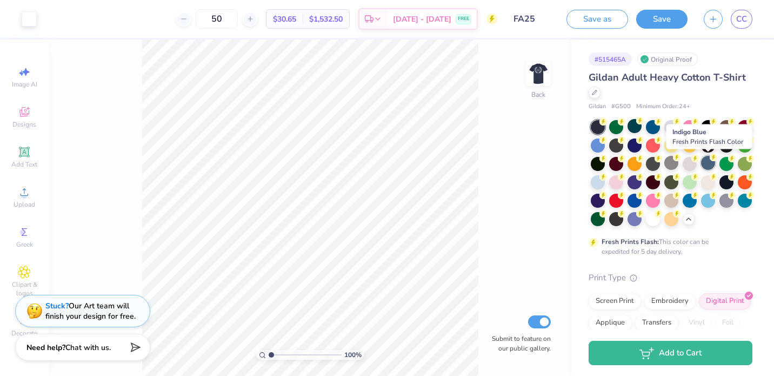
click at [707, 167] on div at bounding box center [708, 163] width 14 height 14
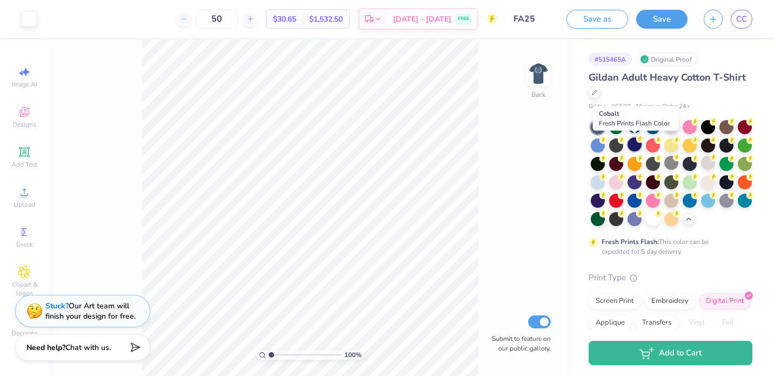
click at [639, 139] on circle at bounding box center [640, 139] width 8 height 8
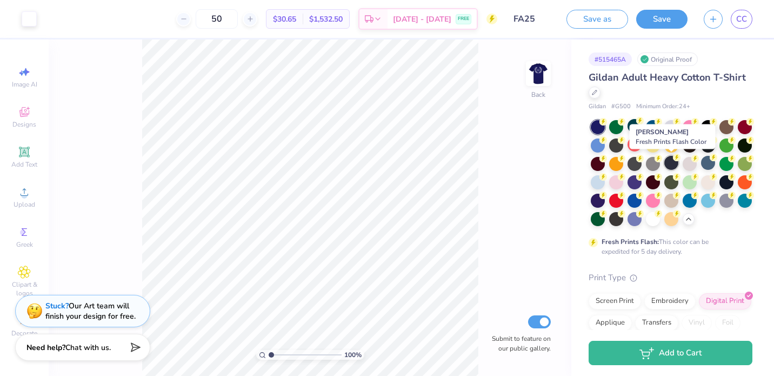
click at [674, 163] on div at bounding box center [671, 163] width 14 height 14
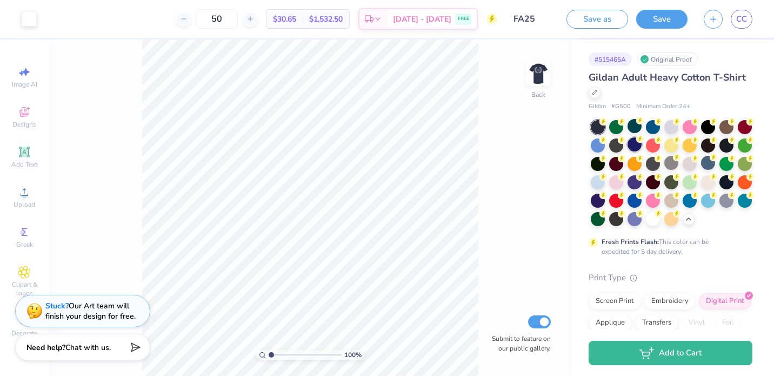
click at [640, 145] on div at bounding box center [635, 144] width 14 height 14
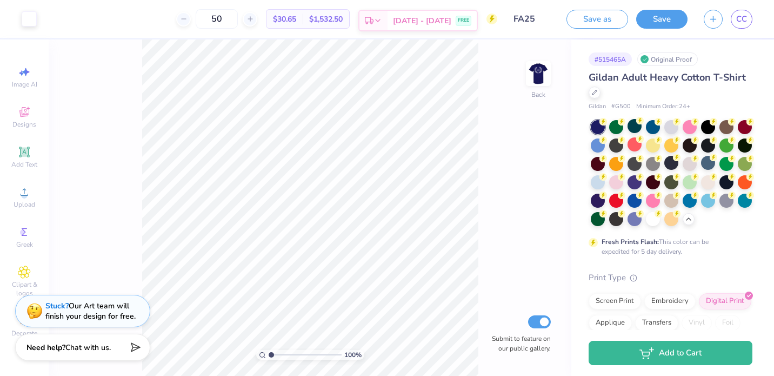
click at [382, 16] on icon at bounding box center [378, 20] width 9 height 9
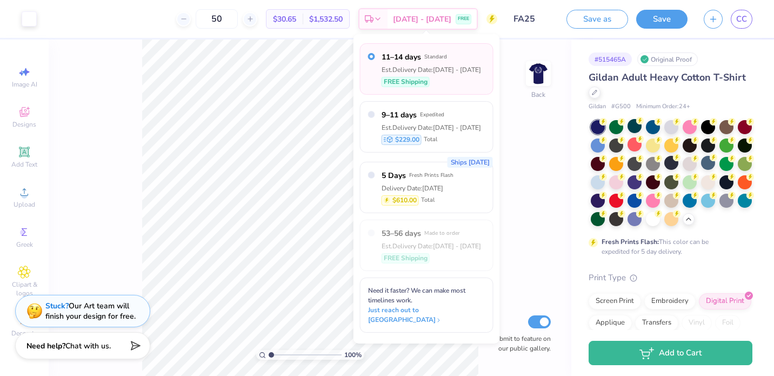
click at [104, 343] on span "Chat with us." at bounding box center [87, 346] width 45 height 10
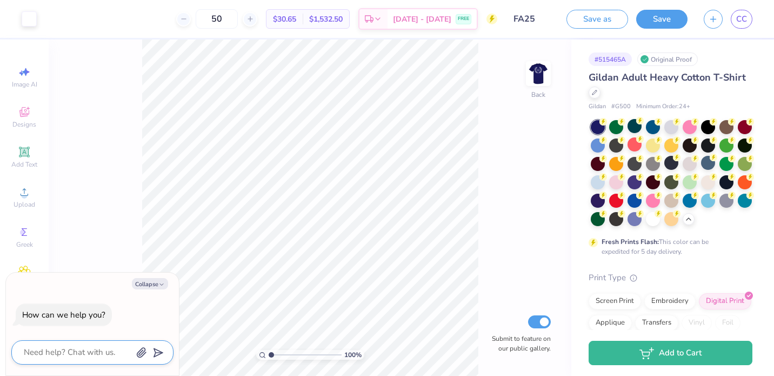
click at [92, 354] on textarea at bounding box center [78, 352] width 110 height 15
type textarea "c"
type textarea "x"
type textarea "ca"
type textarea "x"
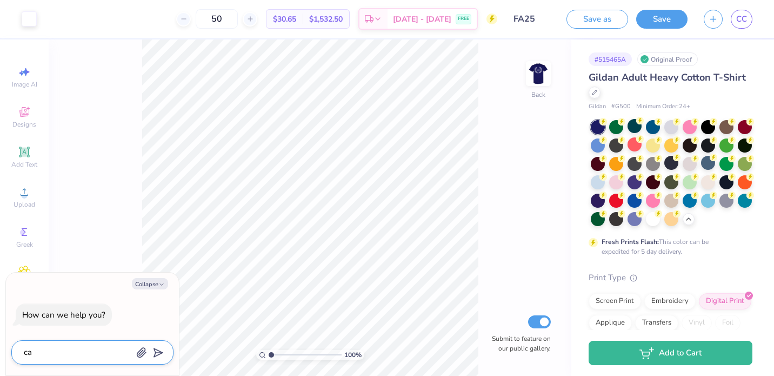
type textarea "can"
type textarea "x"
type textarea "can"
type textarea "x"
type textarea "can I"
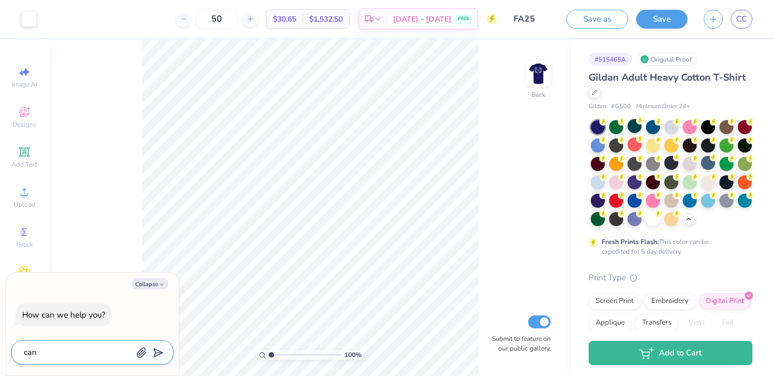
type textarea "x"
type textarea "can I"
type textarea "x"
type textarea "can I g"
type textarea "x"
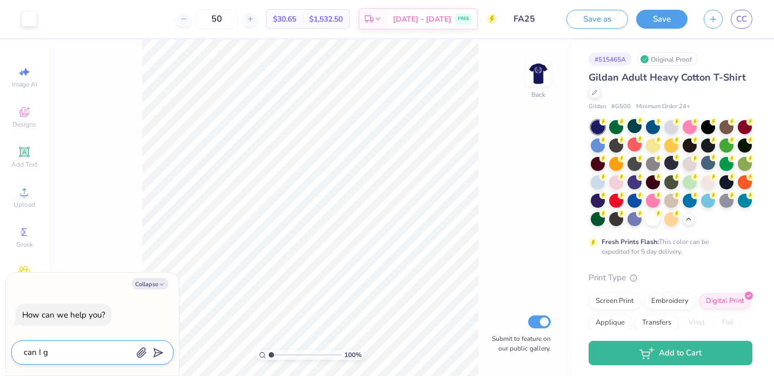
type textarea "can I ge"
type textarea "x"
type textarea "can I get"
type textarea "x"
type textarea "can I get"
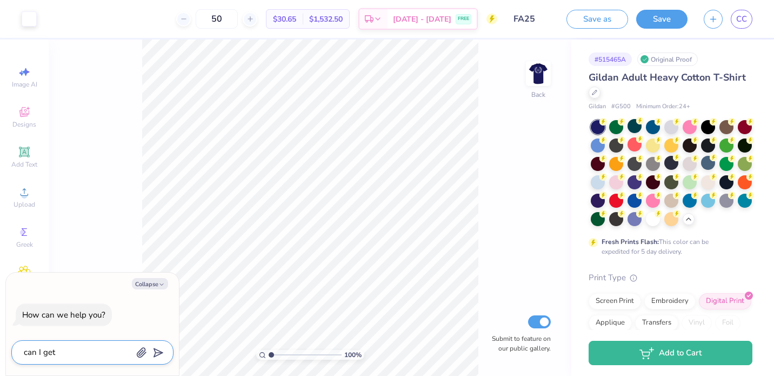
type textarea "x"
type textarea "can I get a"
type textarea "x"
type textarea "can I get an"
type textarea "x"
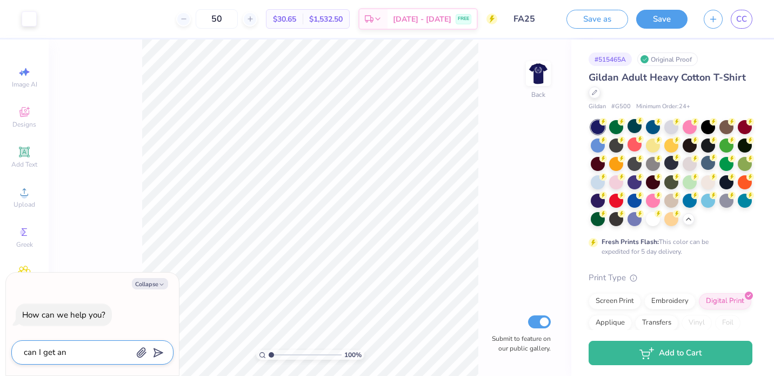
type textarea "can I get an"
type textarea "x"
type textarea "can I get an a"
type textarea "x"
type textarea "can I get an"
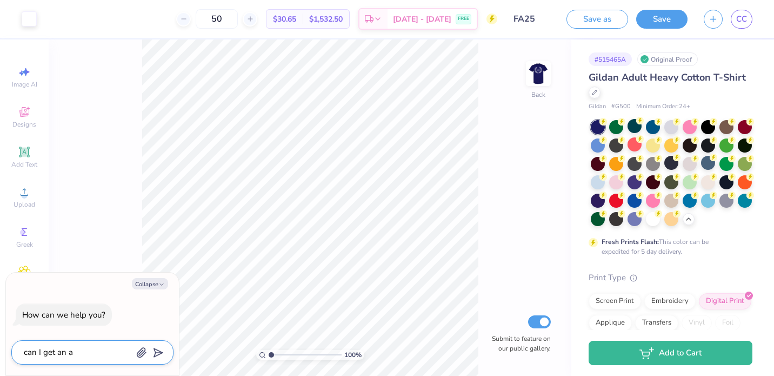
type textarea "x"
type textarea "can I get an e"
type textarea "x"
type textarea "can I get an em"
type textarea "x"
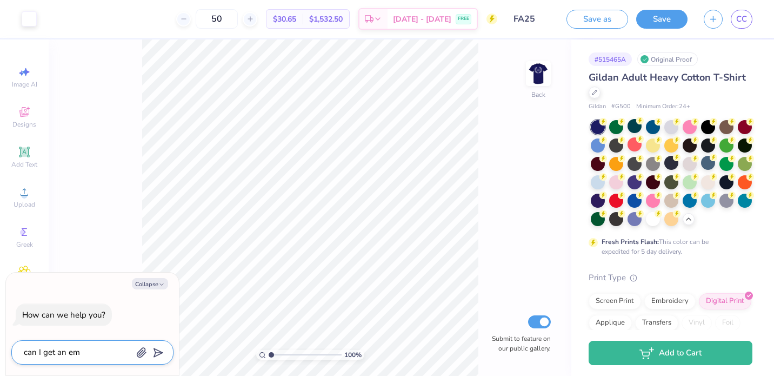
type textarea "can I get an ema"
type textarea "x"
type textarea "can I get an emai"
type textarea "x"
type textarea "can I get an email"
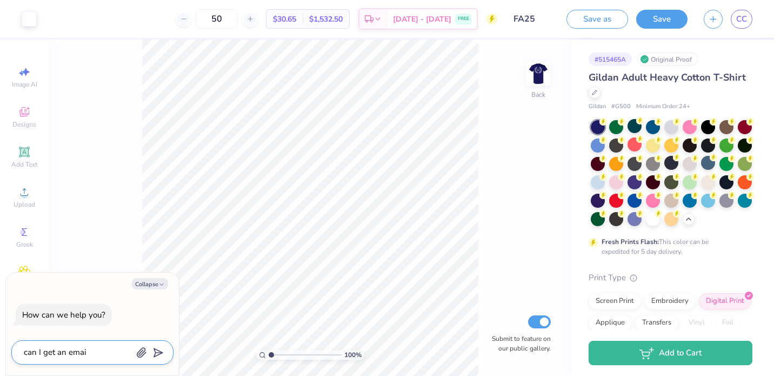
type textarea "x"
type textarea "can I get an email"
type textarea "x"
type textarea "can I get an email a"
type textarea "x"
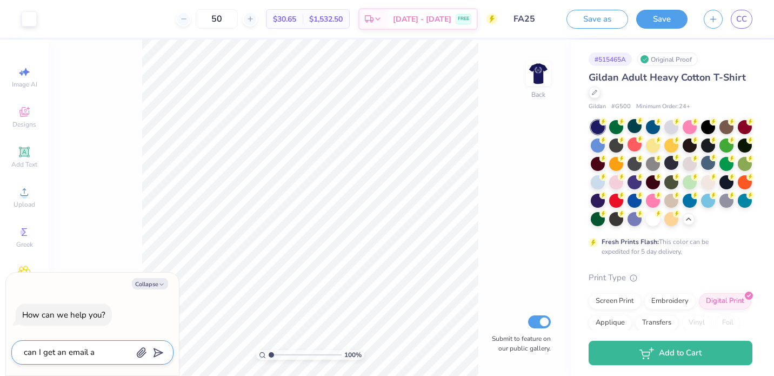
type textarea "can I get an email ad"
type textarea "x"
type textarea "can I get an email adr"
type textarea "x"
type textarea "can I get an email adre"
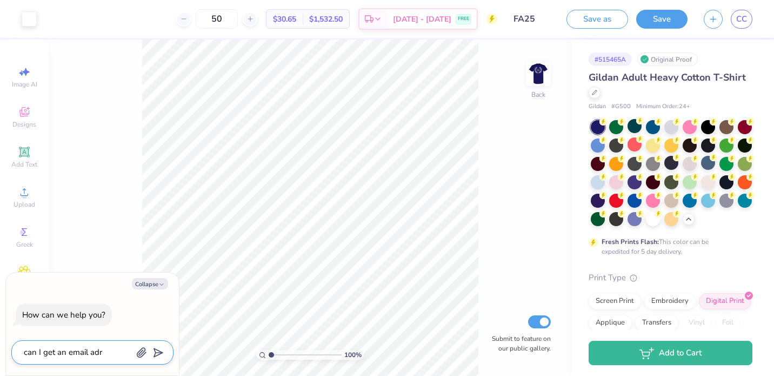
type textarea "x"
type textarea "can I get an email adres"
type textarea "x"
type textarea "can I get an email adress"
type textarea "x"
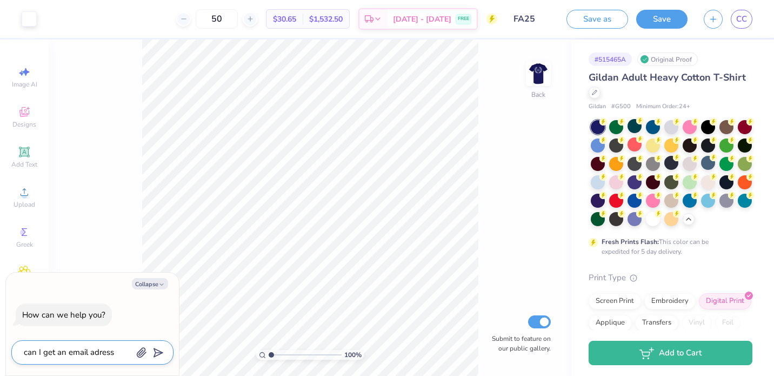
type textarea "can I get an email adress"
type textarea "x"
type textarea "can I get an email adress t"
type textarea "x"
type textarea "can I get an email adress to"
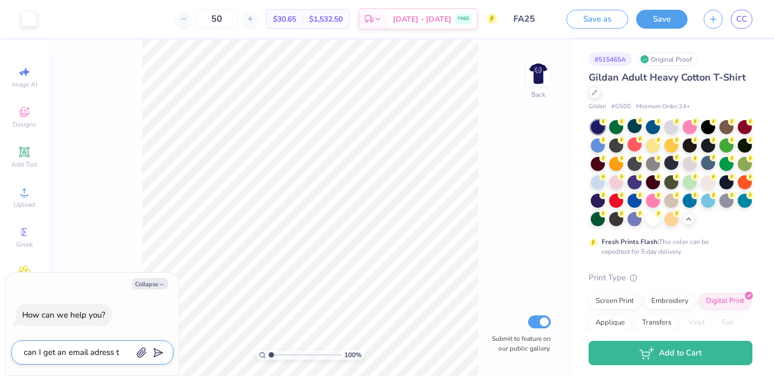
type textarea "x"
type textarea "can I get an email adress to"
type textarea "x"
type textarea "can I get an email adress to r"
type textarea "x"
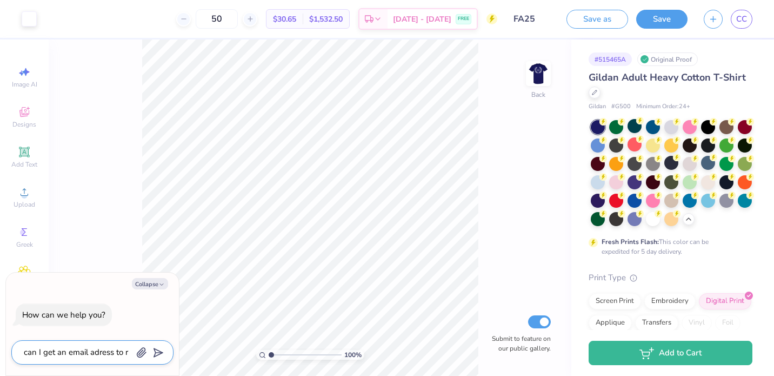
type textarea "can I get an email adress to re"
type textarea "x"
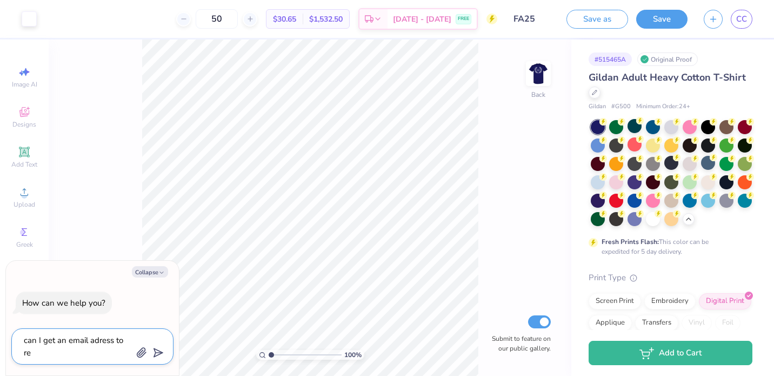
type textarea "can I get an email adress to rea"
type textarea "x"
type textarea "can I get an email adress to reac"
type textarea "x"
type textarea "can I get an email adress to reach"
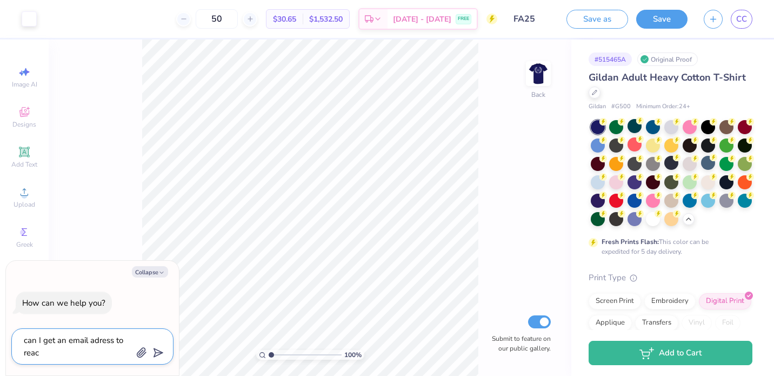
type textarea "x"
type textarea "can I get an email adress to reach"
type textarea "x"
type textarea "can I get an email adress to reach o"
type textarea "x"
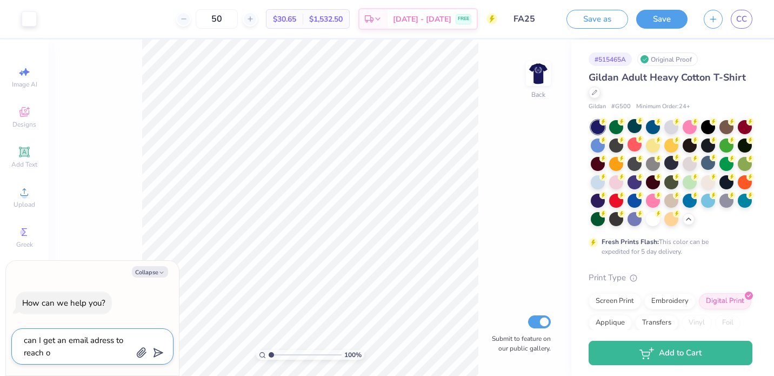
type textarea "can I get an email adress to reach ou"
type textarea "x"
type textarea "can I get an email adress to reach out"
type textarea "x"
type textarea "can I get an email adress to reach out"
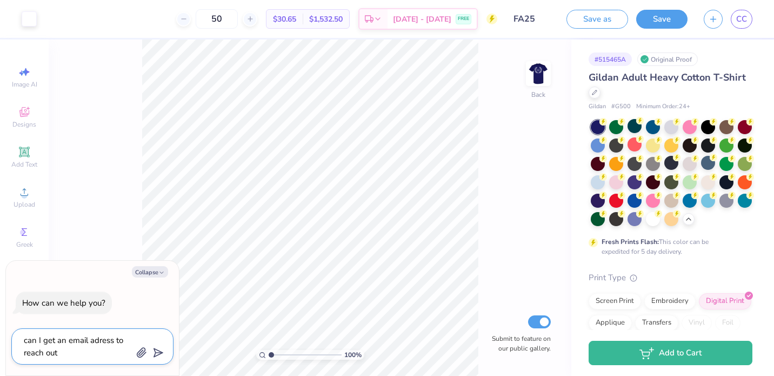
type textarea "x"
type textarea "can I get an email adress to reach out f"
type textarea "x"
type textarea "can I get an email adress to reach out fo"
type textarea "x"
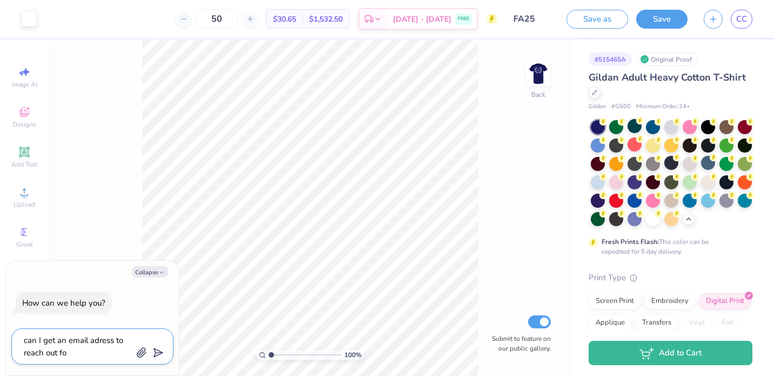
type textarea "can I get an email adress to reach out for"
type textarea "x"
type textarea "can I get an email adress to reach out for"
type textarea "x"
type textarea "can I get an email adress to reach out for a"
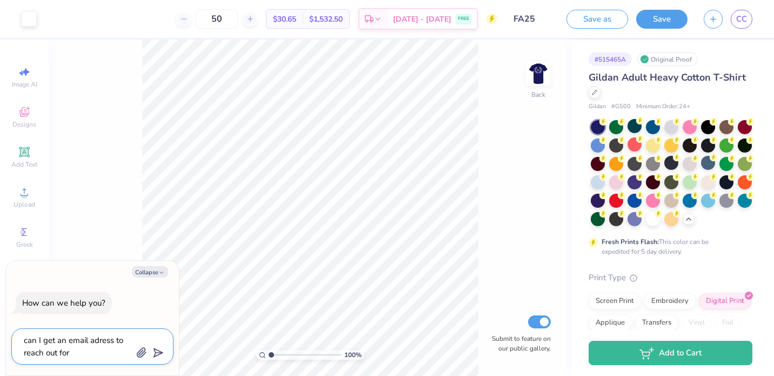
type textarea "x"
type textarea "can I get an email adress to reach out for a"
type textarea "x"
type textarea "can I get an email adress to reach out for a q"
type textarea "x"
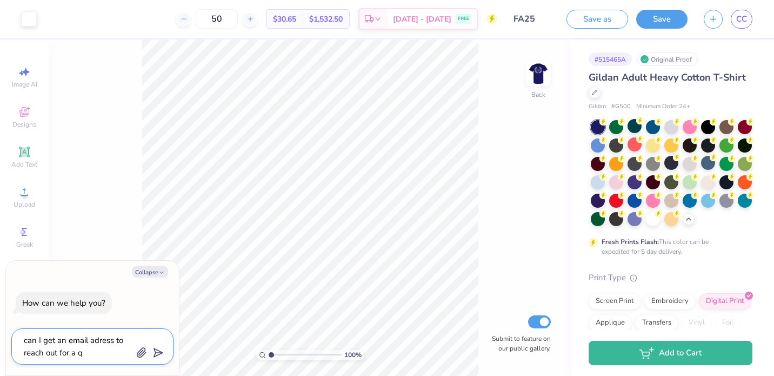
type textarea "can I get an email adress to reach out for a qu"
type textarea "x"
type textarea "can I get an email adress to reach out for a quo"
type textarea "x"
type textarea "can I get an email adress to reach out for a quot"
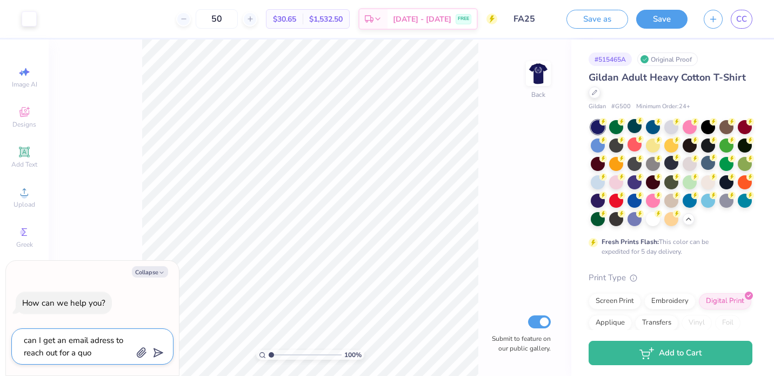
type textarea "x"
type textarea "can I get an email adress to reach out for a quote"
type textarea "x"
type textarea "can I get an email adress to reach out for a quote"
type textarea "x"
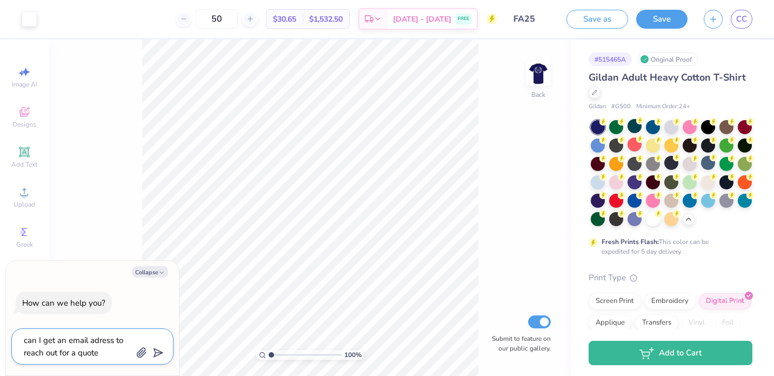
type textarea "can I get an email adress to reach out for a quote"
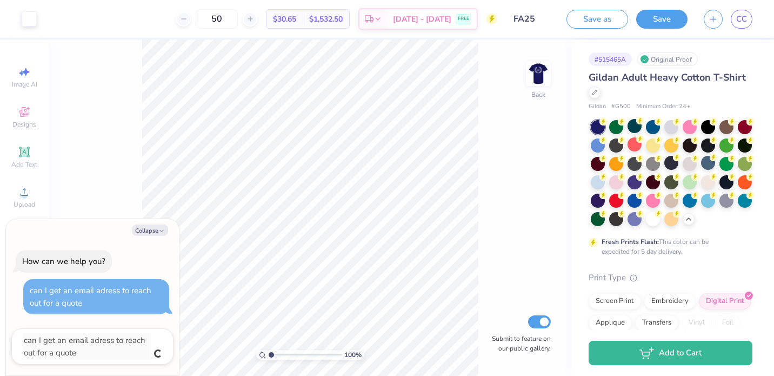
type textarea "x"
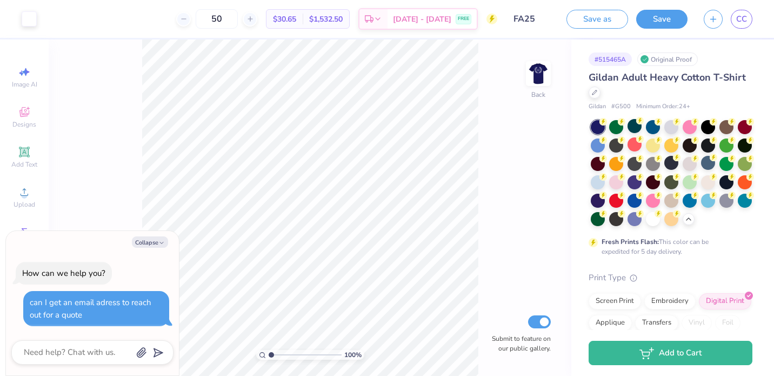
type textarea "x"
click at [669, 59] on div "Original Proof" at bounding box center [667, 59] width 61 height 14
click at [227, 17] on input "50" at bounding box center [217, 18] width 42 height 19
click at [238, 21] on input "70" at bounding box center [217, 18] width 42 height 19
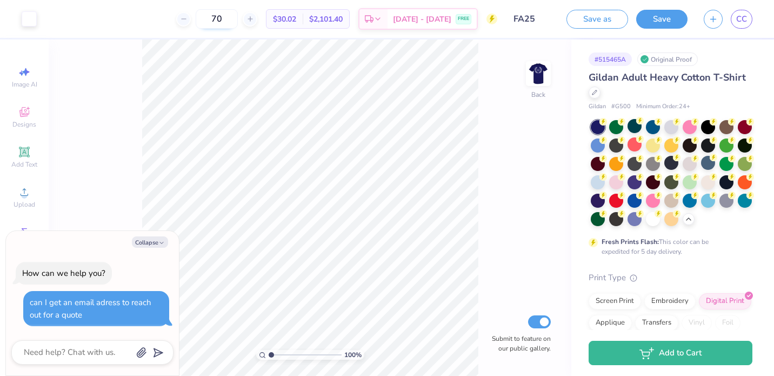
click at [238, 21] on input "70" at bounding box center [217, 18] width 42 height 19
click at [234, 18] on input "100" at bounding box center [217, 18] width 42 height 19
type input "50"
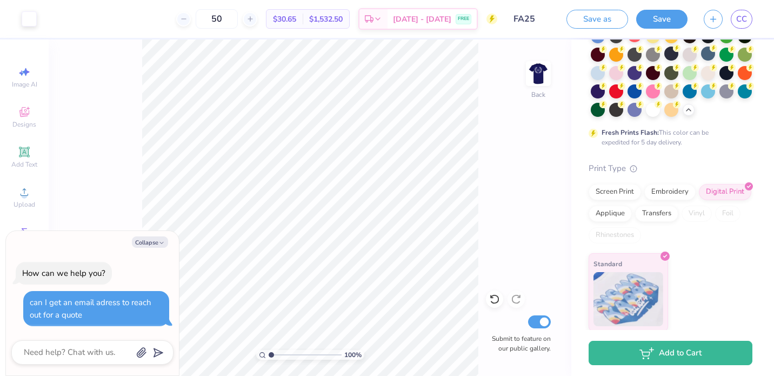
scroll to position [110, 0]
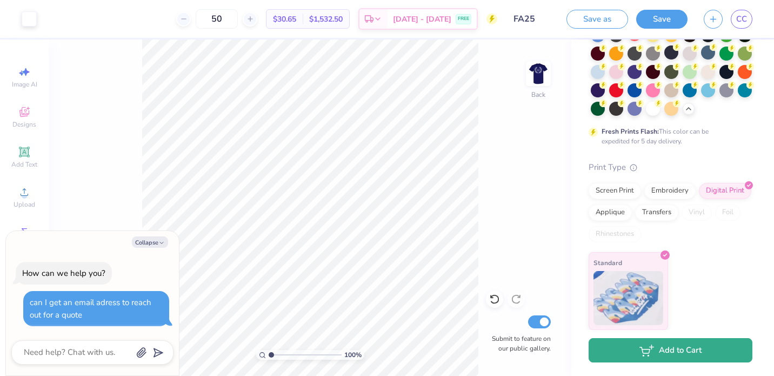
click at [673, 344] on button "Add to Cart" at bounding box center [671, 350] width 164 height 24
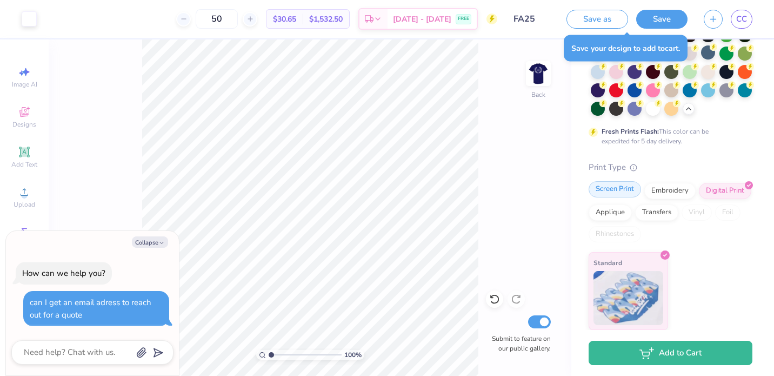
click at [619, 181] on div "Screen Print" at bounding box center [615, 189] width 52 height 16
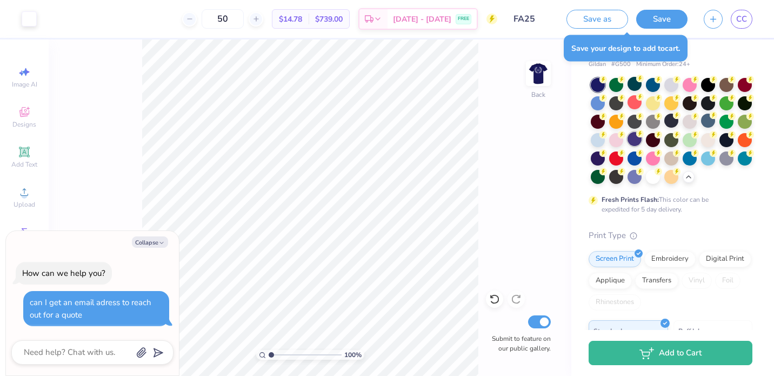
scroll to position [0, 0]
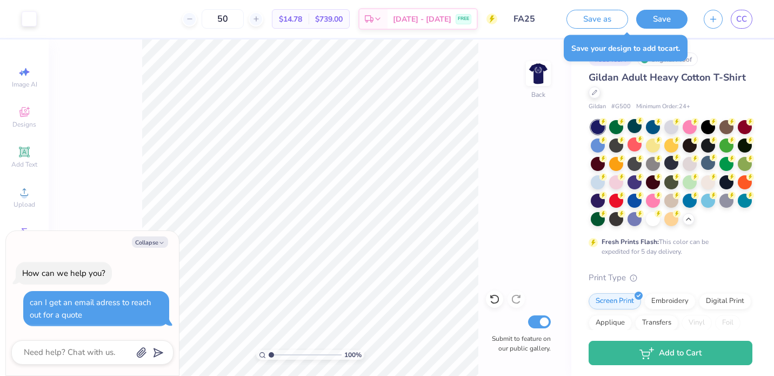
click at [713, 75] on span "Gildan Adult Heavy Cotton T-Shirt" at bounding box center [667, 77] width 157 height 13
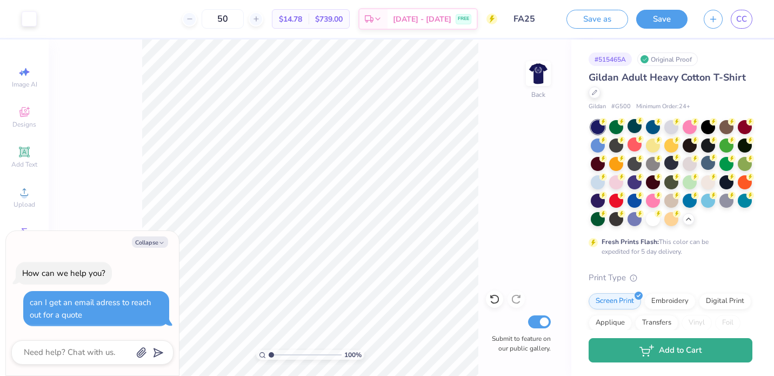
click at [659, 354] on button "Add to Cart" at bounding box center [671, 350] width 164 height 24
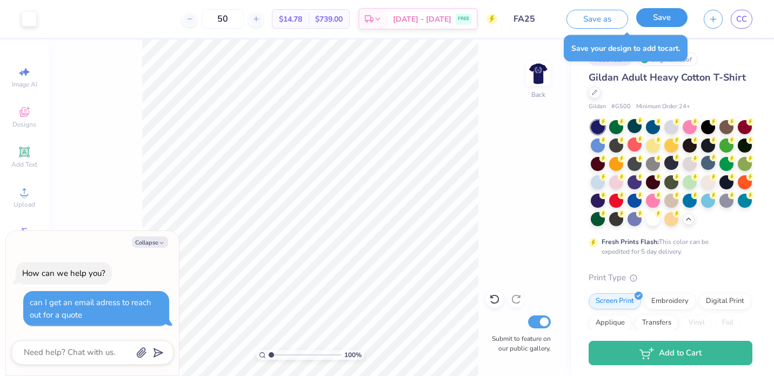
click at [670, 21] on button "Save" at bounding box center [661, 17] width 51 height 19
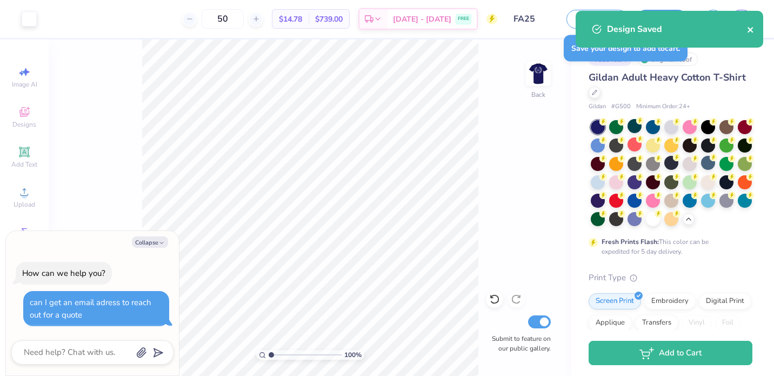
click at [754, 26] on icon "close" at bounding box center [751, 29] width 8 height 9
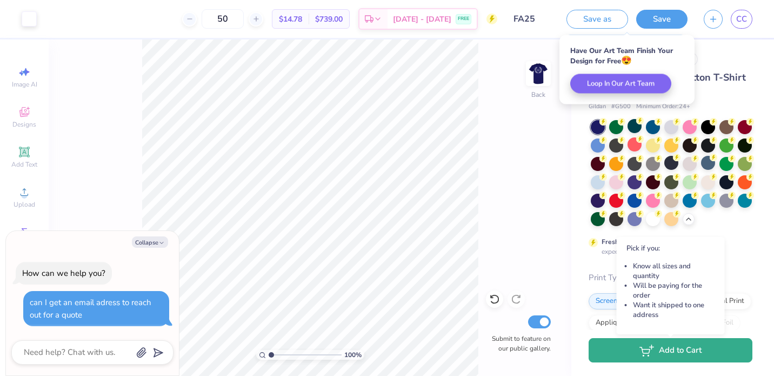
click at [653, 344] on icon "button" at bounding box center [647, 350] width 15 height 12
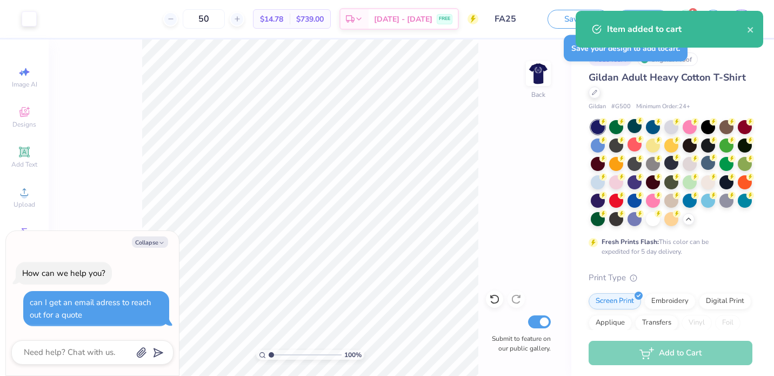
click at [707, 25] on div "Item added to cart" at bounding box center [677, 29] width 140 height 13
type textarea "x"
click at [748, 24] on button "close" at bounding box center [751, 29] width 8 height 13
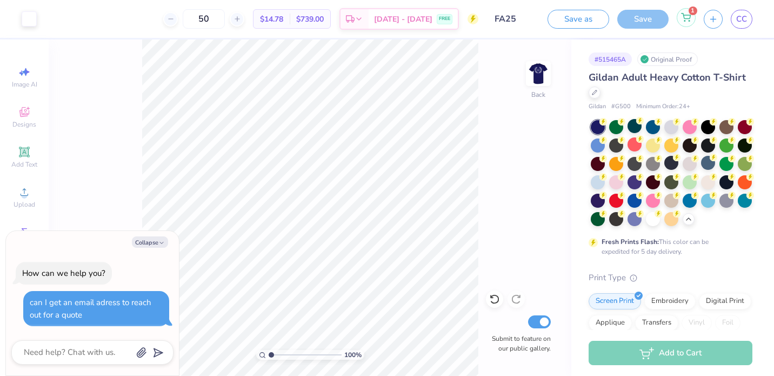
click at [693, 23] on div "1" at bounding box center [686, 17] width 19 height 19
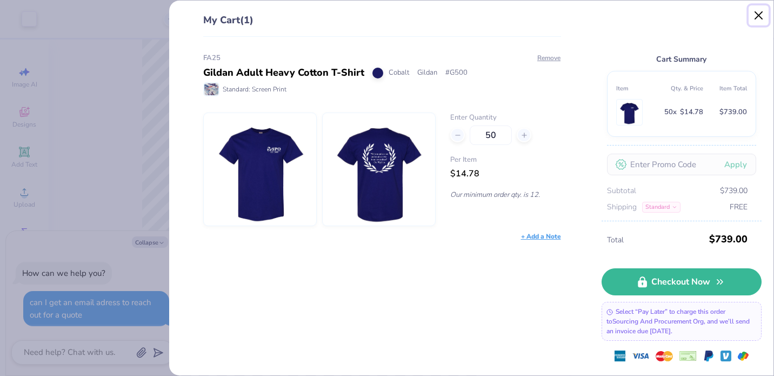
click at [760, 7] on button "Close" at bounding box center [759, 15] width 21 height 21
